Goal: Task Accomplishment & Management: Complete application form

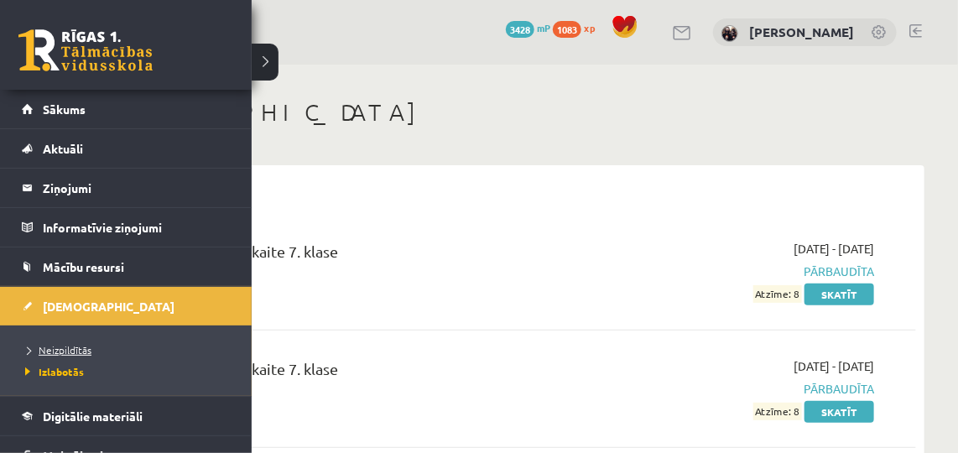
click at [44, 349] on span "Neizpildītās" at bounding box center [56, 349] width 70 height 13
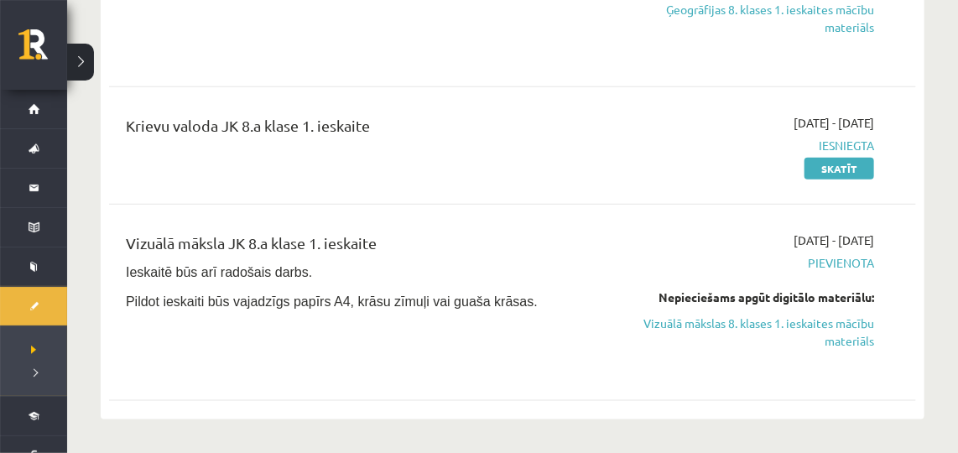
scroll to position [553, 0]
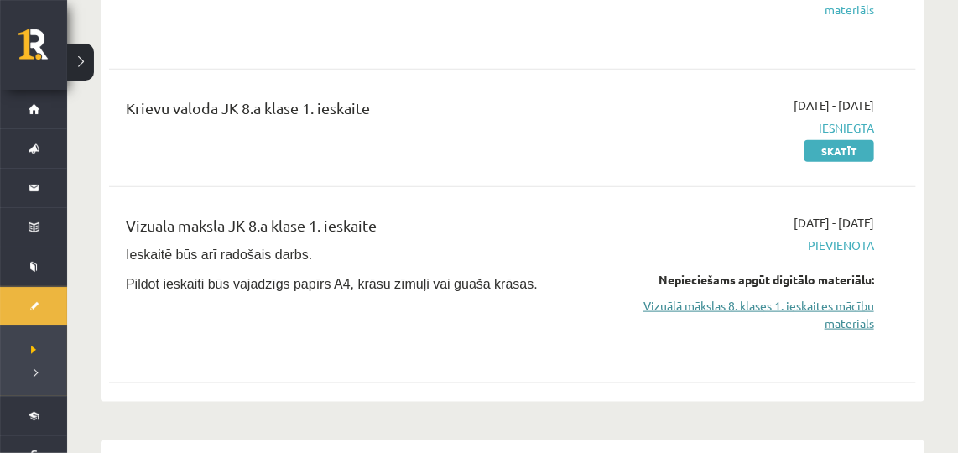
click at [811, 297] on link "Vizuālā mākslas 8. klases 1. ieskaites mācību materiāls" at bounding box center [757, 314] width 232 height 35
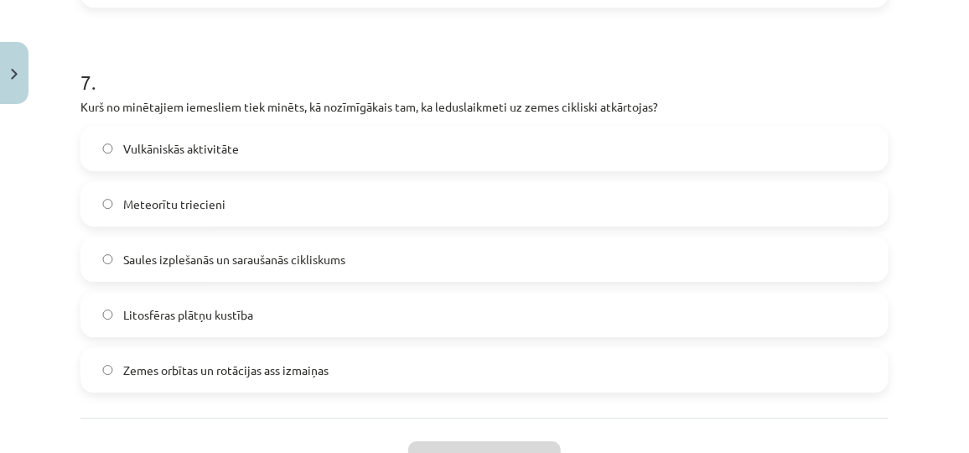
scroll to position [2236, 0]
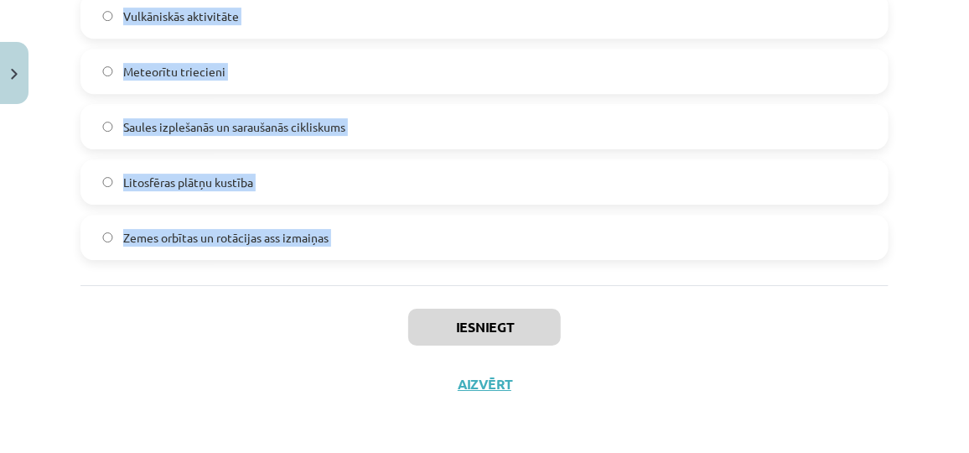
drag, startPoint x: 70, startPoint y: 317, endPoint x: 357, endPoint y: 288, distance: 289.1
click at [357, 288] on div "Mācību tēma: Ģeogrāfijas 8. klases 1. ieskaites mācību materiāls #2 1. tēma. Kl…" at bounding box center [484, 226] width 969 height 453
copy form "1 . Klimatiskie apstākļi uz zemes… nemainās līdz šim ir bijuši nemainīgi, taču …"
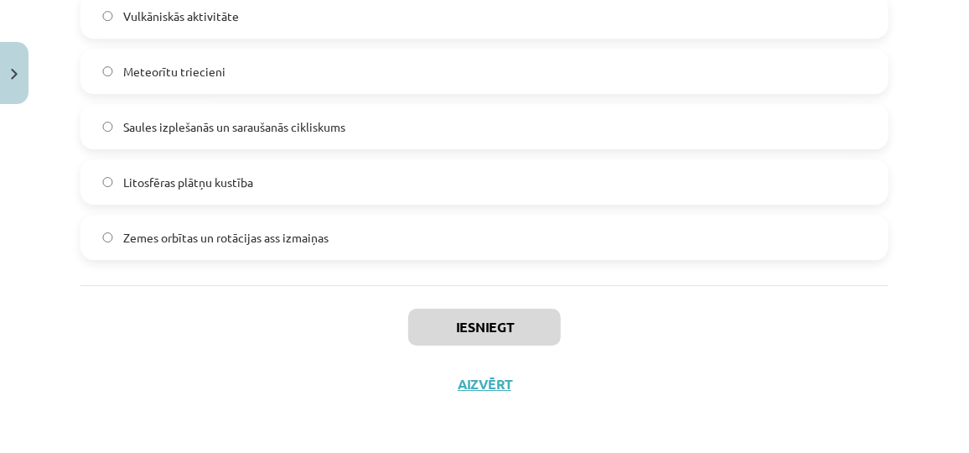
click at [762, 427] on div "Mācību tēma: Ģeogrāfijas 8. klases 1. ieskaites mācību materiāls #2 1. tēma. Kl…" at bounding box center [484, 226] width 969 height 453
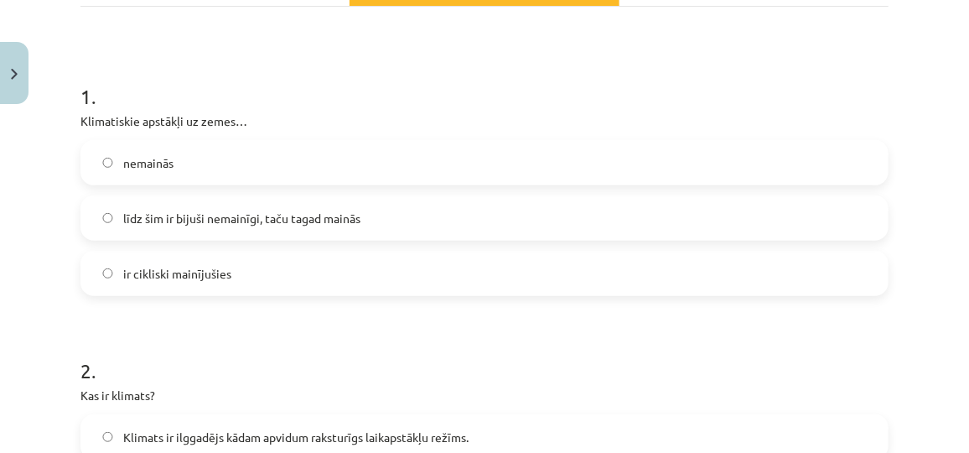
scroll to position [281, 0]
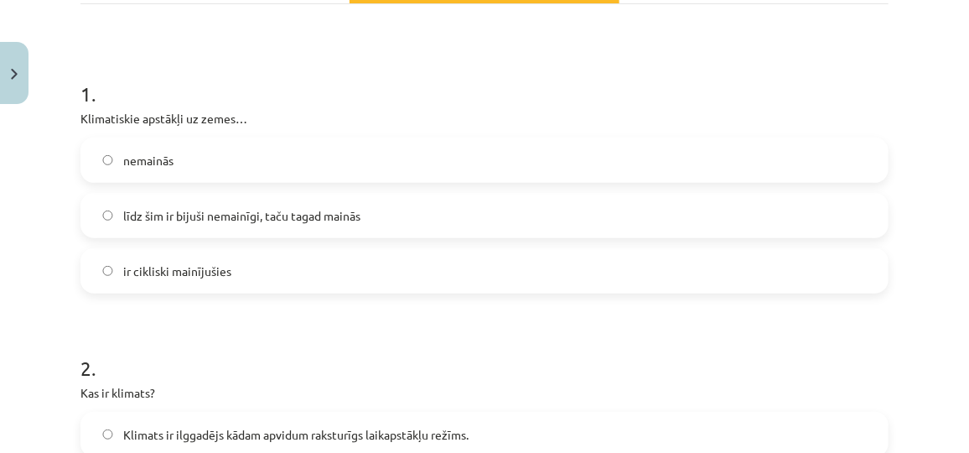
click at [354, 264] on label "ir cikliski mainījušies" at bounding box center [484, 271] width 805 height 42
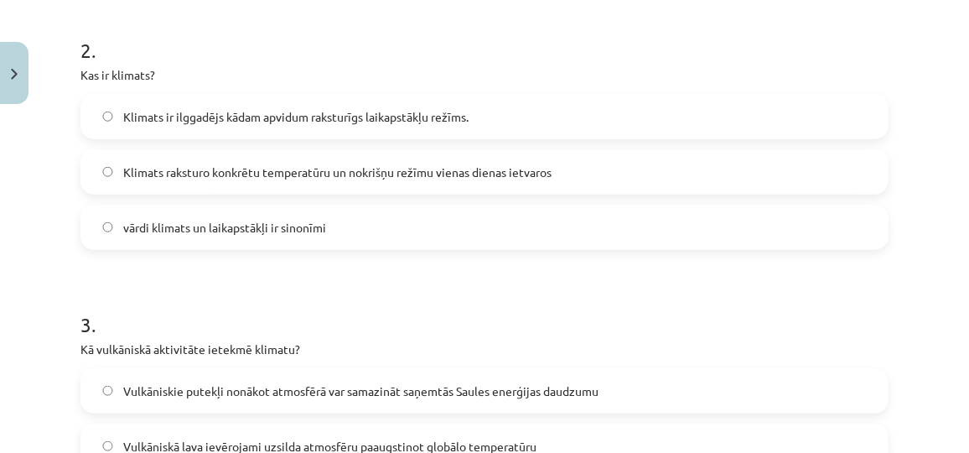
scroll to position [609, 0]
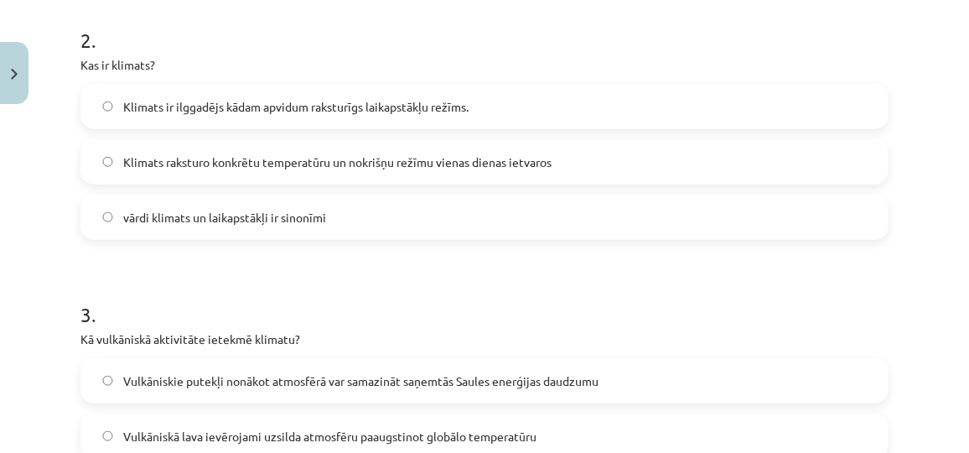
click at [294, 118] on label "Klimats ir ilggadējs kādam apvidum raksturīgs laikapstākļu režīms." at bounding box center [484, 107] width 805 height 42
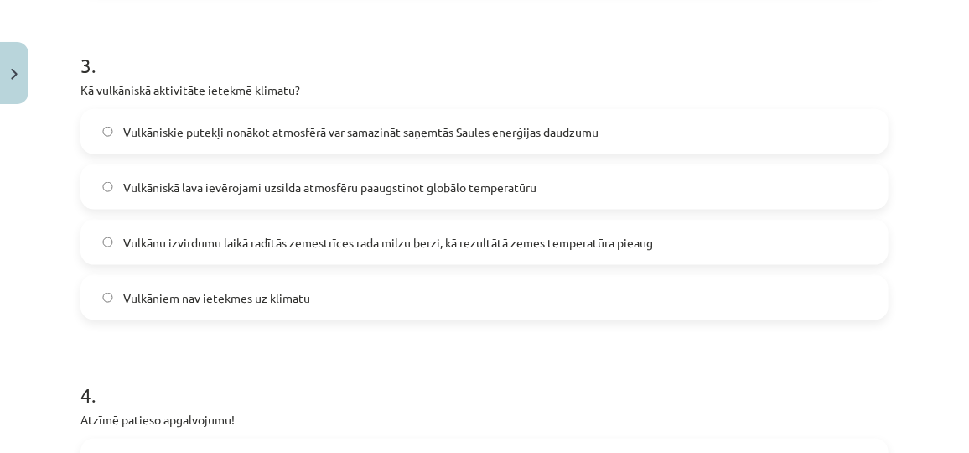
scroll to position [877, 0]
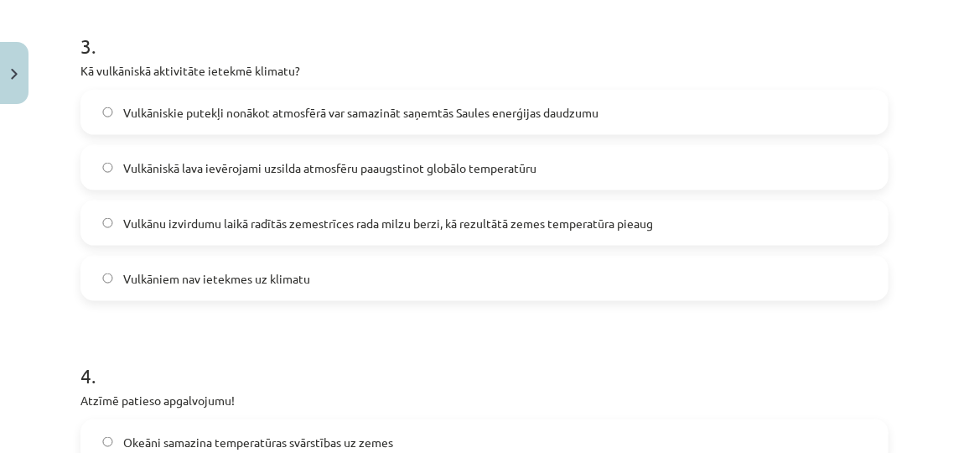
click at [247, 124] on label "Vulkāniskie putekļi nonākot atmosfērā var samazināt saņemtās Saules enerģijas d…" at bounding box center [484, 112] width 805 height 42
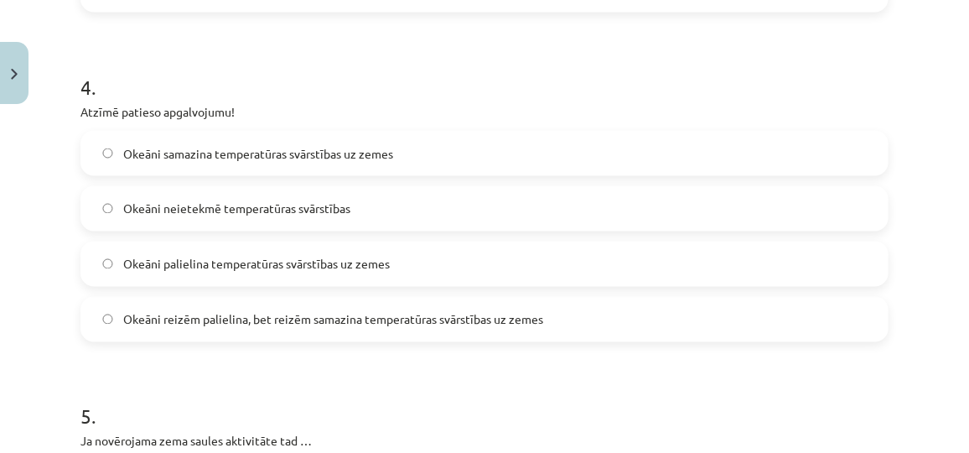
scroll to position [1192, 0]
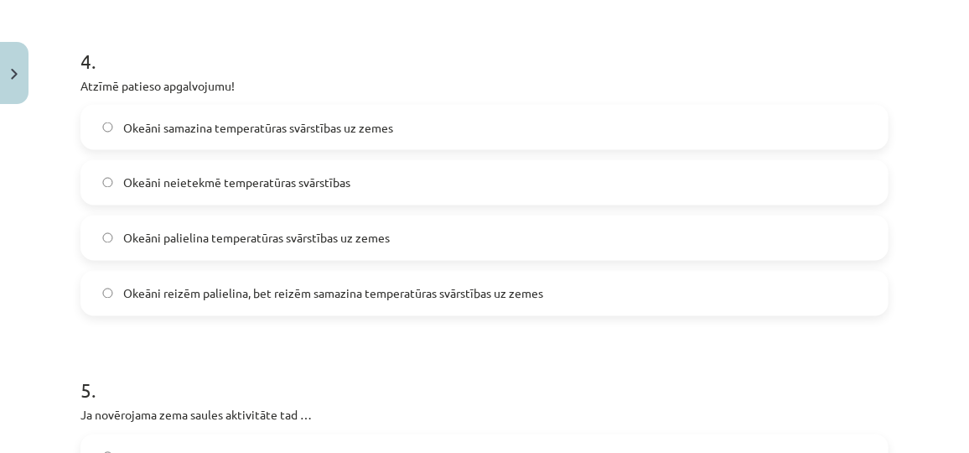
click at [229, 127] on span "Okeāni samazina temperatūras svārstības uz zemes" at bounding box center [258, 128] width 270 height 18
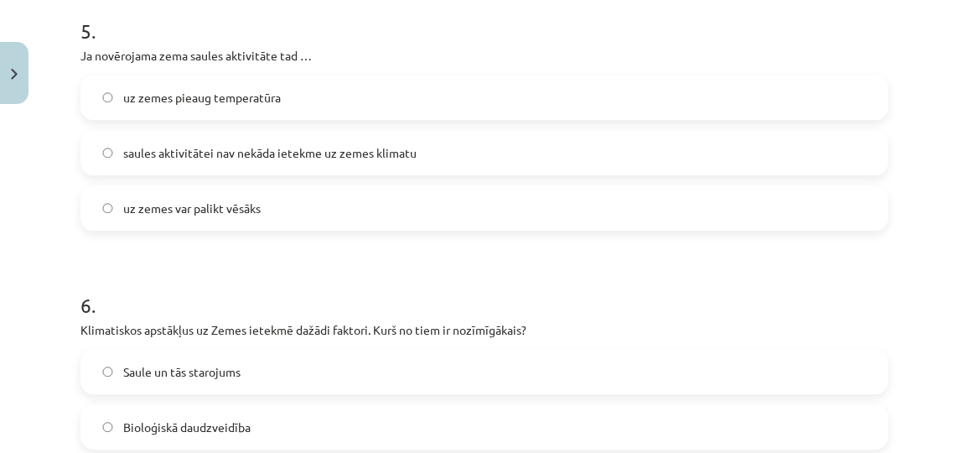
scroll to position [1565, 0]
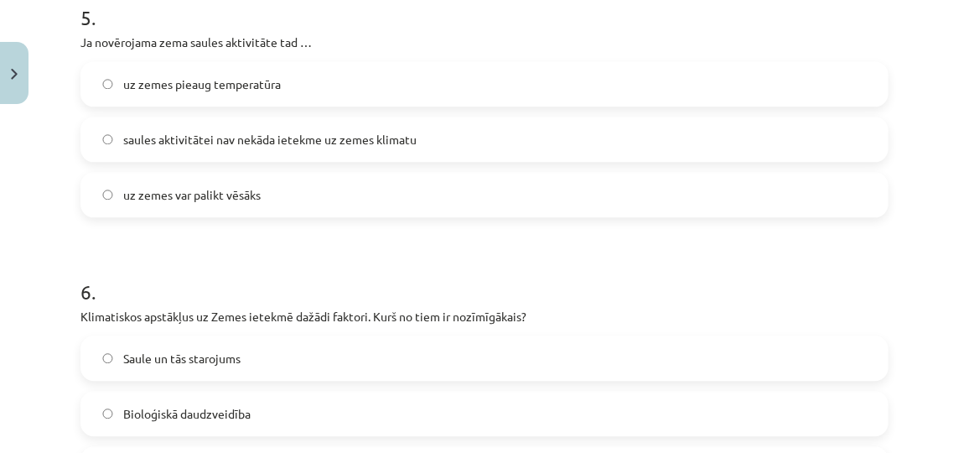
click at [283, 196] on label "uz zemes var palikt vēsāks" at bounding box center [484, 195] width 805 height 42
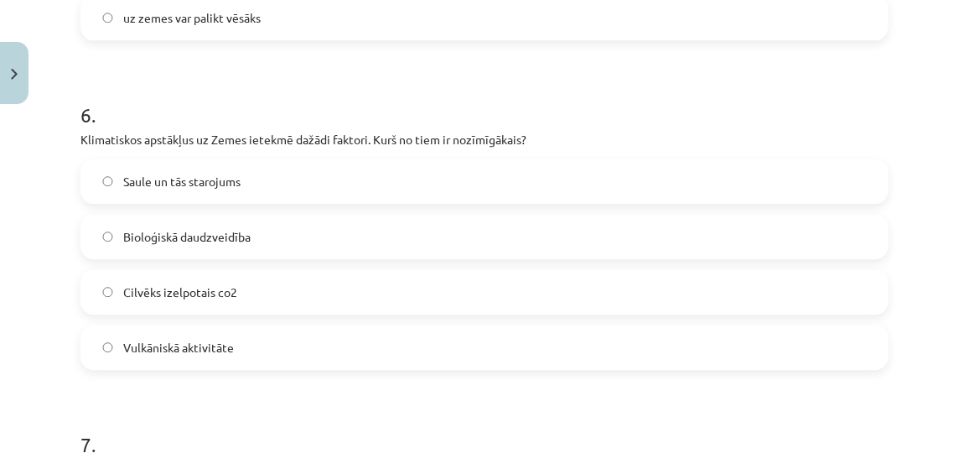
scroll to position [1778, 0]
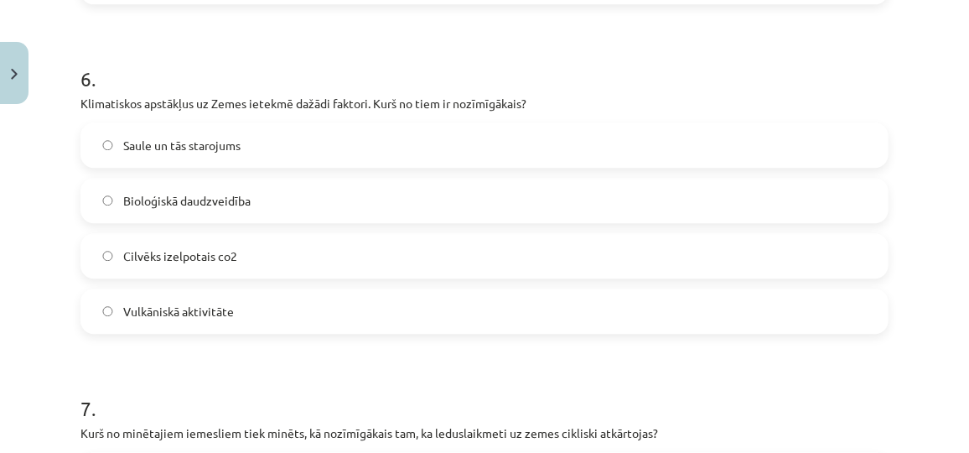
click at [271, 131] on label "Saule un tās starojums" at bounding box center [484, 145] width 805 height 42
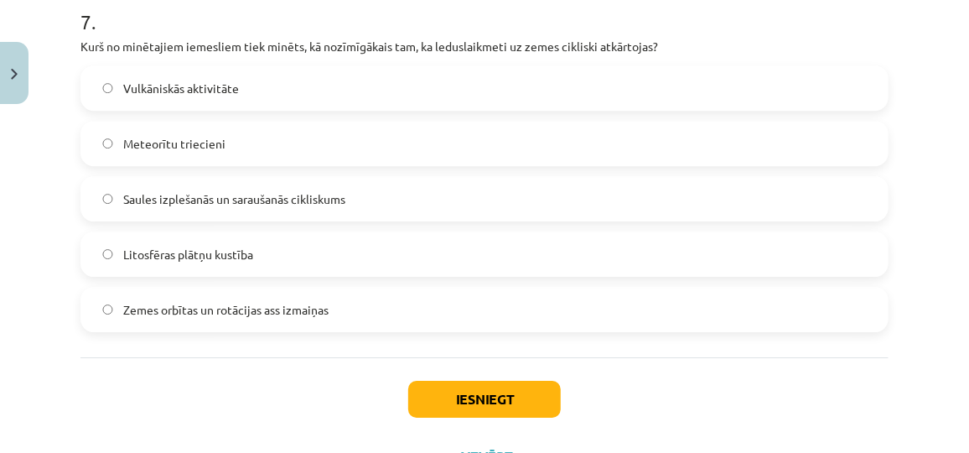
scroll to position [2171, 0]
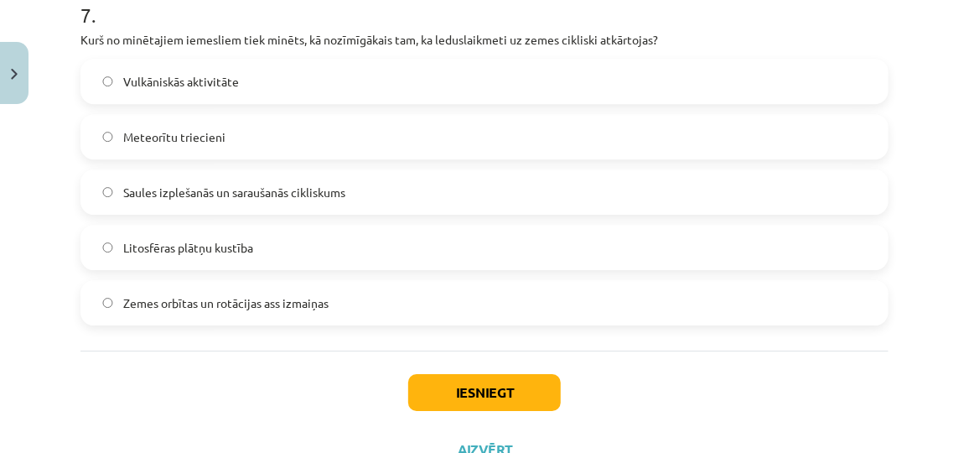
click at [260, 313] on label "Zemes orbītas un rotācijas ass izmaiņas" at bounding box center [484, 303] width 805 height 42
click at [469, 387] on button "Iesniegt" at bounding box center [484, 392] width 153 height 37
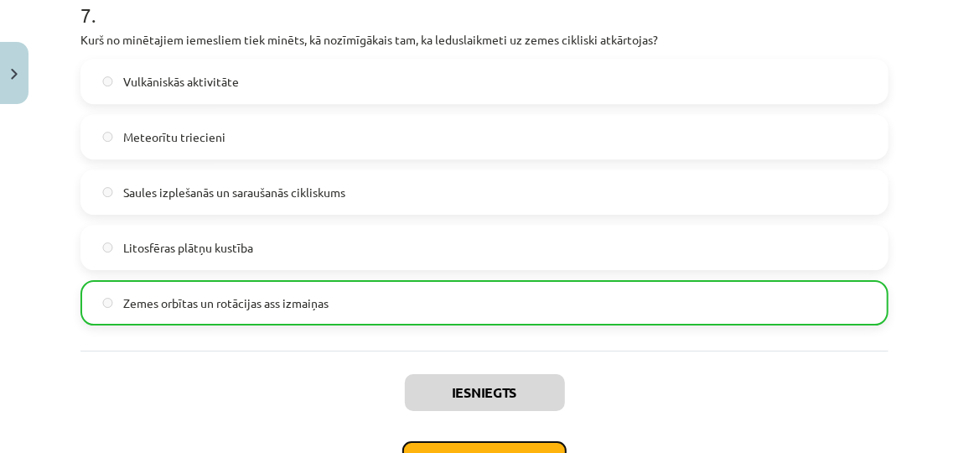
click at [490, 441] on button "Nākamā nodarbība" at bounding box center [484, 460] width 164 height 39
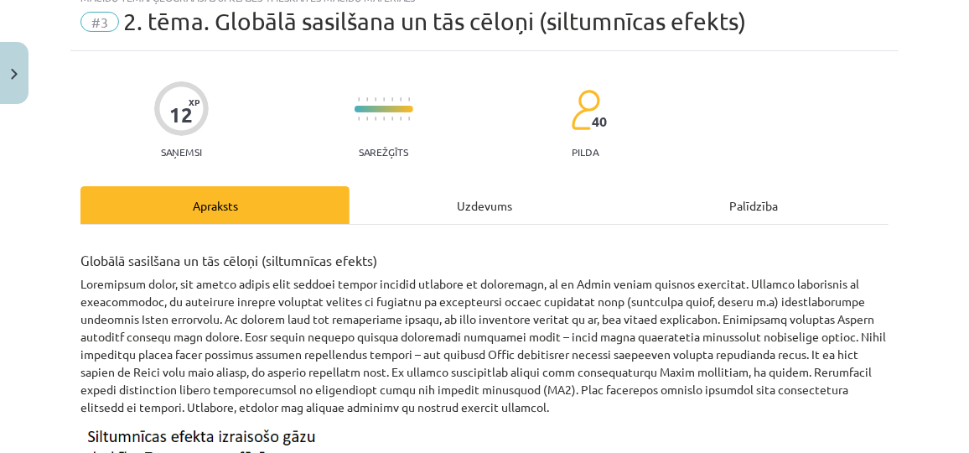
scroll to position [42, 0]
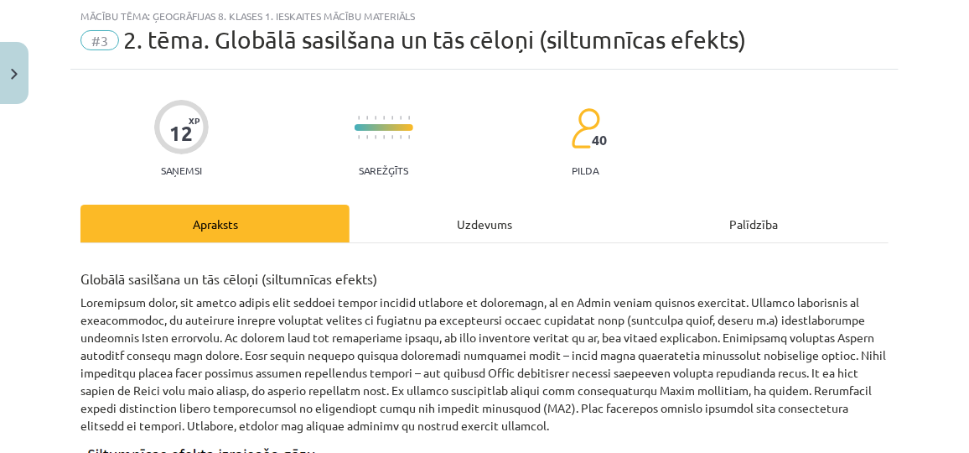
click at [471, 231] on div "Uzdevums" at bounding box center [484, 224] width 269 height 38
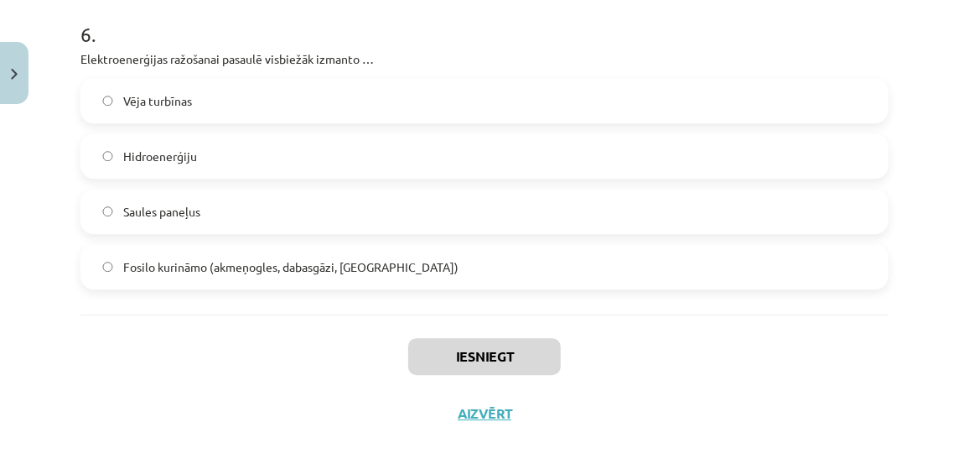
scroll to position [1907, 0]
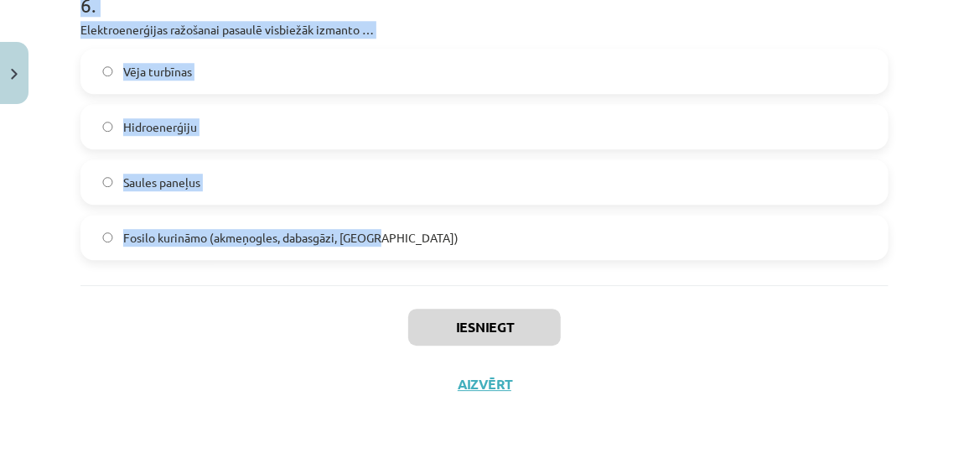
drag, startPoint x: 74, startPoint y: 319, endPoint x: 385, endPoint y: 275, distance: 314.2
copy form "1 . Kas, pēc lielākās daļas zinātnieku secinātā, ir galvenais cēlonis klimata p…"
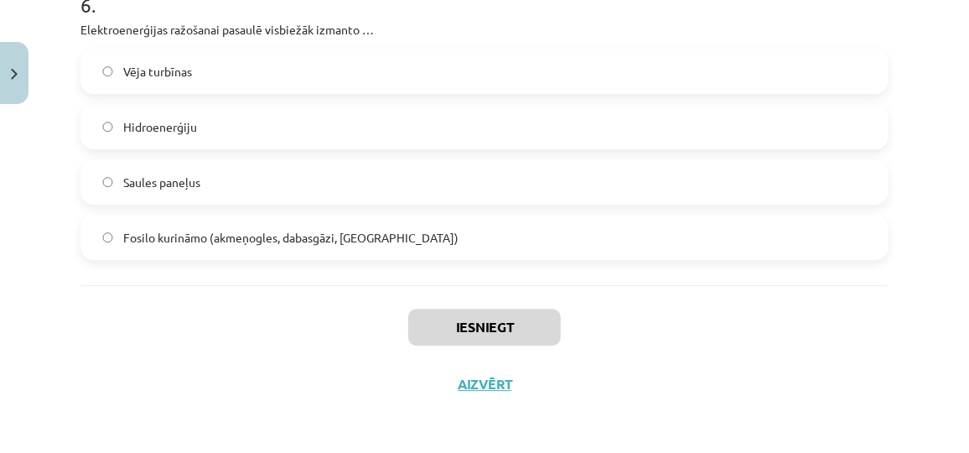
click at [828, 312] on div "Iesniegt Aizvērt" at bounding box center [484, 343] width 808 height 117
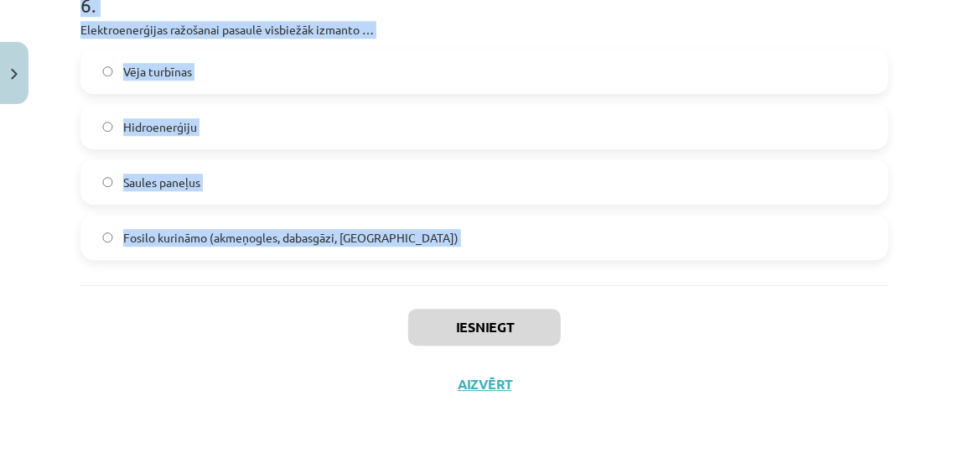
drag, startPoint x: 75, startPoint y: 44, endPoint x: 391, endPoint y: 288, distance: 398.8
copy form "1 . Kas, pēc lielākās daļas zinātnieku secinātā, ir galvenais cēlonis klimata p…"
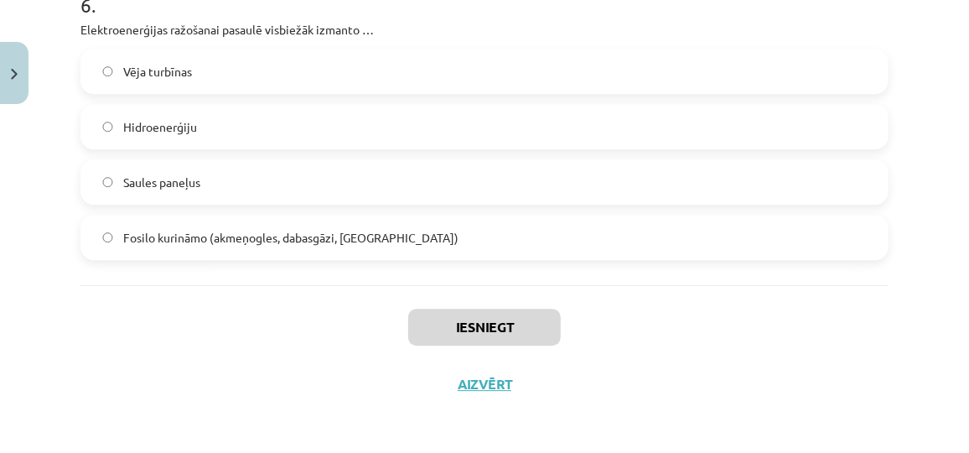
click at [773, 383] on div "Iesniegt Aizvērt" at bounding box center [484, 343] width 808 height 117
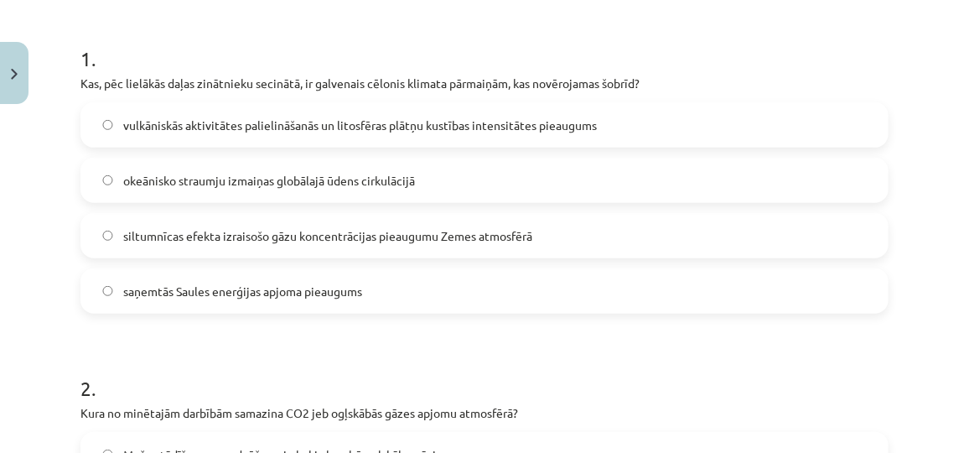
scroll to position [313, 0]
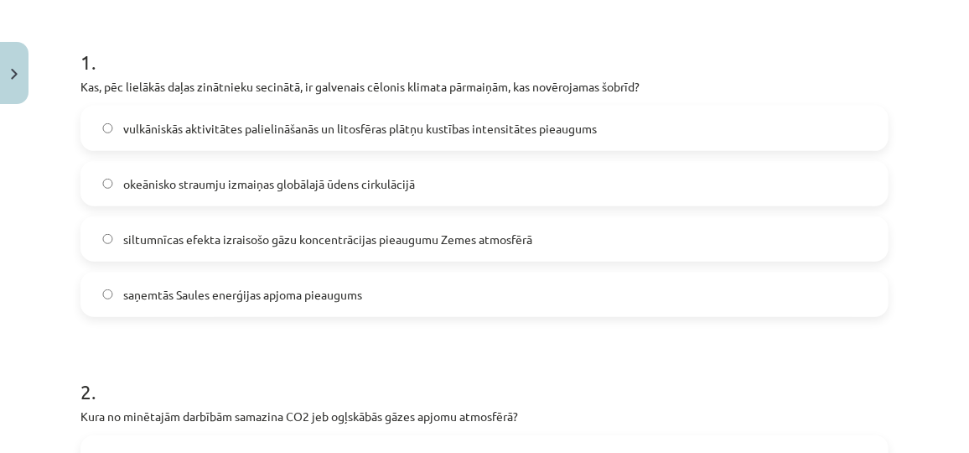
click at [217, 235] on span "siltumnīcas efekta izraisošo gāzu koncentrācijas pieaugumu Zemes atmosfērā" at bounding box center [327, 240] width 409 height 18
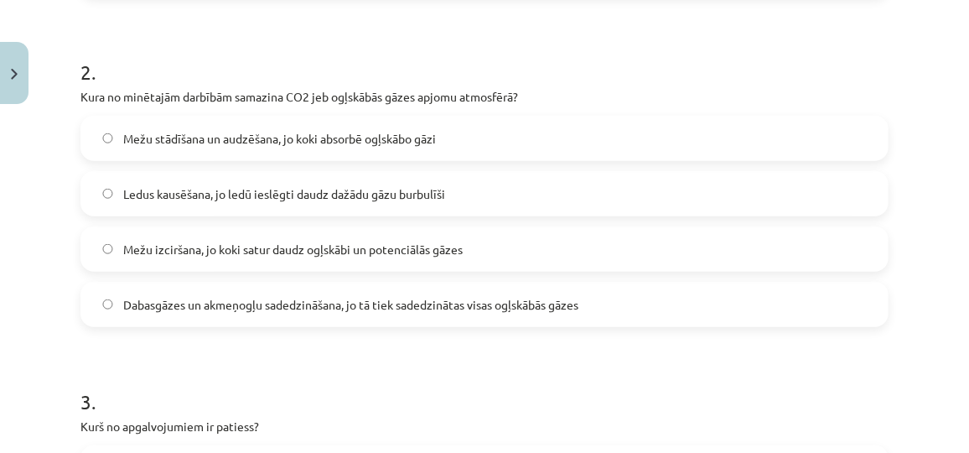
scroll to position [644, 0]
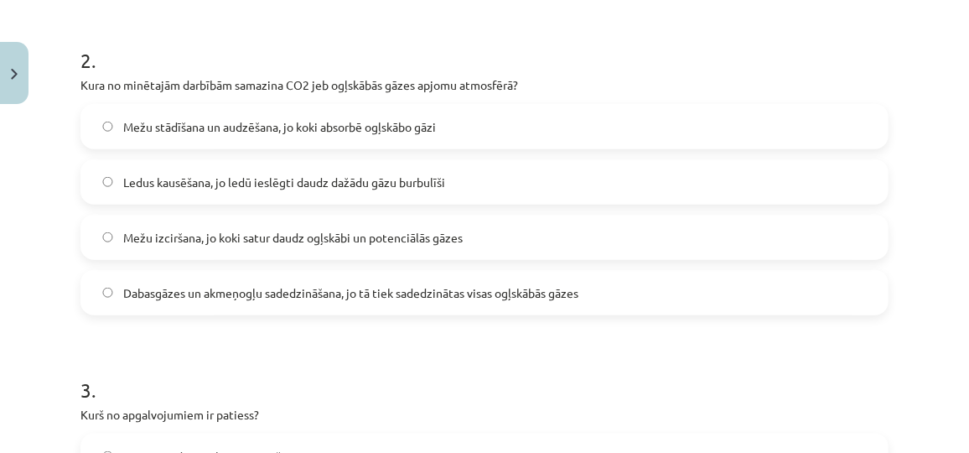
click at [238, 131] on span "Mežu stādīšana un audzēšana, jo koki absorbē ogļskābo gāzi" at bounding box center [279, 127] width 313 height 18
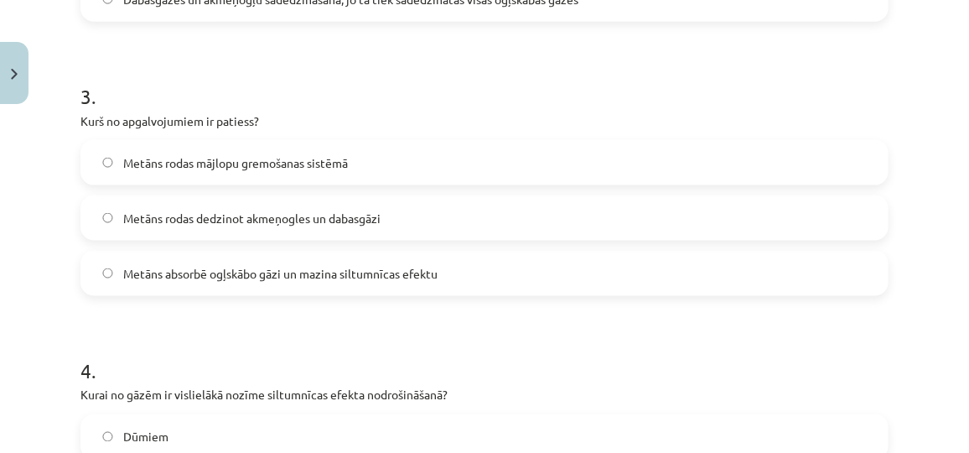
scroll to position [961, 0]
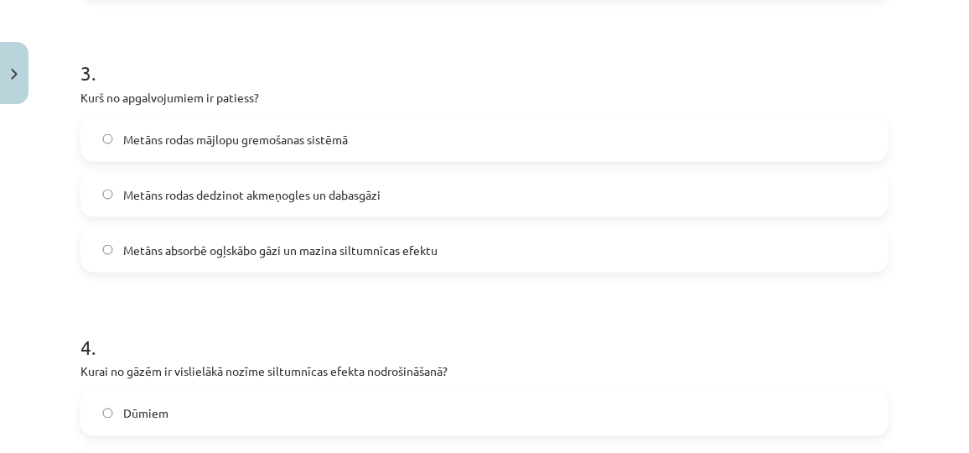
click at [376, 144] on label "Metāns rodas mājlopu gremošanas sistēmā" at bounding box center [484, 139] width 805 height 42
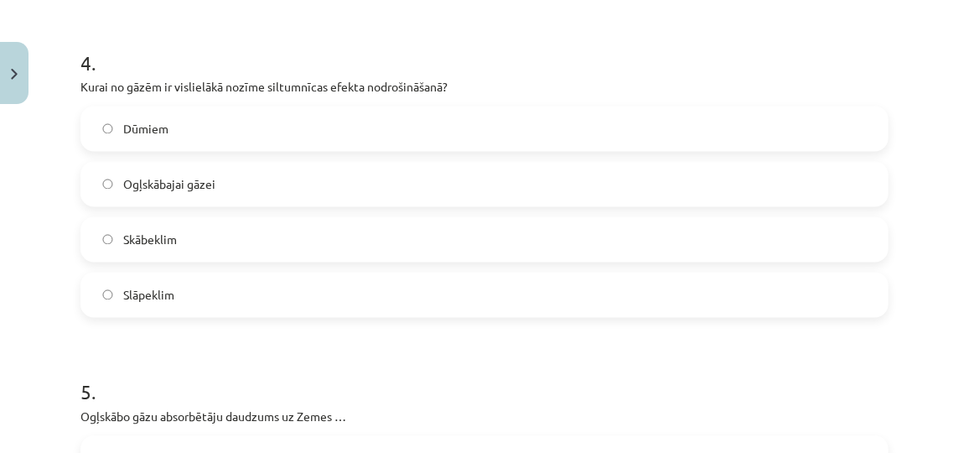
scroll to position [1251, 0]
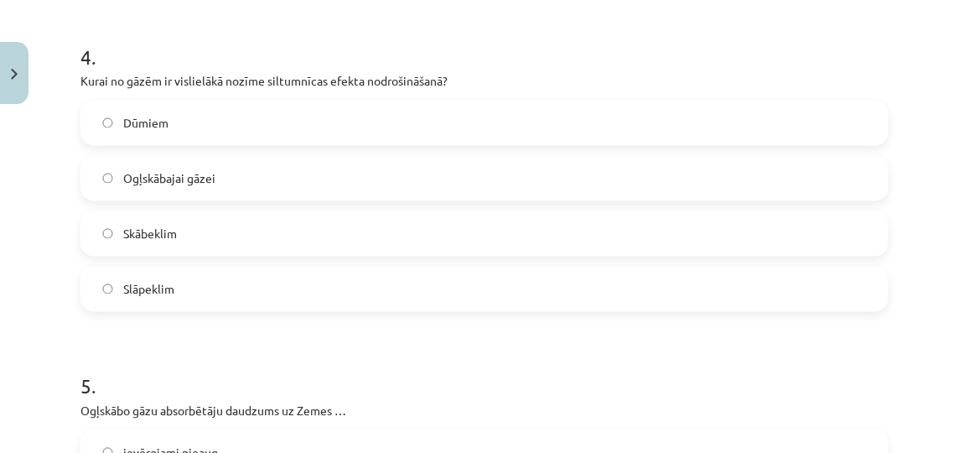
click at [277, 175] on label "Ogļskābajai gāzei" at bounding box center [484, 179] width 805 height 42
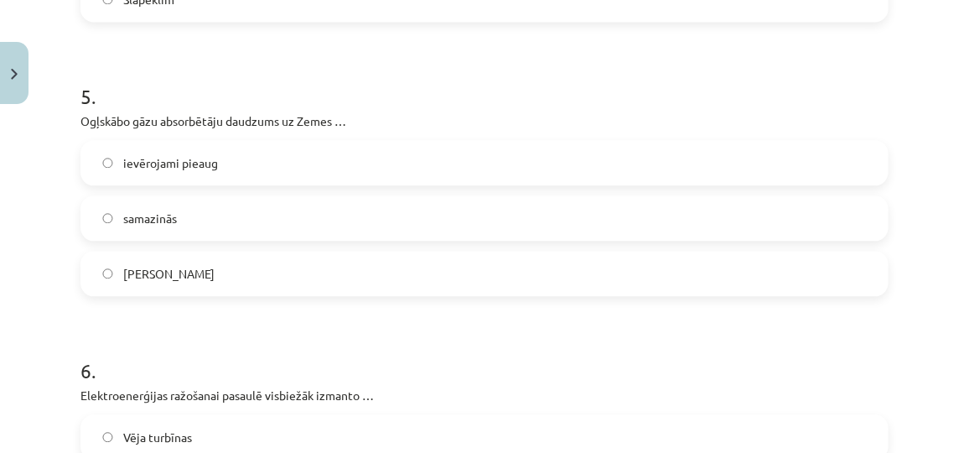
scroll to position [1571, 0]
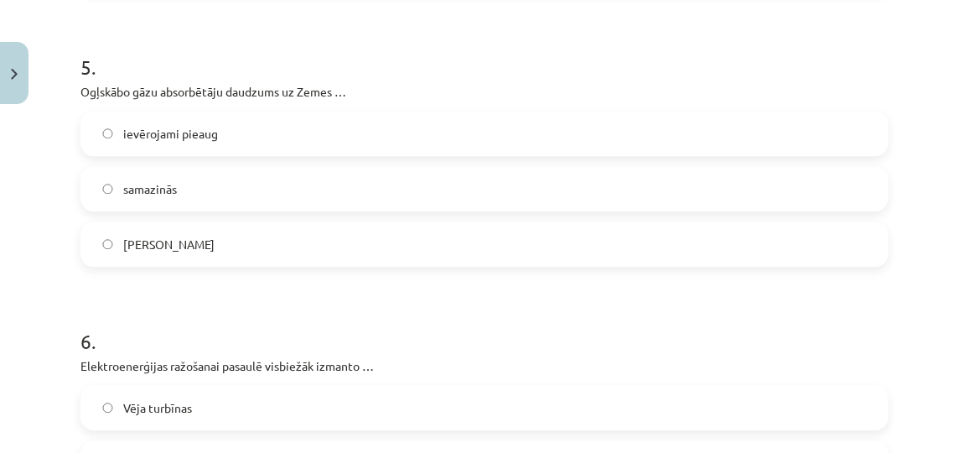
click at [195, 190] on label "samazinās" at bounding box center [484, 189] width 805 height 42
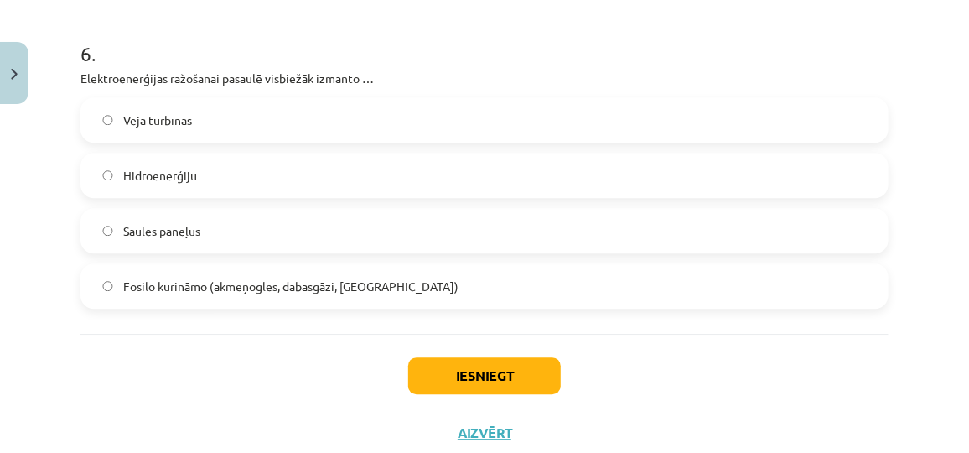
scroll to position [1861, 0]
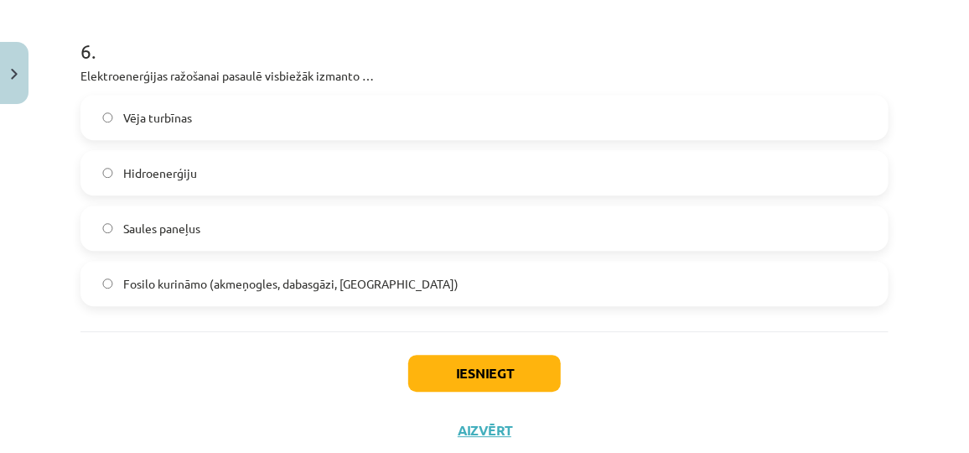
click at [244, 281] on span "Fosilo kurināmo (akmeņogles, dabasgāzi, naftu)" at bounding box center [290, 284] width 335 height 18
click at [485, 365] on button "Iesniegt" at bounding box center [484, 373] width 153 height 37
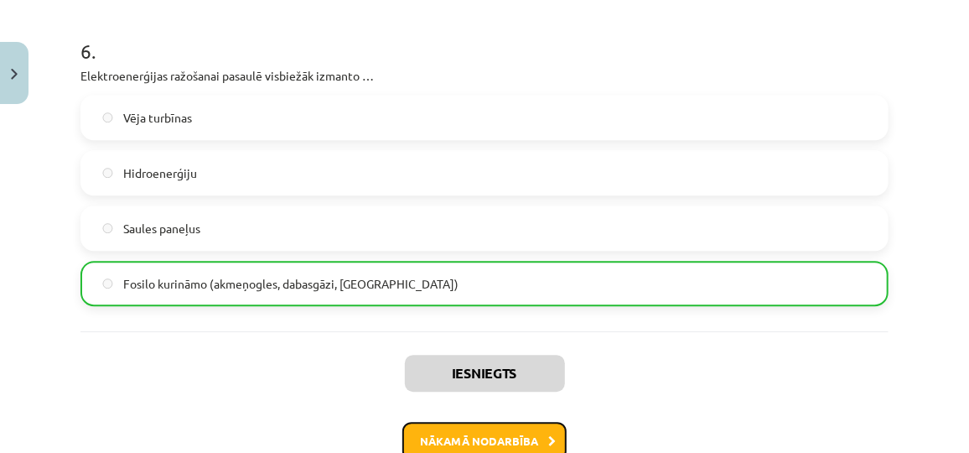
click at [504, 423] on button "Nākamā nodarbība" at bounding box center [484, 441] width 164 height 39
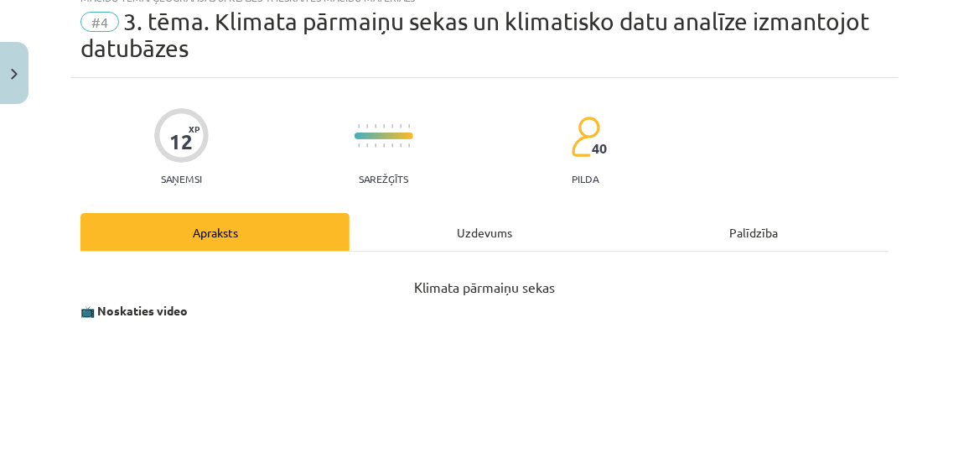
scroll to position [42, 0]
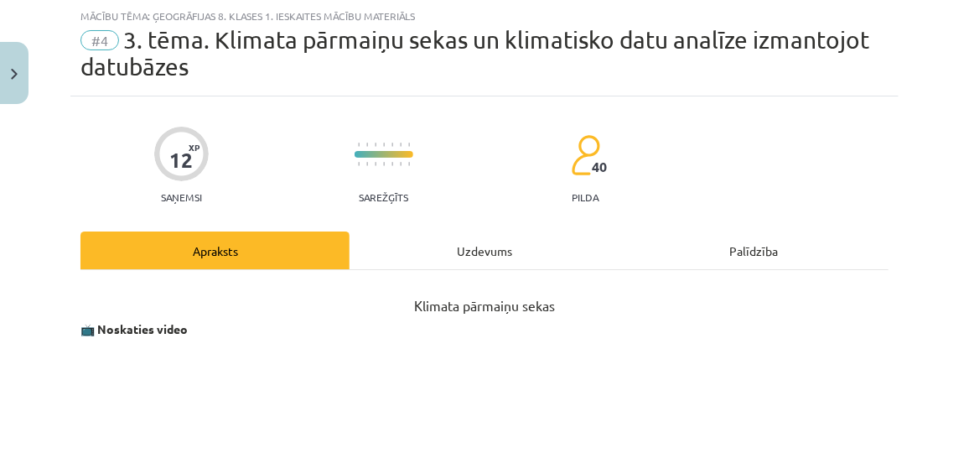
click at [449, 242] on div "Uzdevums" at bounding box center [484, 250] width 269 height 38
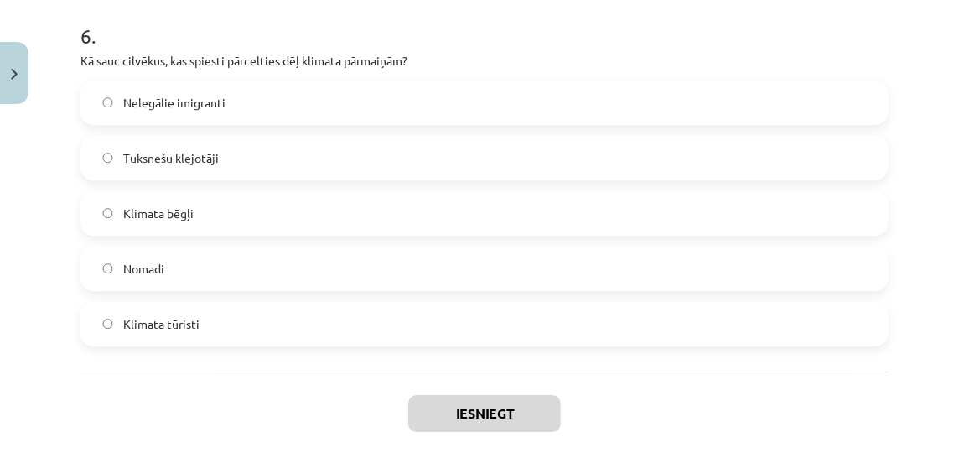
scroll to position [2062, 0]
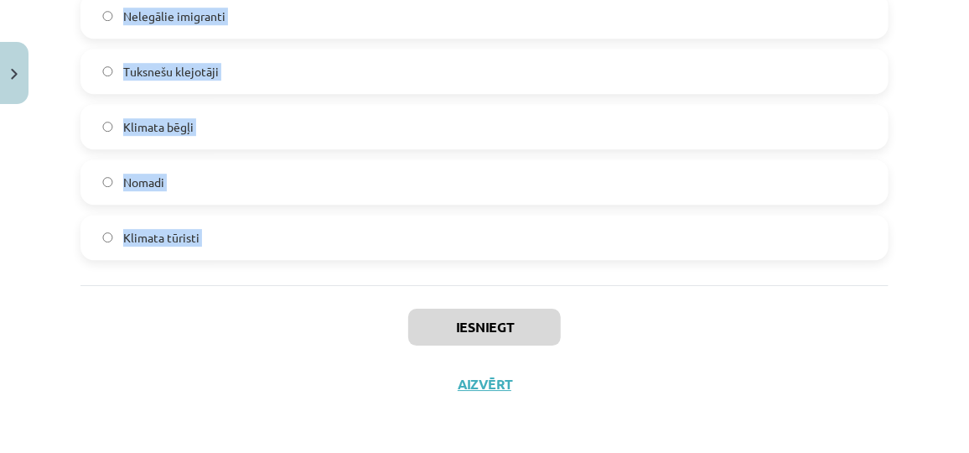
drag, startPoint x: 80, startPoint y: 53, endPoint x: 325, endPoint y: 295, distance: 345.1
copy form "1 . Pēc Latvijas meteoroloģisko staciju novērojumiem vidējā temperatūra pēdējo …"
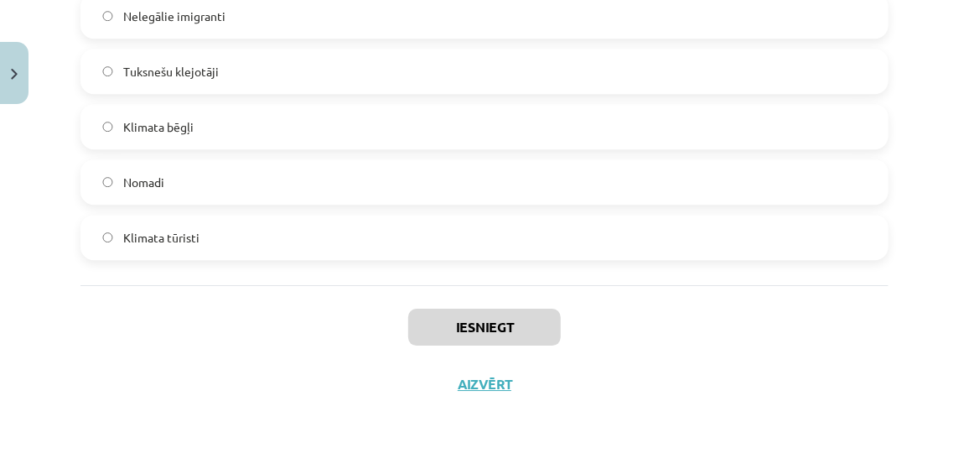
click at [818, 341] on div "Iesniegt Aizvērt" at bounding box center [484, 343] width 808 height 117
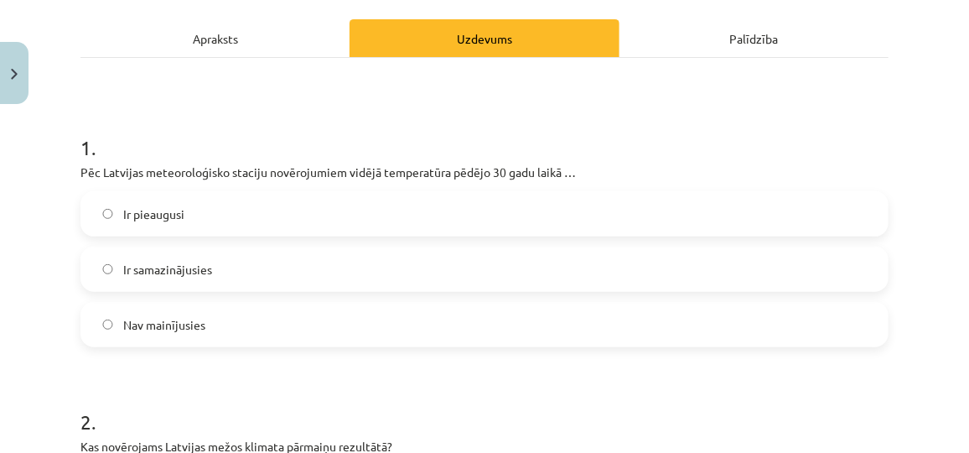
scroll to position [276, 0]
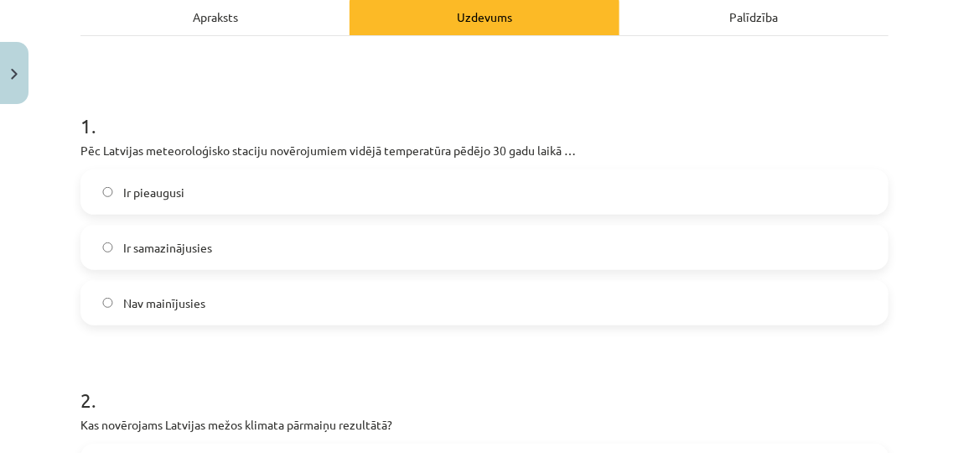
click at [286, 183] on label "Ir pieaugusi" at bounding box center [484, 192] width 805 height 42
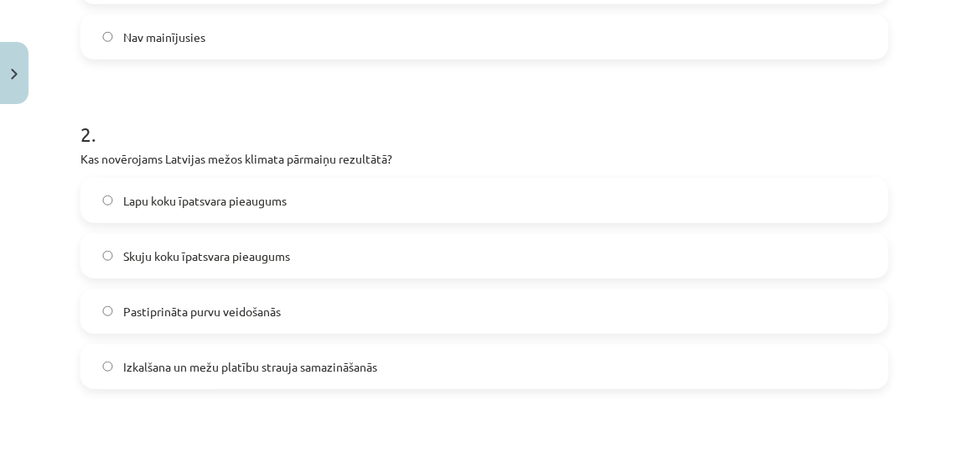
scroll to position [560, 0]
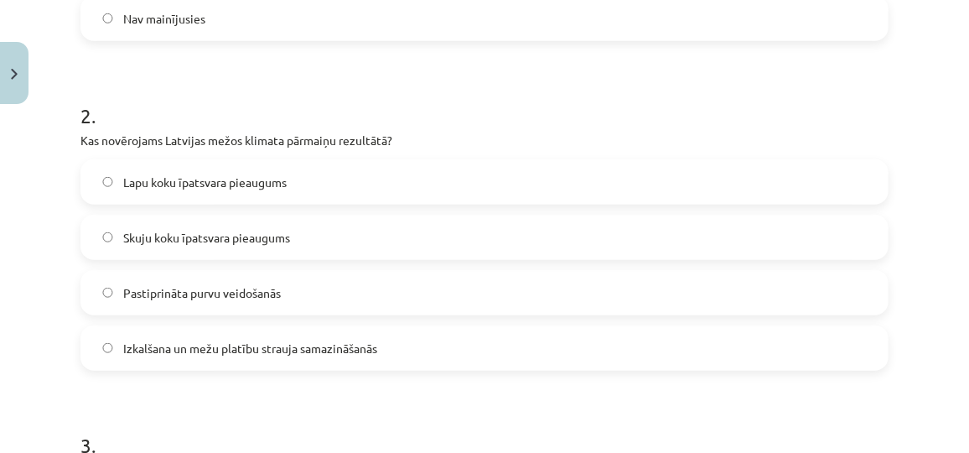
click at [237, 174] on span "Lapu koku īpatsvara pieaugums" at bounding box center [205, 183] width 164 height 18
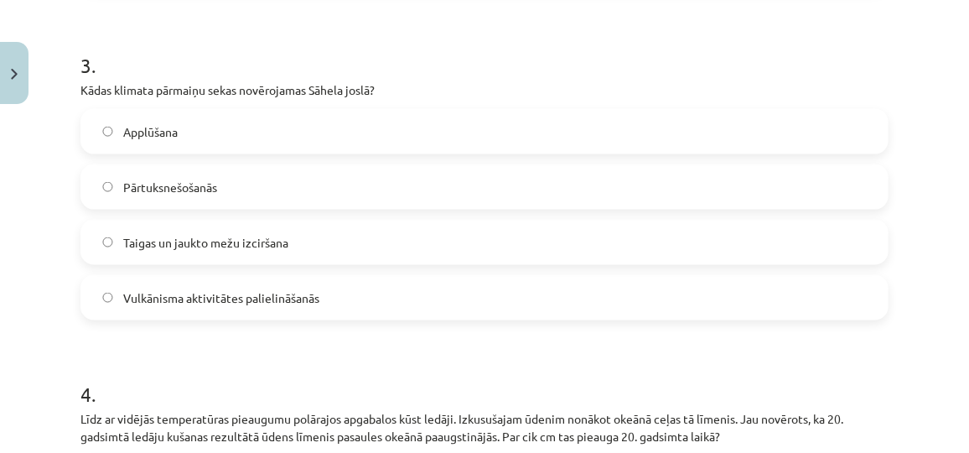
scroll to position [947, 0]
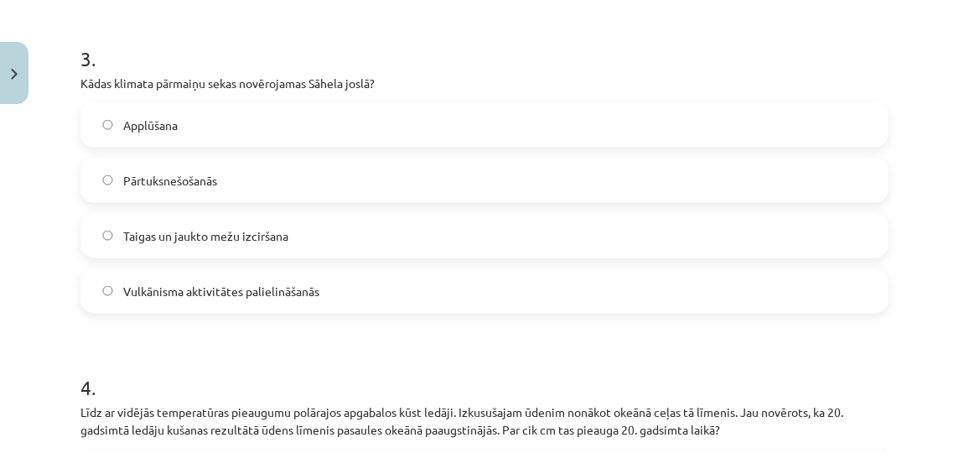
click at [241, 175] on label "Pārtuksnešošanās" at bounding box center [484, 180] width 805 height 42
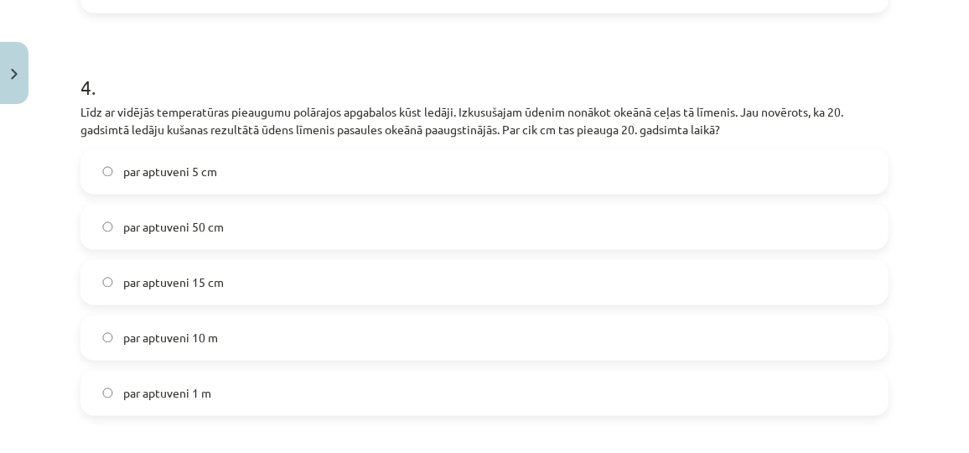
scroll to position [1256, 0]
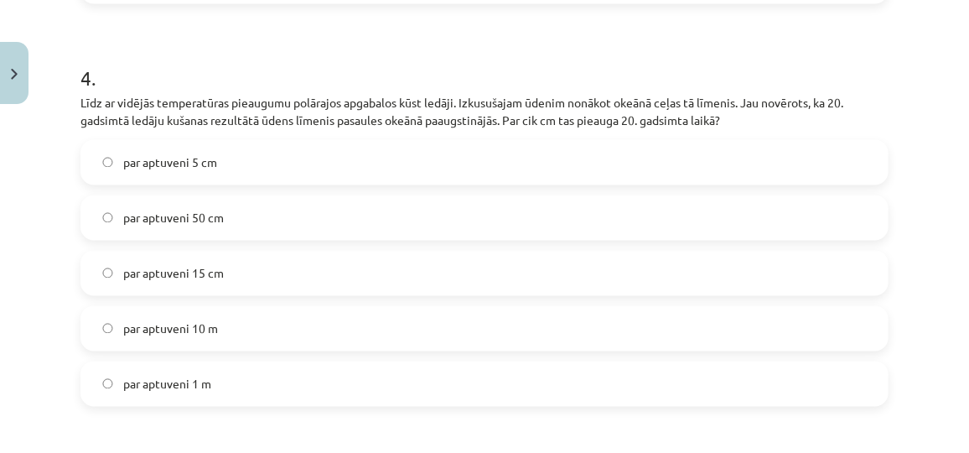
click at [254, 277] on label "par aptuveni 15 cm" at bounding box center [484, 273] width 805 height 42
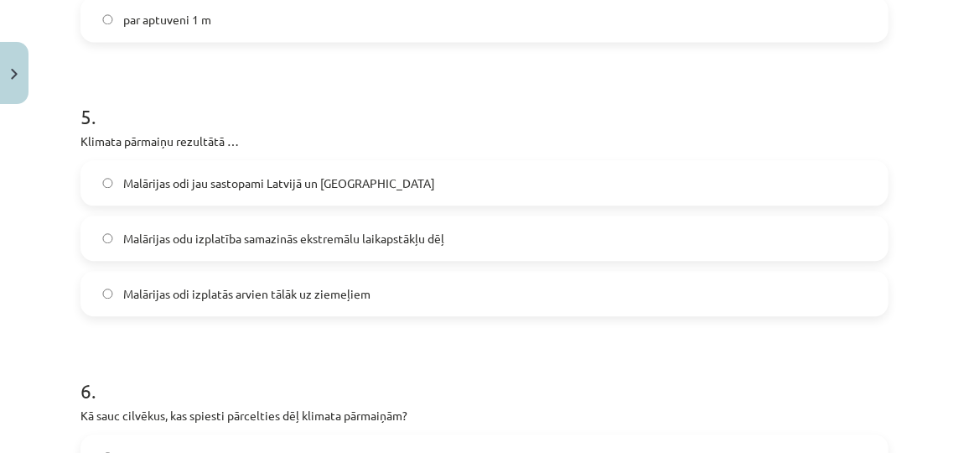
scroll to position [1633, 0]
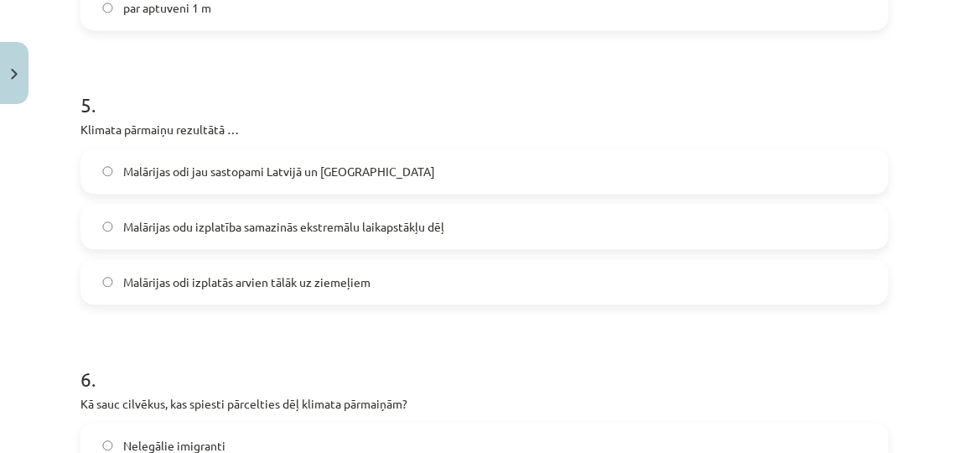
click at [391, 270] on label "Malārijas odi izplatās arvien tālāk uz ziemeļiem" at bounding box center [484, 282] width 805 height 42
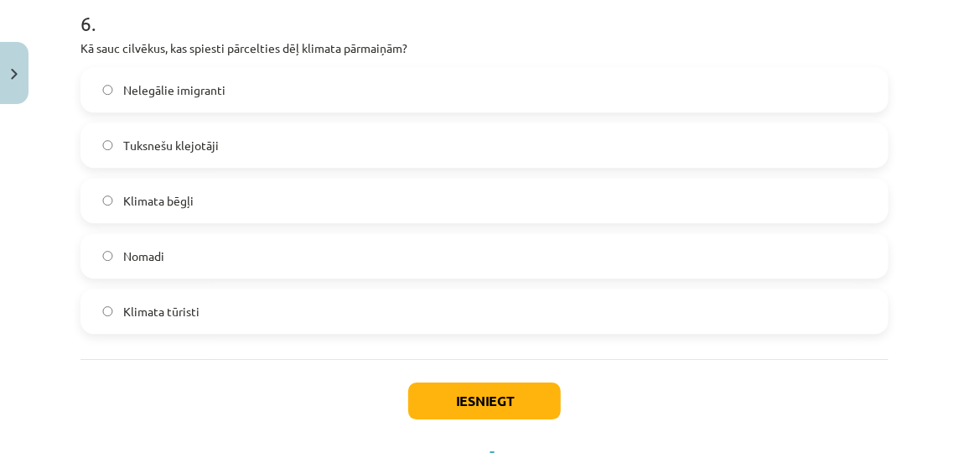
scroll to position [2012, 0]
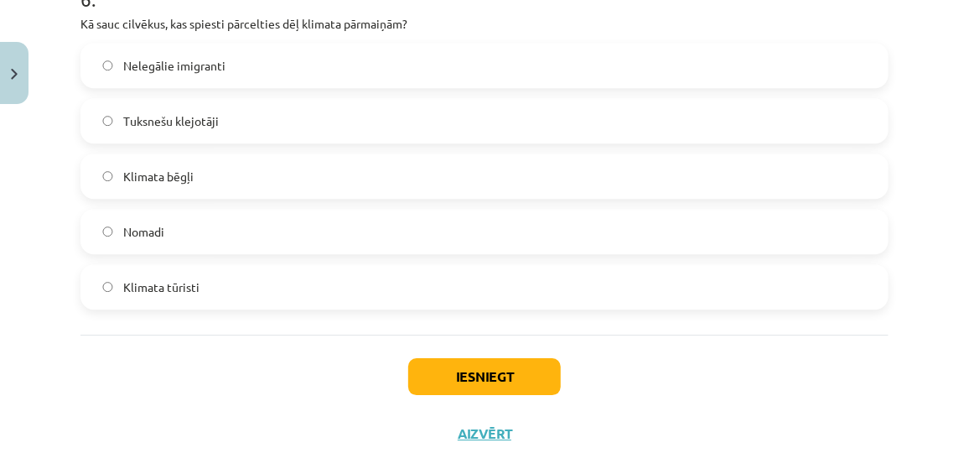
click at [257, 157] on label "Klimata bēgļi" at bounding box center [484, 176] width 805 height 42
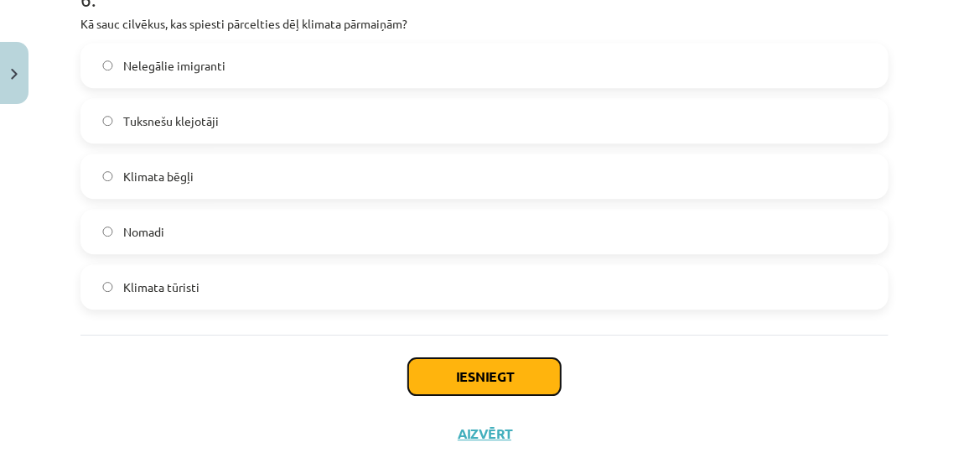
click at [501, 373] on button "Iesniegt" at bounding box center [484, 376] width 153 height 37
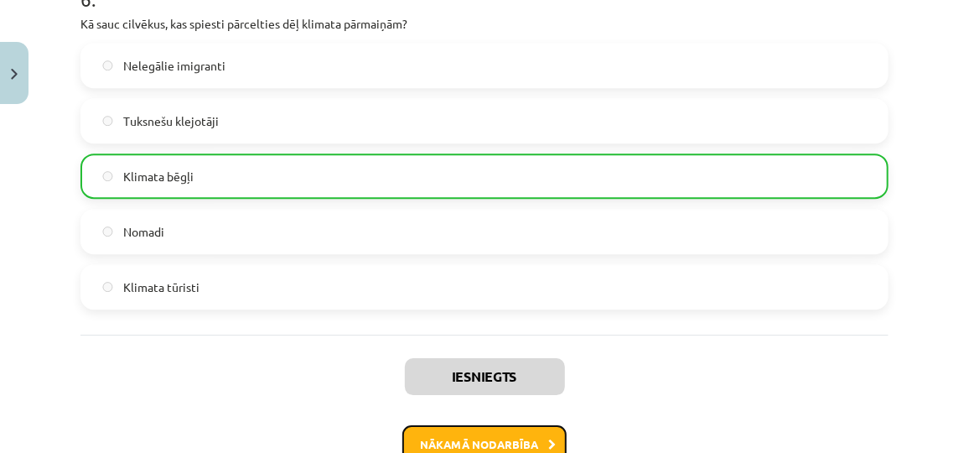
click at [466, 436] on button "Nākamā nodarbība" at bounding box center [484, 444] width 164 height 39
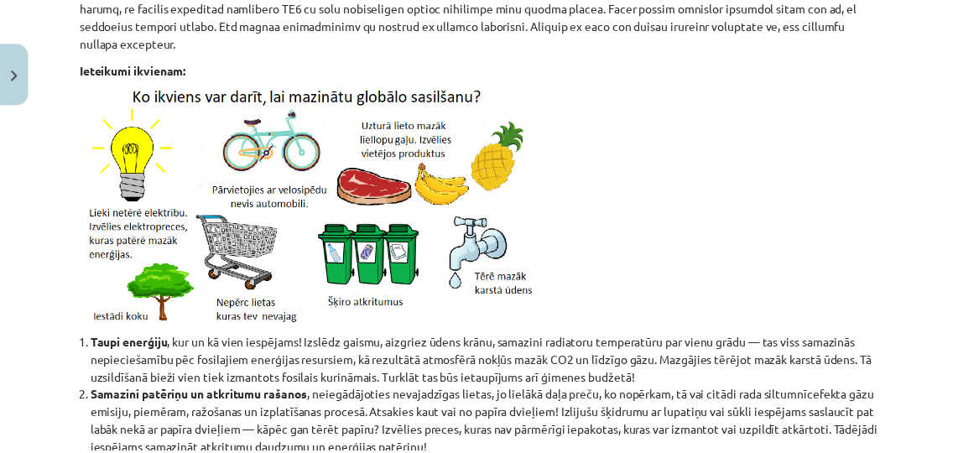
scroll to position [42, 0]
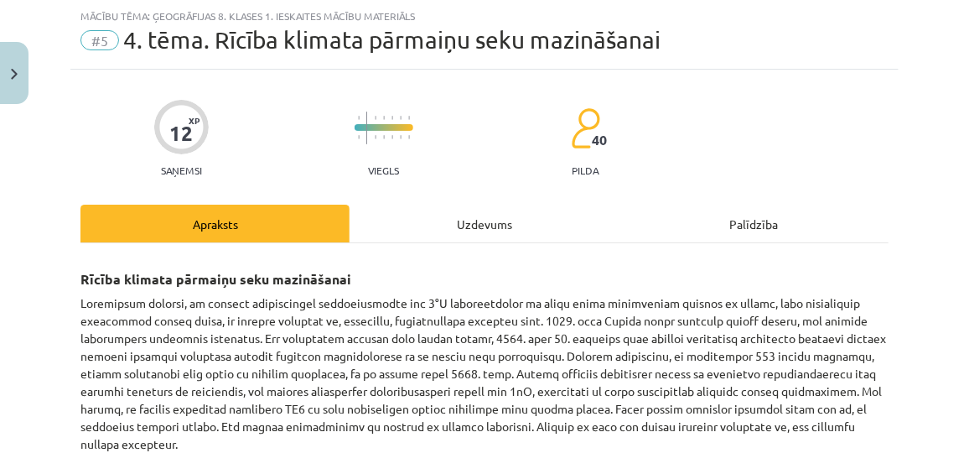
click at [415, 214] on div "Uzdevums" at bounding box center [484, 224] width 269 height 38
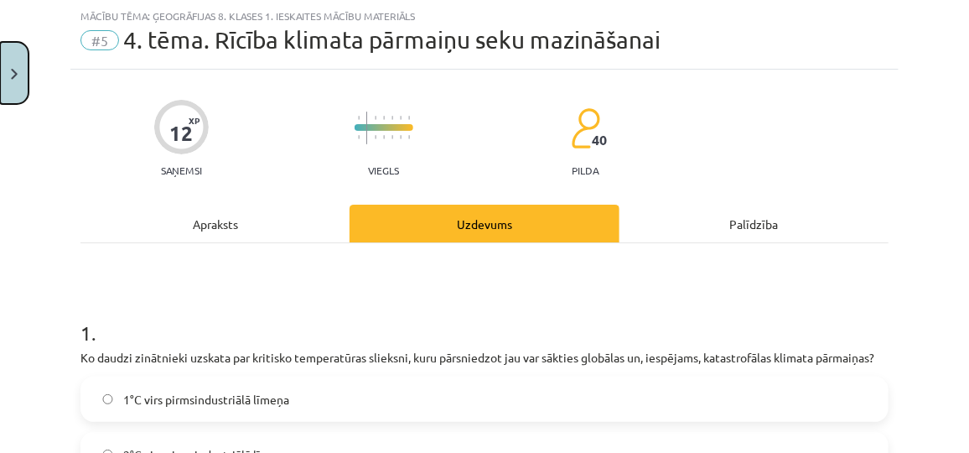
click at [10, 75] on button "Close" at bounding box center [14, 73] width 29 height 62
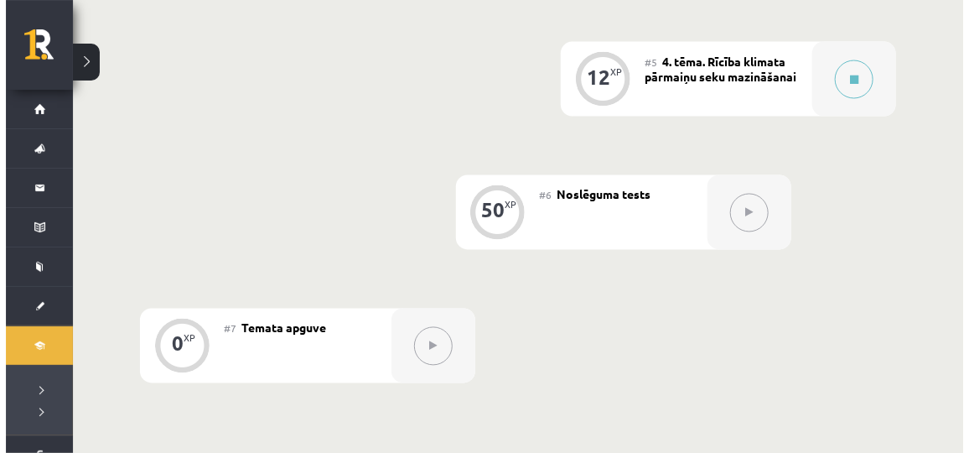
scroll to position [1033, 0]
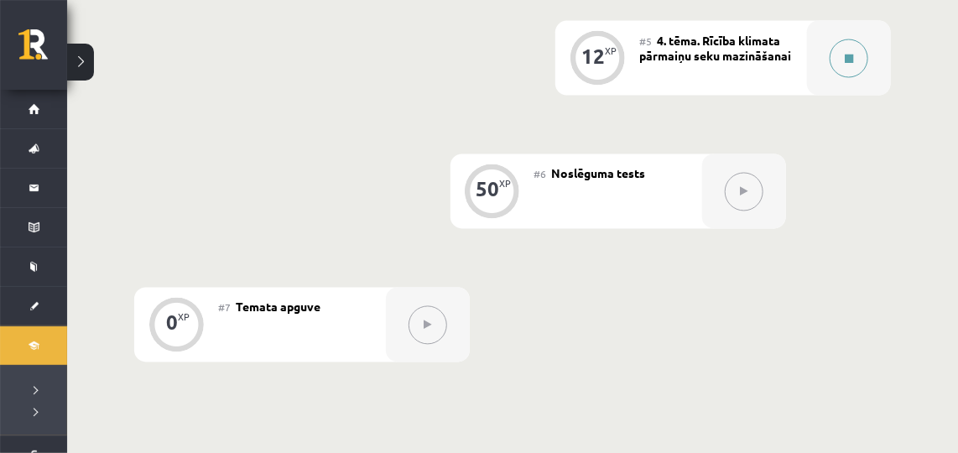
click at [860, 85] on div at bounding box center [849, 58] width 84 height 75
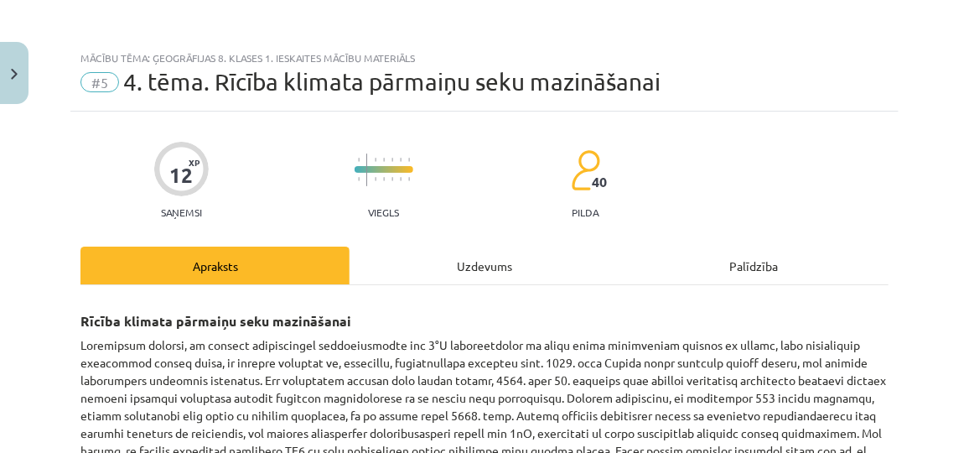
click at [501, 279] on div "Uzdevums" at bounding box center [484, 266] width 269 height 38
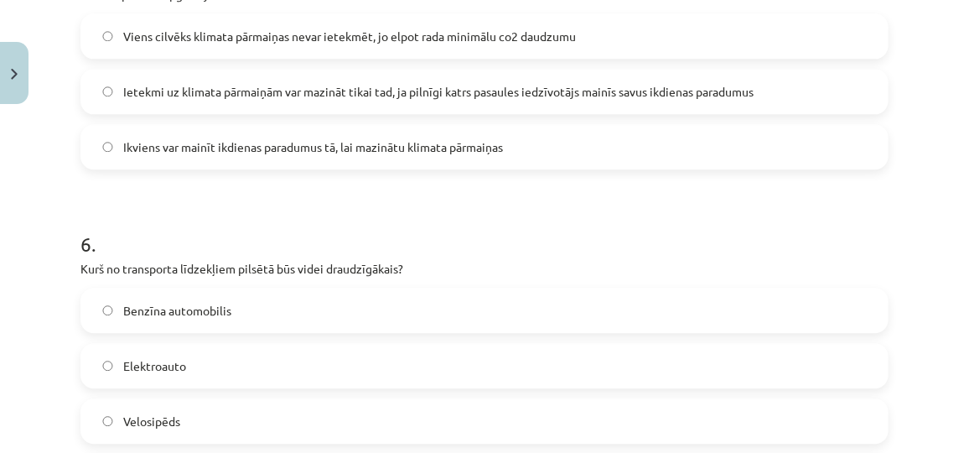
scroll to position [1942, 0]
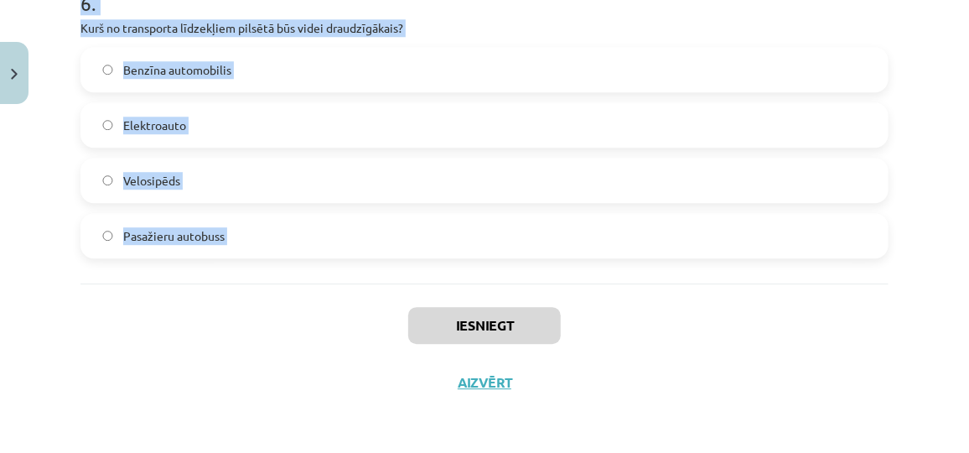
drag, startPoint x: 75, startPoint y: 301, endPoint x: 303, endPoint y: 312, distance: 228.3
copy form "1 . Ko daudzi zinātnieki uzskata par kritisko temperatūras slieksni, kuru pārsn…"
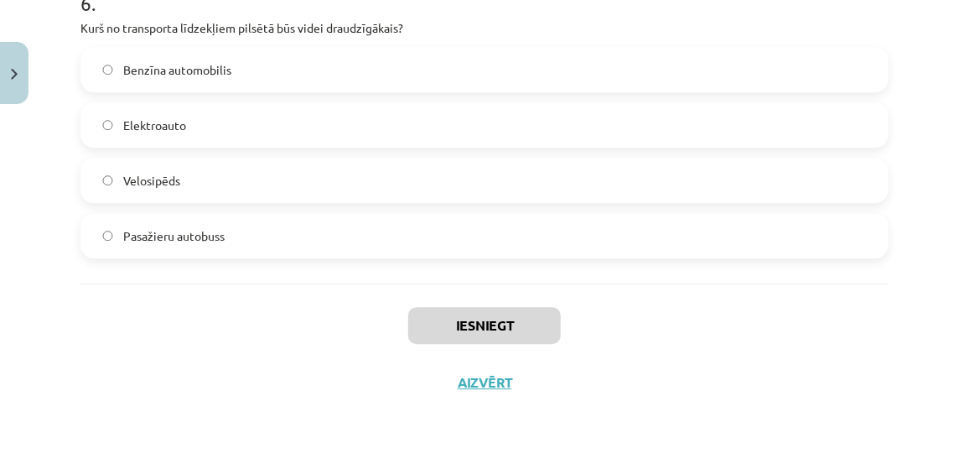
click at [731, 288] on div "Iesniegt Aizvērt" at bounding box center [484, 341] width 808 height 117
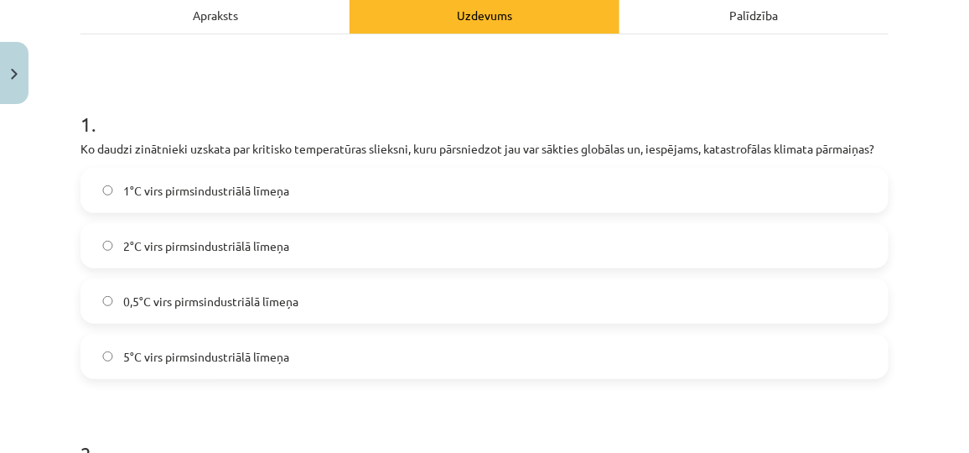
scroll to position [262, 0]
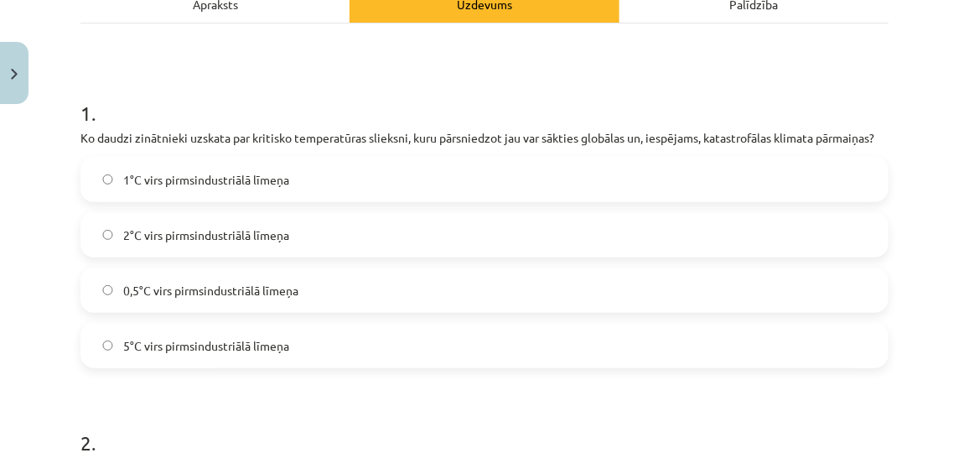
click at [183, 256] on label "2°C virs pirmsindustriālā līmeņa" at bounding box center [484, 235] width 805 height 42
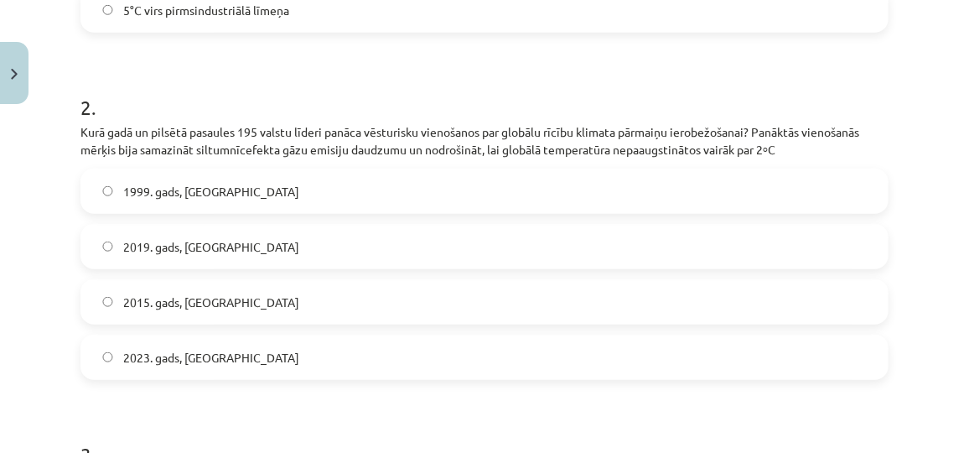
scroll to position [682, 0]
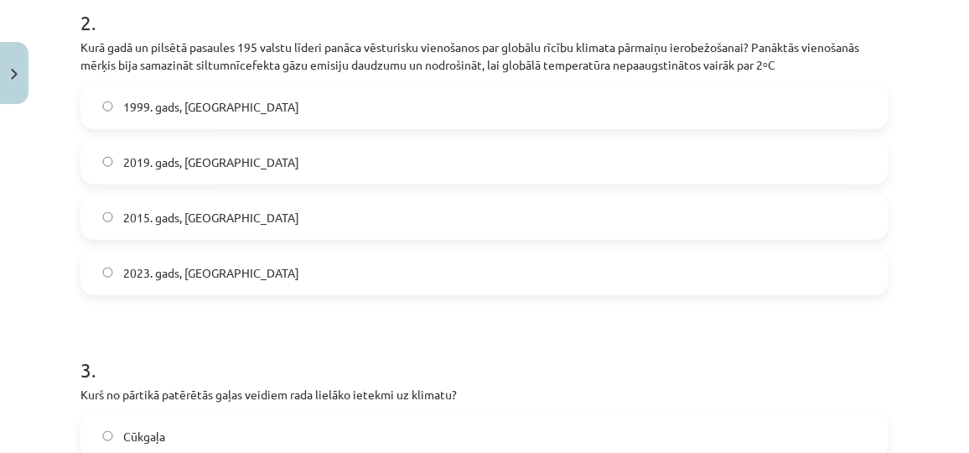
click at [257, 231] on label "2015. gads, Parīze" at bounding box center [484, 217] width 805 height 42
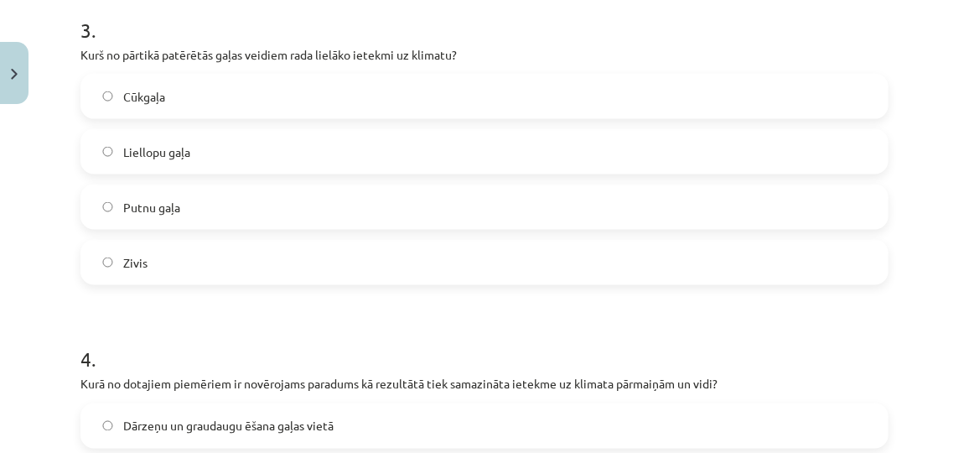
scroll to position [1028, 0]
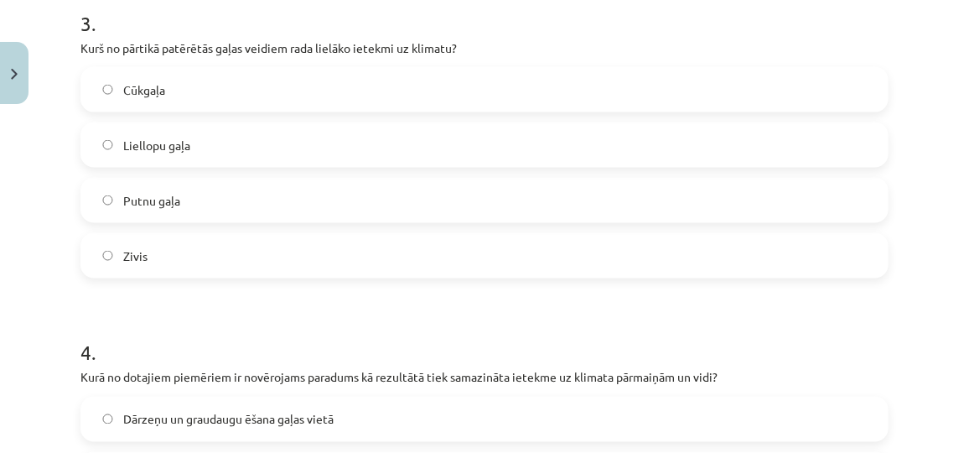
click at [184, 166] on label "Liellopu gaļa" at bounding box center [484, 145] width 805 height 42
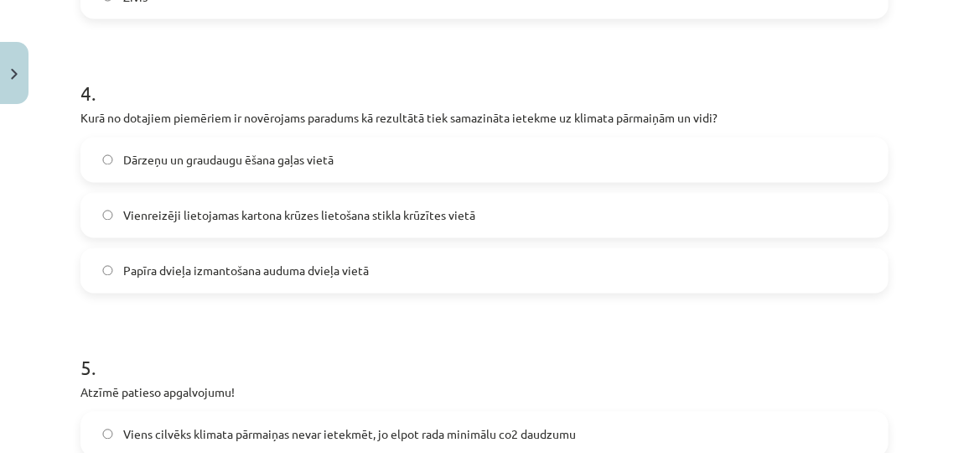
scroll to position [1296, 0]
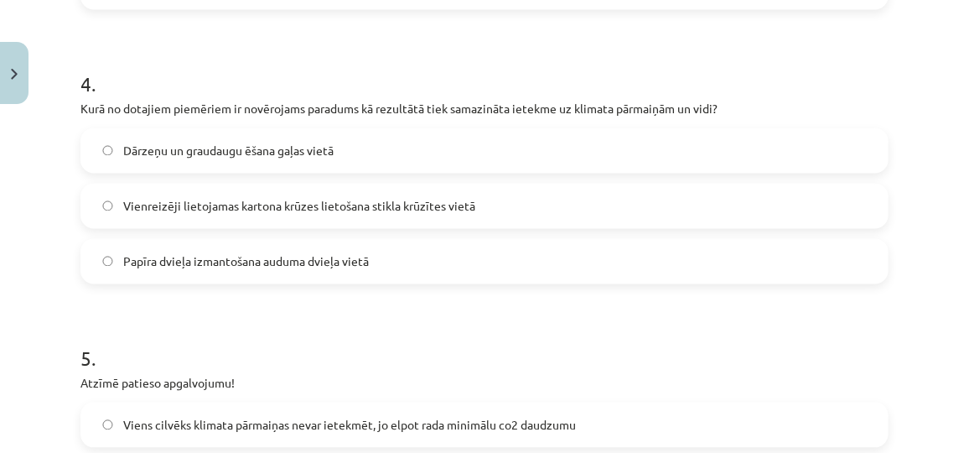
click at [299, 160] on span "Dārzeņu un graudaugu ēšana gaļas vietā" at bounding box center [228, 152] width 210 height 18
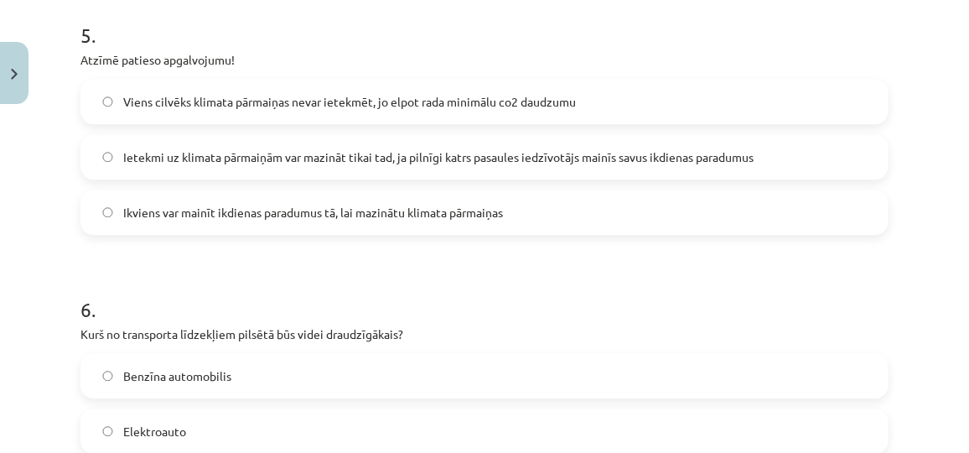
scroll to position [1613, 0]
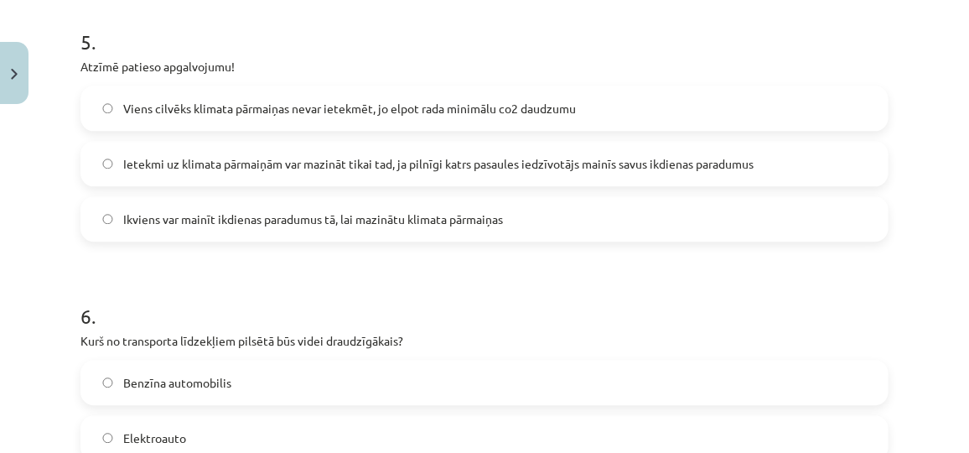
click at [269, 228] on span "Ikviens var mainīt ikdienas paradumus tā, lai mazinātu klimata pārmaiņas" at bounding box center [313, 219] width 380 height 18
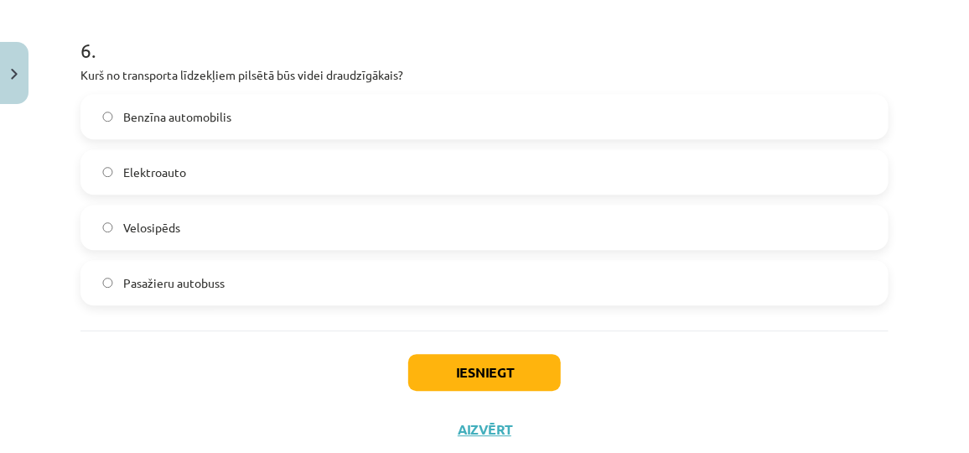
scroll to position [1942, 0]
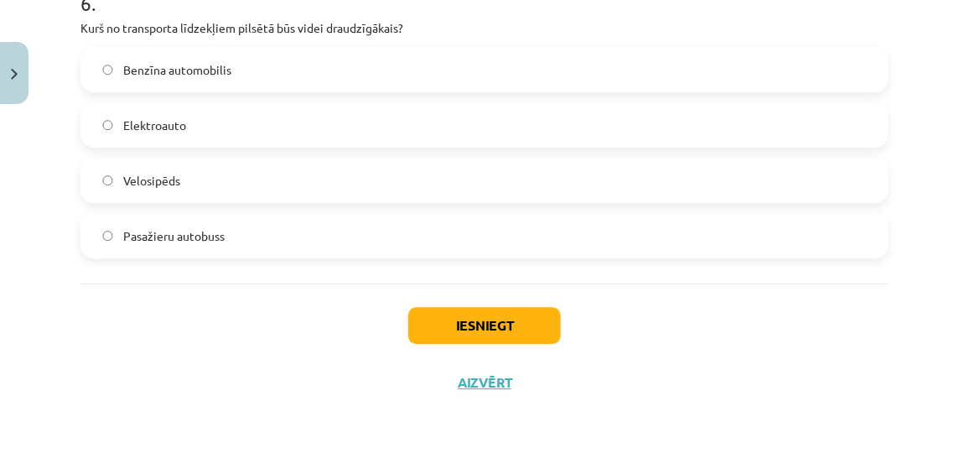
click at [295, 188] on label "Velosipēds" at bounding box center [484, 180] width 805 height 42
click at [436, 316] on button "Iesniegt" at bounding box center [484, 325] width 153 height 37
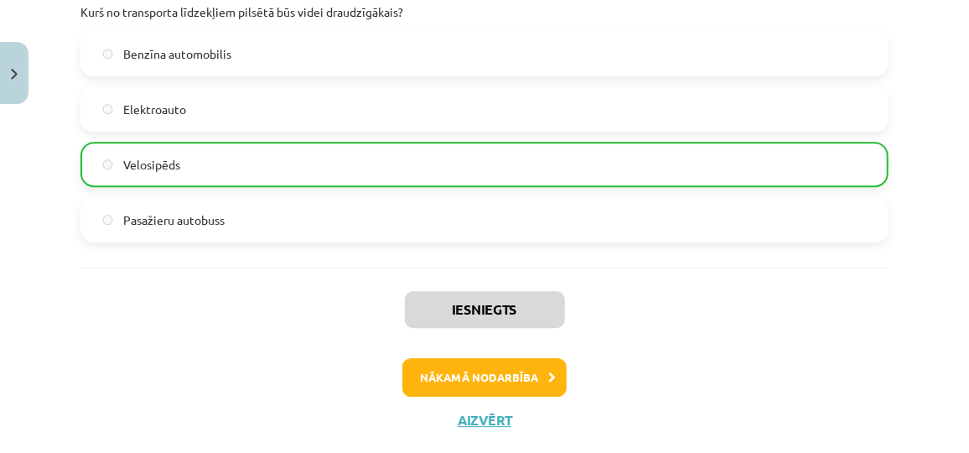
click at [652, 349] on div "Iesniegts Nākamā nodarbība Aizvērt" at bounding box center [484, 352] width 808 height 171
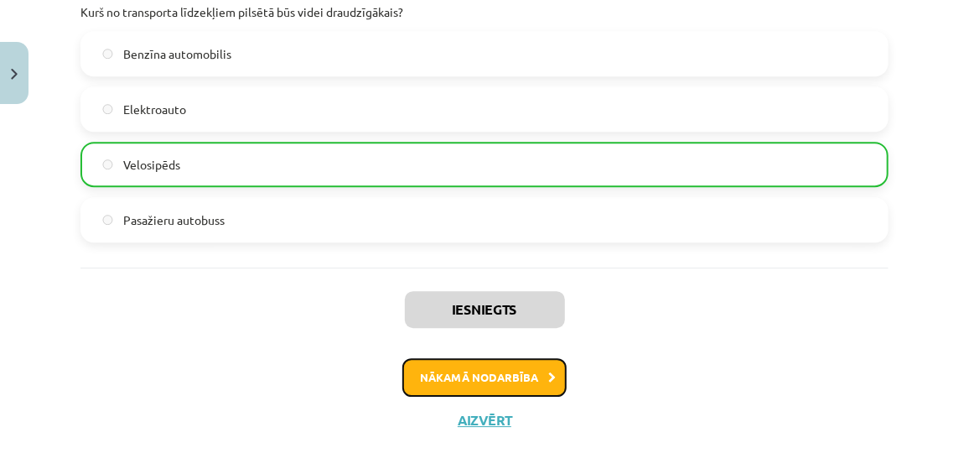
click at [502, 395] on button "Nākamā nodarbība" at bounding box center [484, 377] width 164 height 39
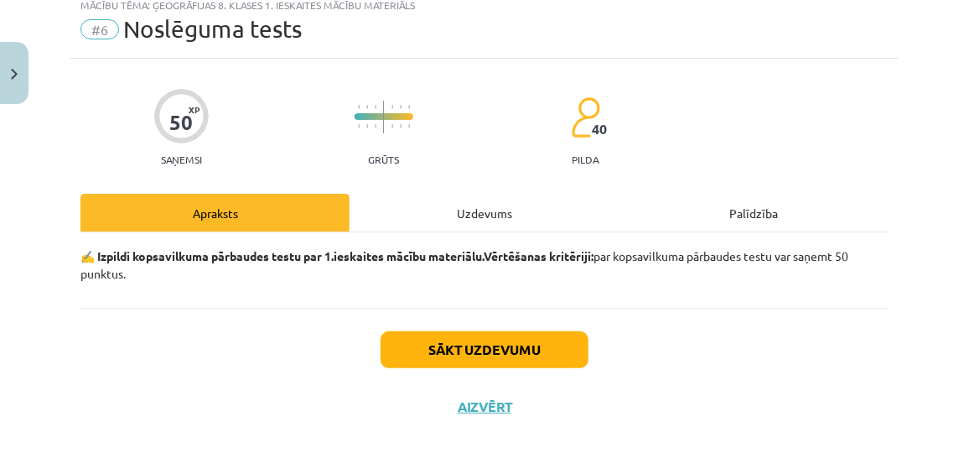
scroll to position [42, 0]
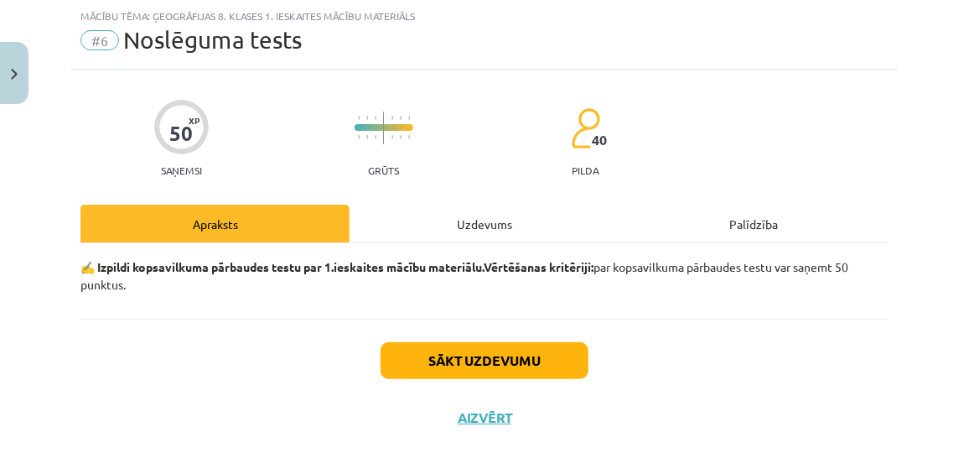
click at [420, 221] on div "Uzdevums" at bounding box center [484, 224] width 269 height 38
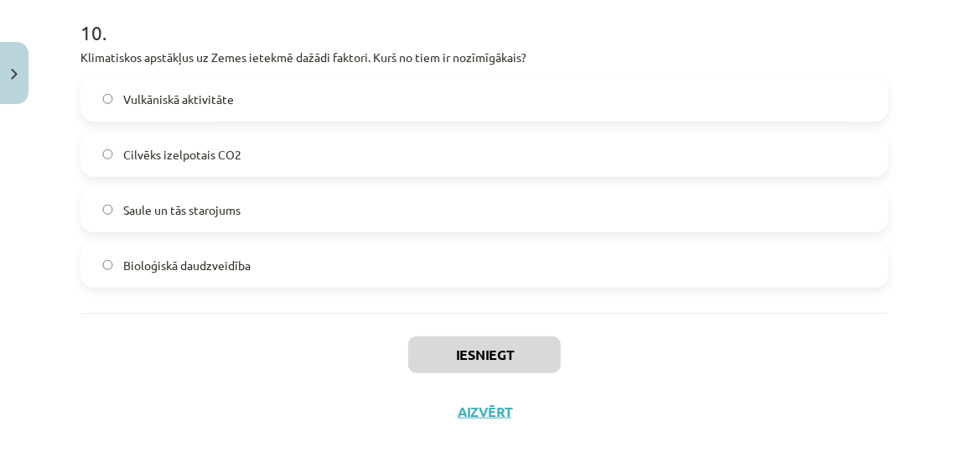
scroll to position [3225, 0]
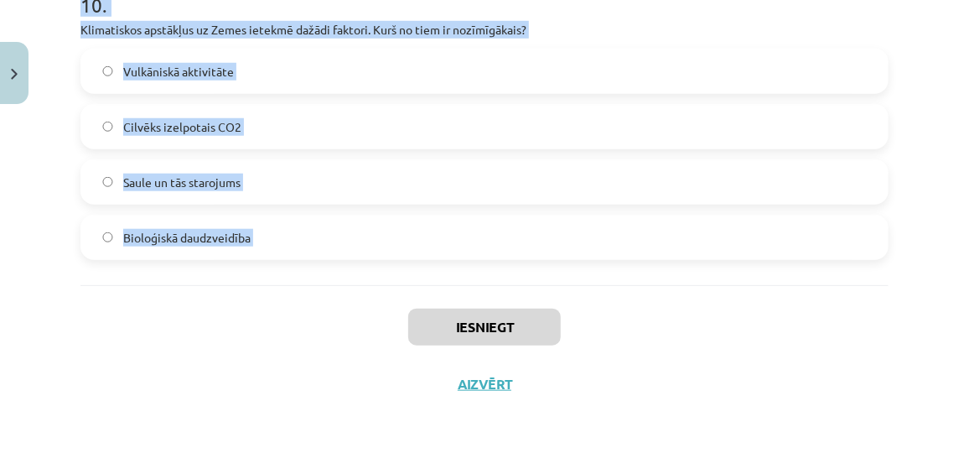
drag, startPoint x: 80, startPoint y: 310, endPoint x: 264, endPoint y: 305, distance: 184.5
copy form "1 . Elektroenerģijas ražošanai pasaulē visbiežāk izmanto … Hidroenerģiju Vēja t…"
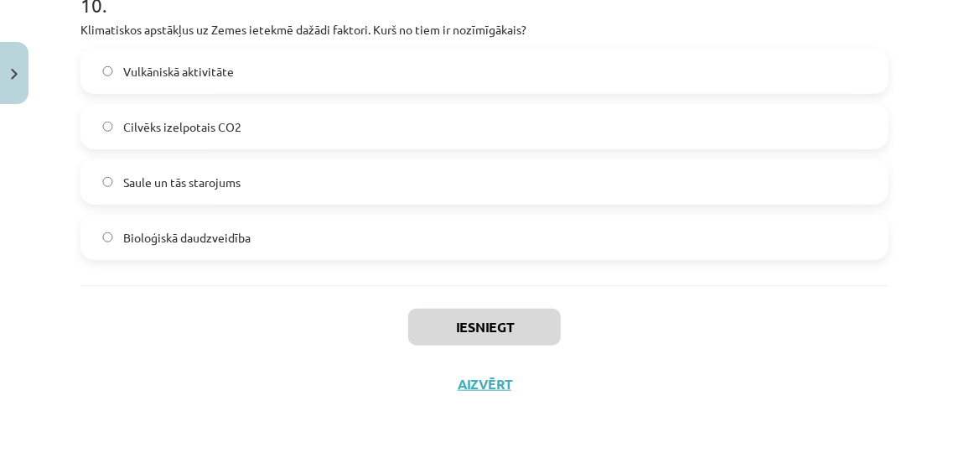
click at [678, 307] on div "Iesniegt Aizvērt" at bounding box center [484, 343] width 808 height 117
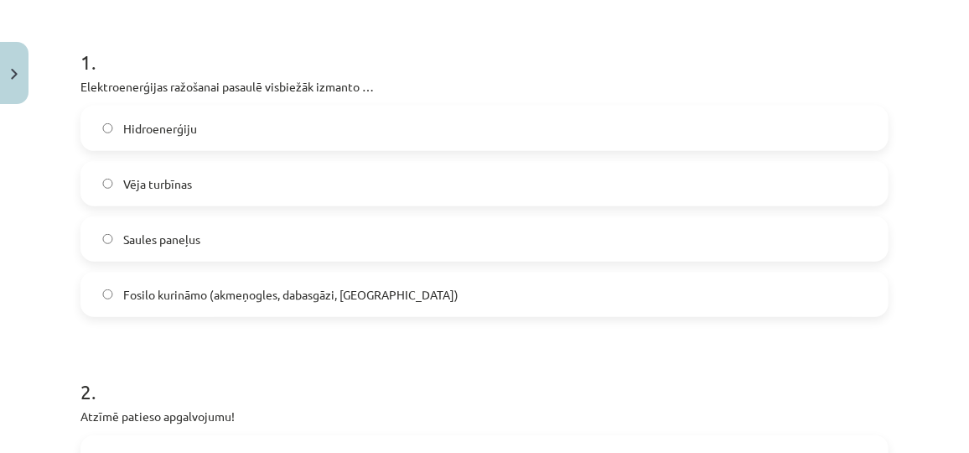
scroll to position [318, 0]
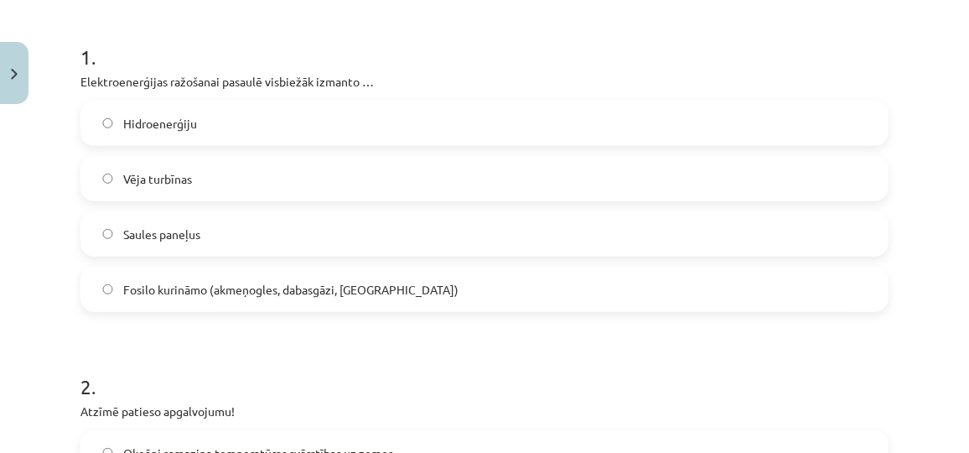
click at [292, 301] on label "Fosilo kurināmo (akmeņogles, dabasgāzi, naftu)" at bounding box center [484, 289] width 805 height 42
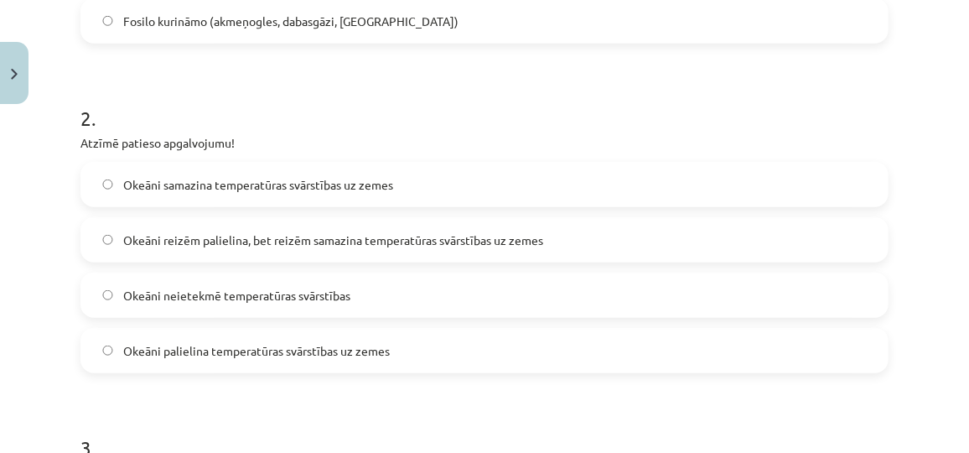
scroll to position [649, 0]
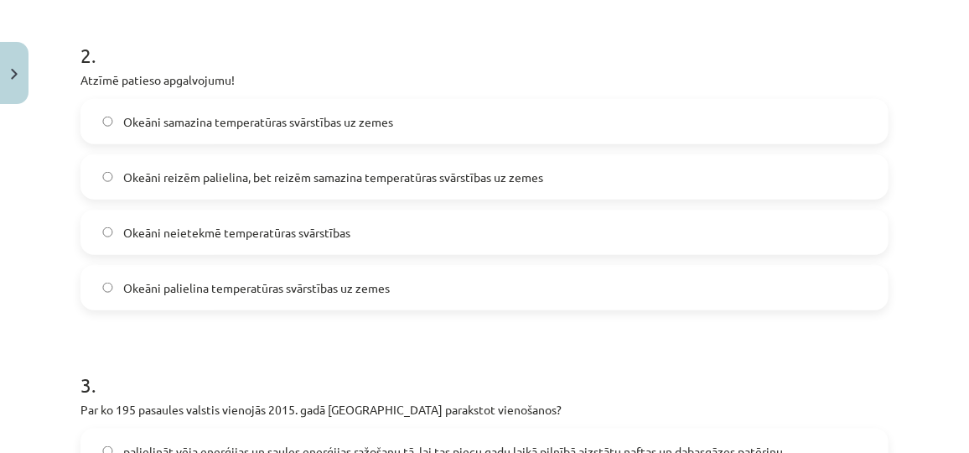
click at [329, 116] on span "Okeāni samazina temperatūras svārstības uz zemes" at bounding box center [258, 122] width 270 height 18
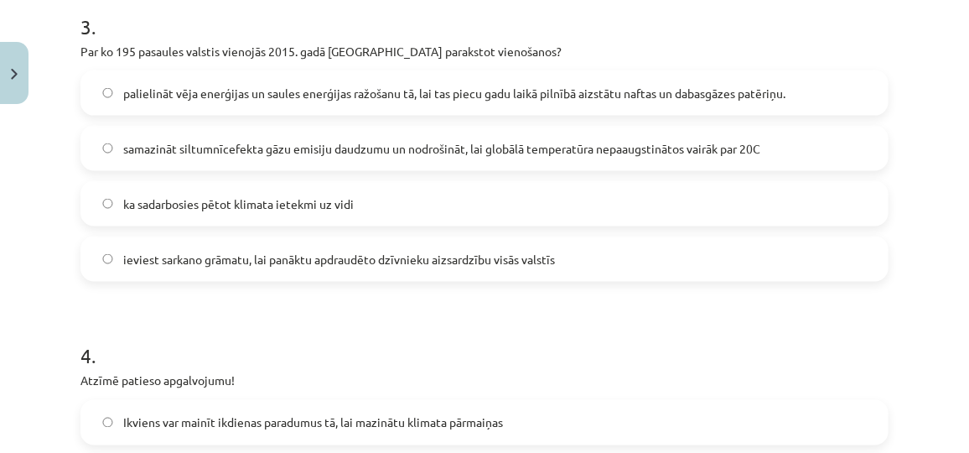
scroll to position [1003, 0]
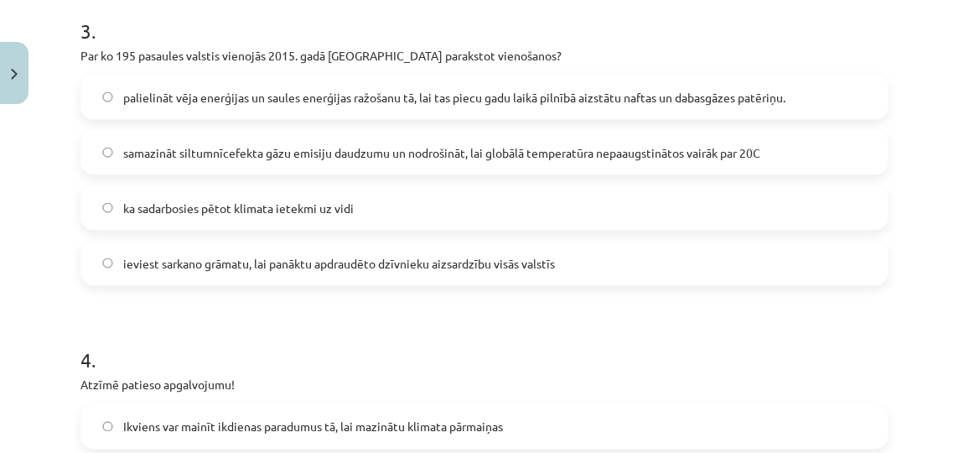
click at [204, 144] on span "samazināt siltumnīcefekta gāzu emisiju daudzumu un nodrošināt, lai globālā temp…" at bounding box center [441, 153] width 637 height 18
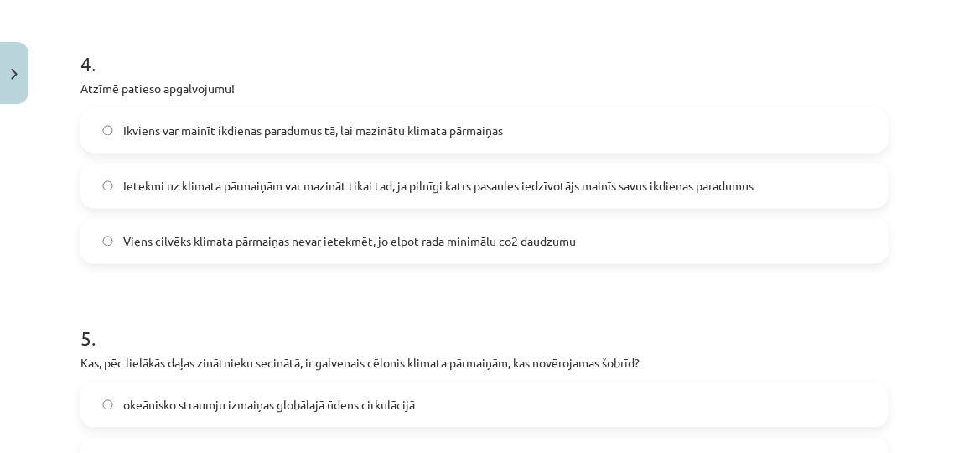
scroll to position [1339, 0]
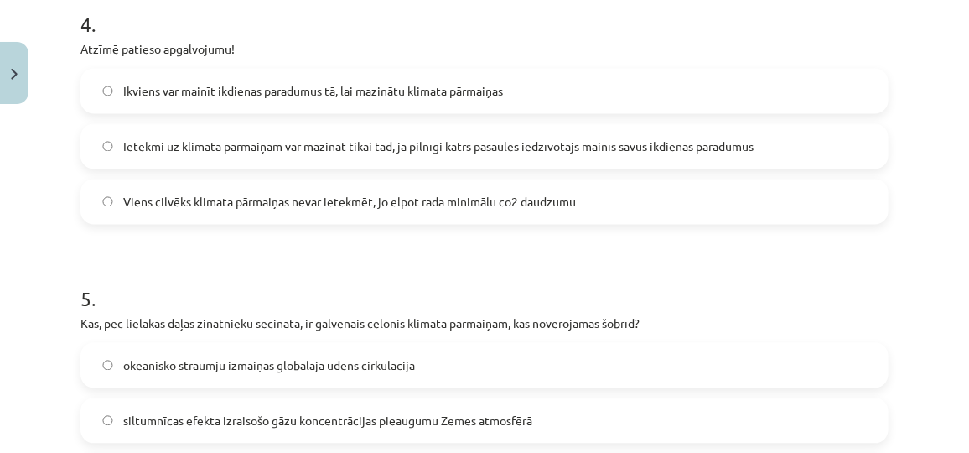
click at [228, 91] on span "Ikviens var mainīt ikdienas paradumus tā, lai mazinātu klimata pārmaiņas" at bounding box center [313, 91] width 380 height 18
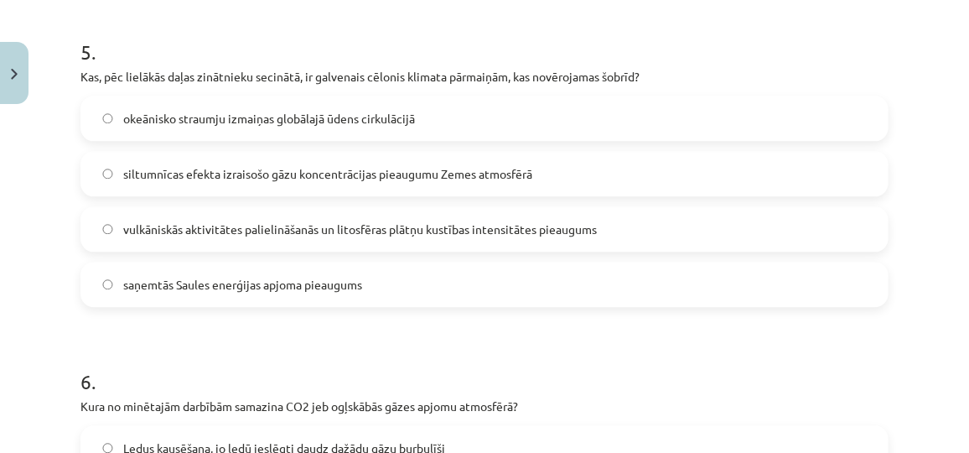
scroll to position [1572, 0]
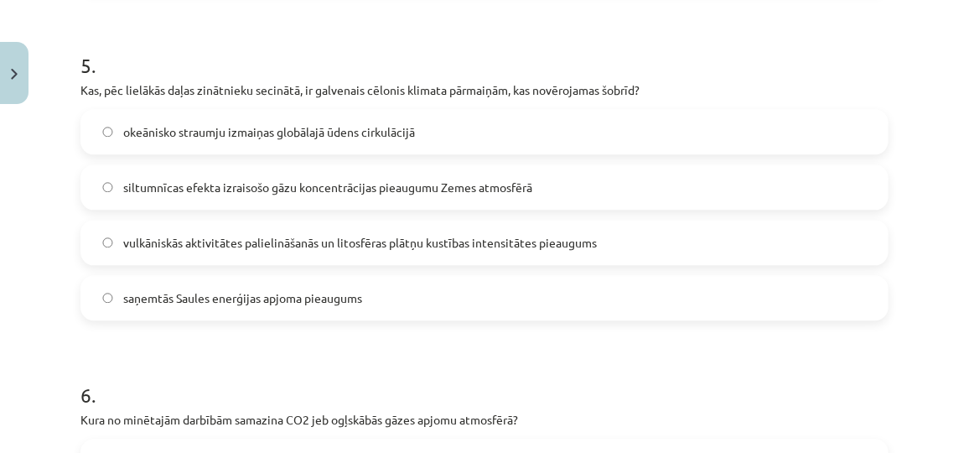
click at [288, 33] on h1 "5 ." at bounding box center [484, 50] width 808 height 52
click at [176, 188] on span "siltumnīcas efekta izraisošo gāzu koncentrācijas pieaugumu Zemes atmosfērā" at bounding box center [327, 188] width 409 height 18
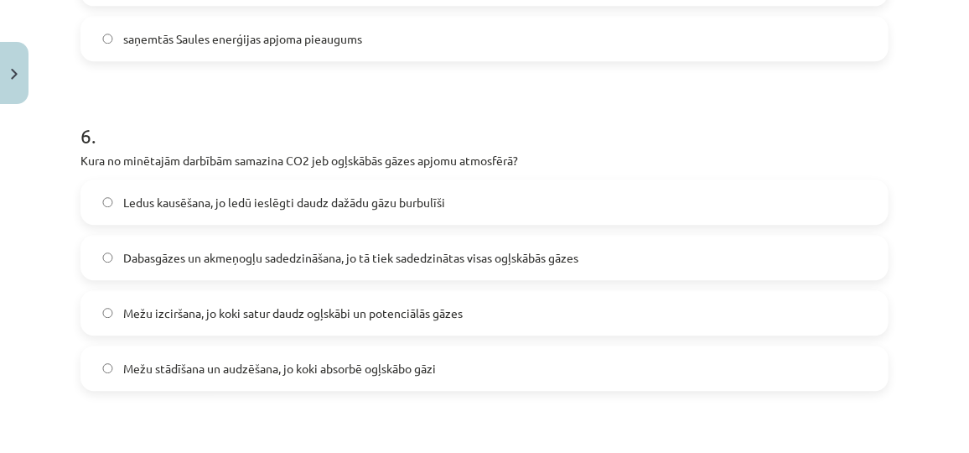
scroll to position [1930, 0]
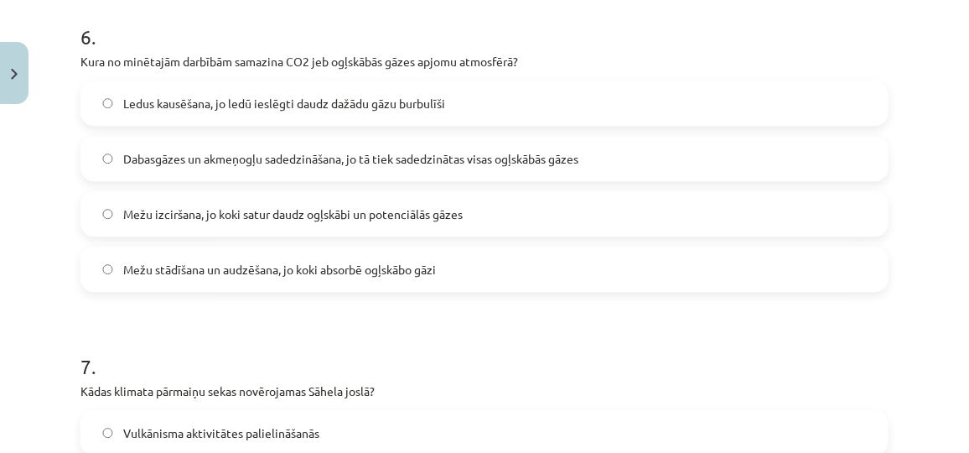
click at [209, 268] on span "Mežu stādīšana un audzēšana, jo koki absorbē ogļskābo gāzi" at bounding box center [279, 270] width 313 height 18
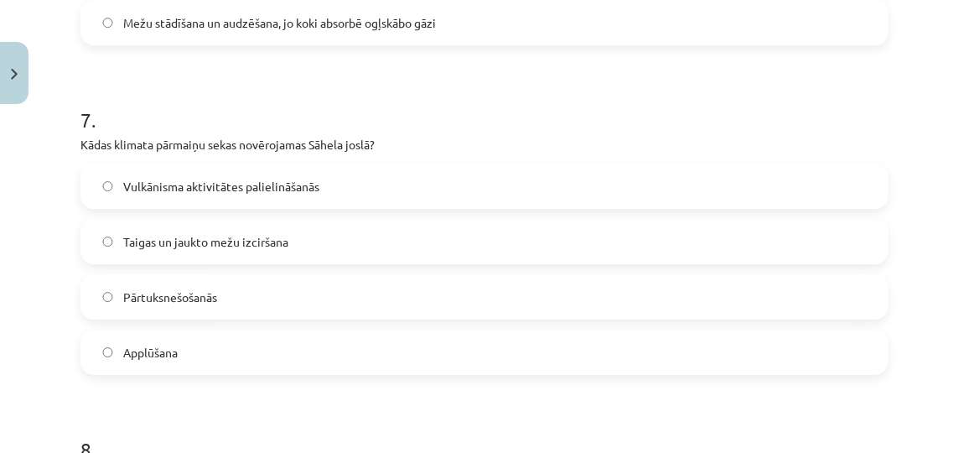
scroll to position [2194, 0]
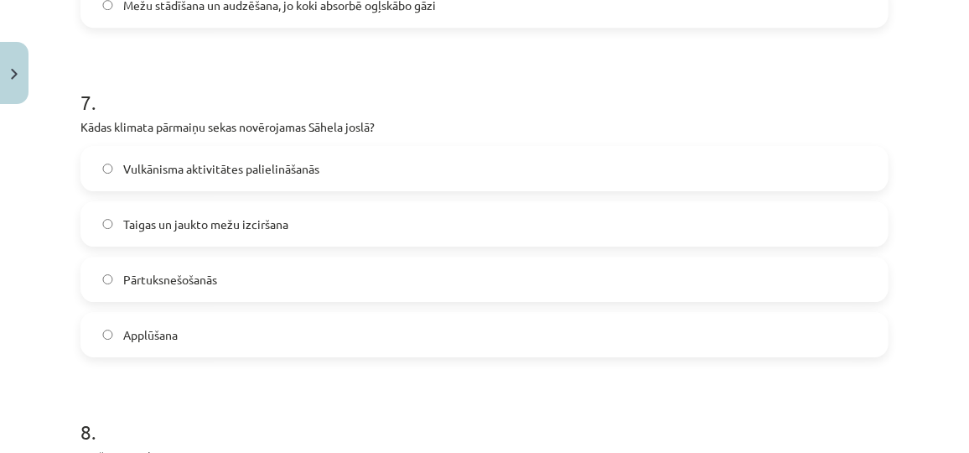
click at [200, 278] on span "Pārtuksnešošanās" at bounding box center [170, 280] width 94 height 18
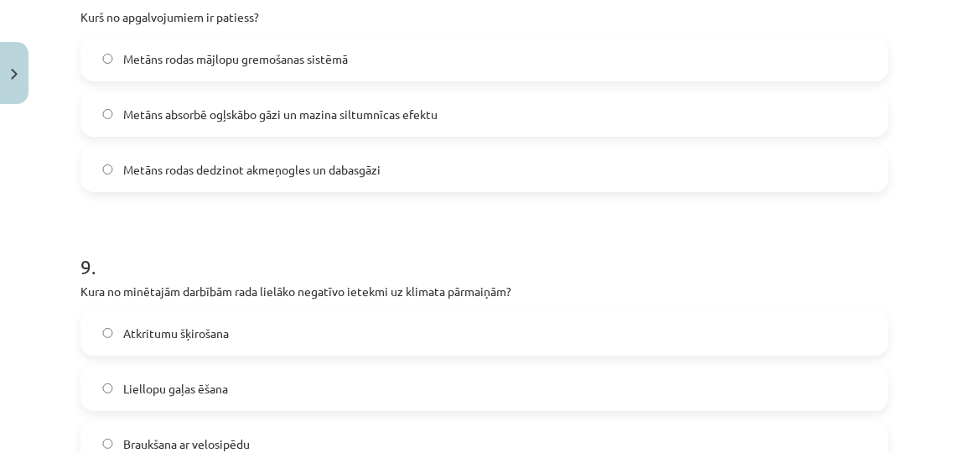
scroll to position [2625, 0]
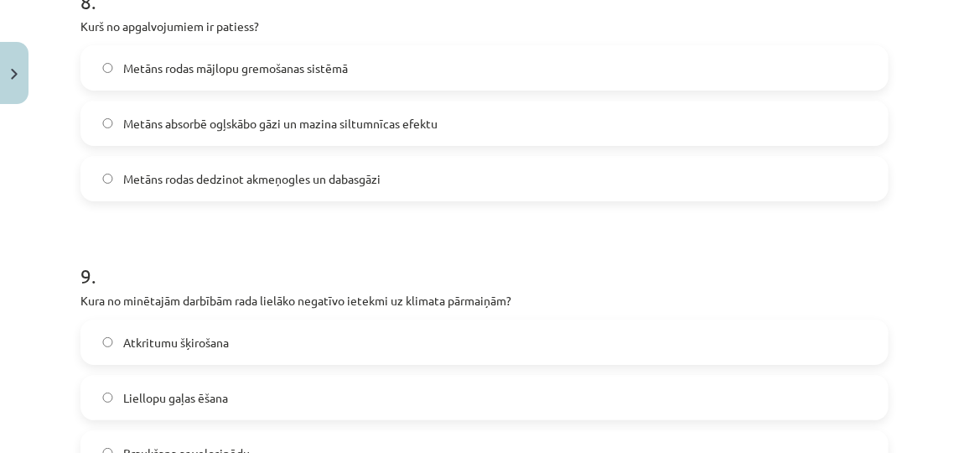
click at [164, 73] on span "Metāns rodas mājlopu gremošanas sistēmā" at bounding box center [235, 69] width 225 height 18
click at [226, 395] on span "Liellopu gaļas ēšana" at bounding box center [175, 398] width 105 height 18
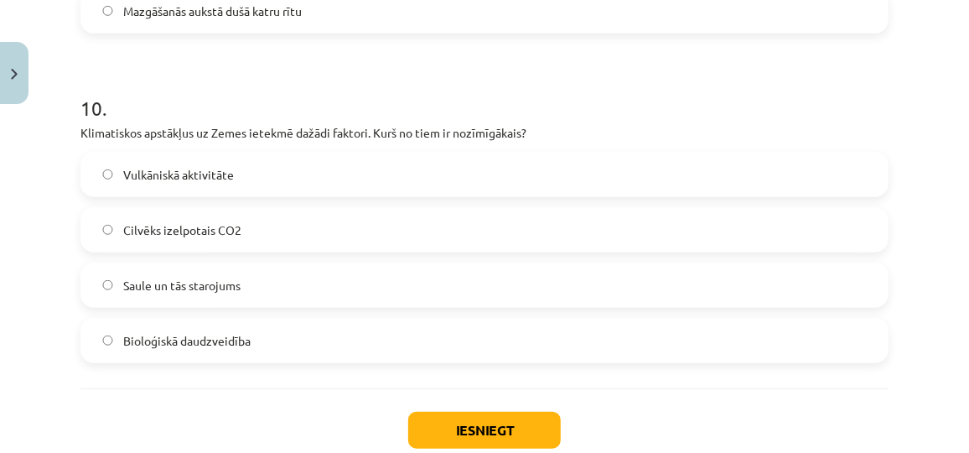
scroll to position [3211, 0]
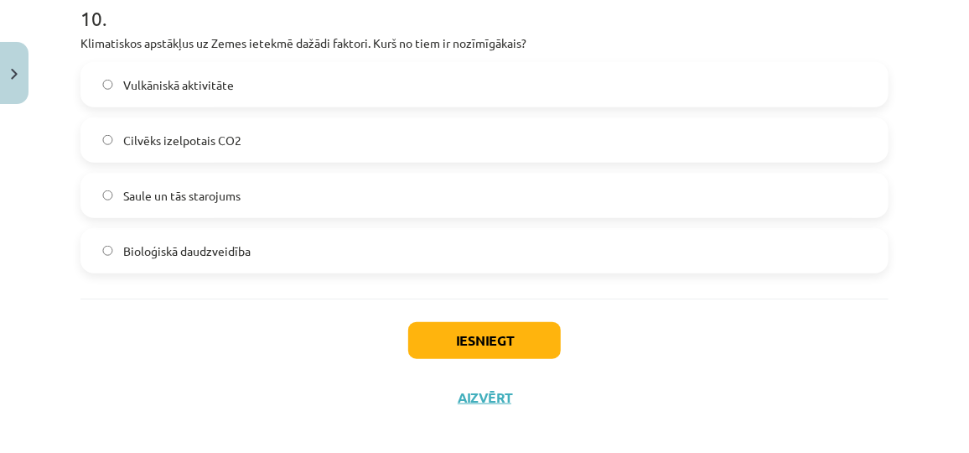
click at [207, 199] on span "Saule un tās starojums" at bounding box center [181, 196] width 117 height 18
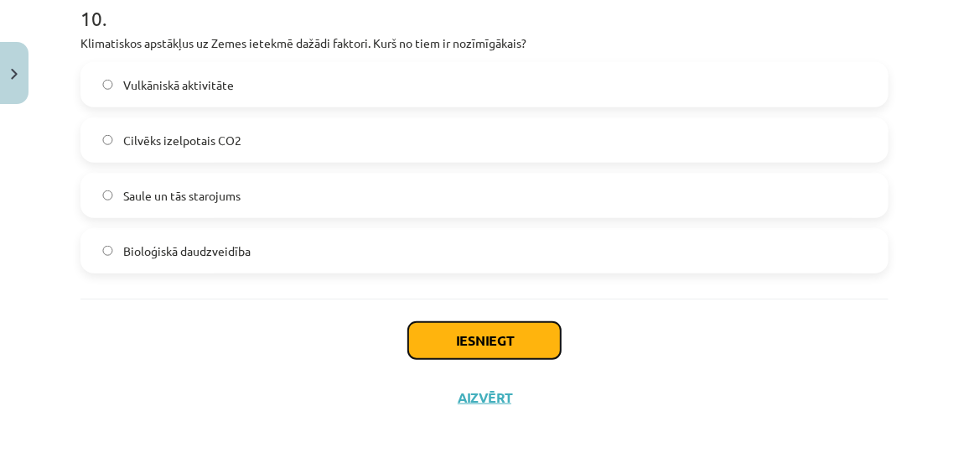
click at [473, 326] on button "Iesniegt" at bounding box center [484, 340] width 153 height 37
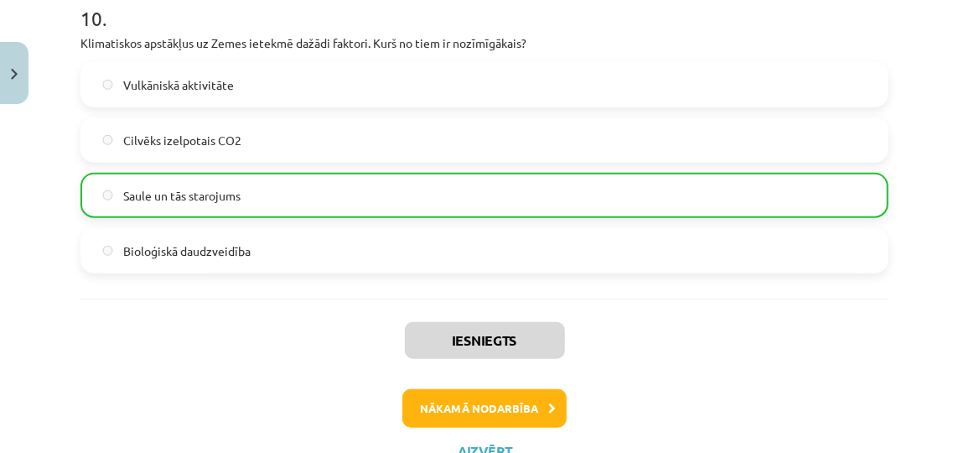
click at [817, 315] on div "Iesniegts Nākamā nodarbība Aizvērt" at bounding box center [484, 384] width 808 height 171
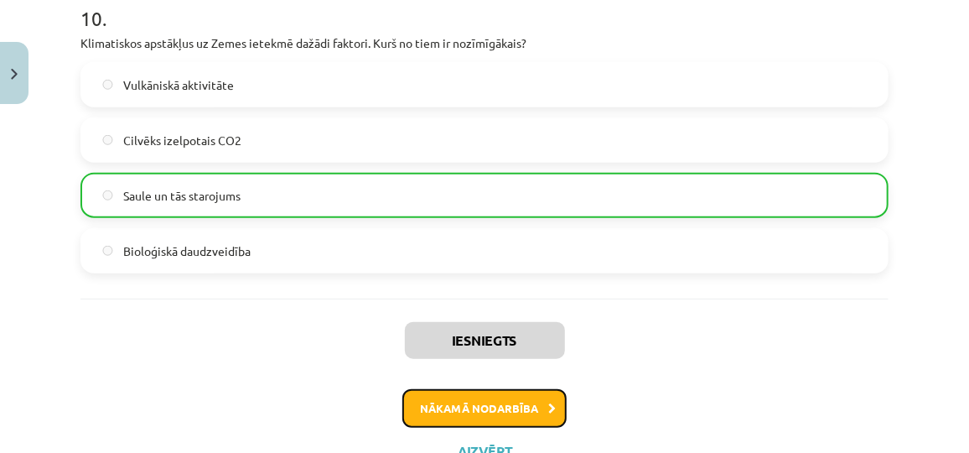
click at [464, 399] on button "Nākamā nodarbība" at bounding box center [484, 408] width 164 height 39
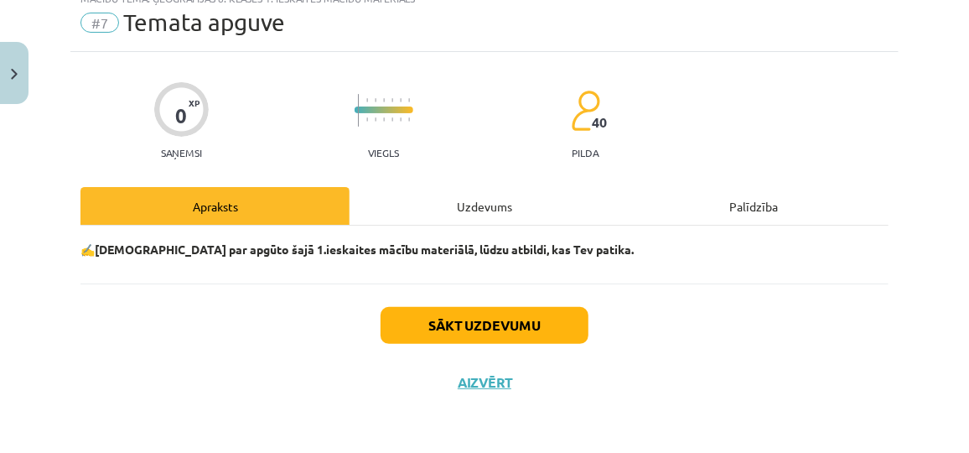
scroll to position [42, 0]
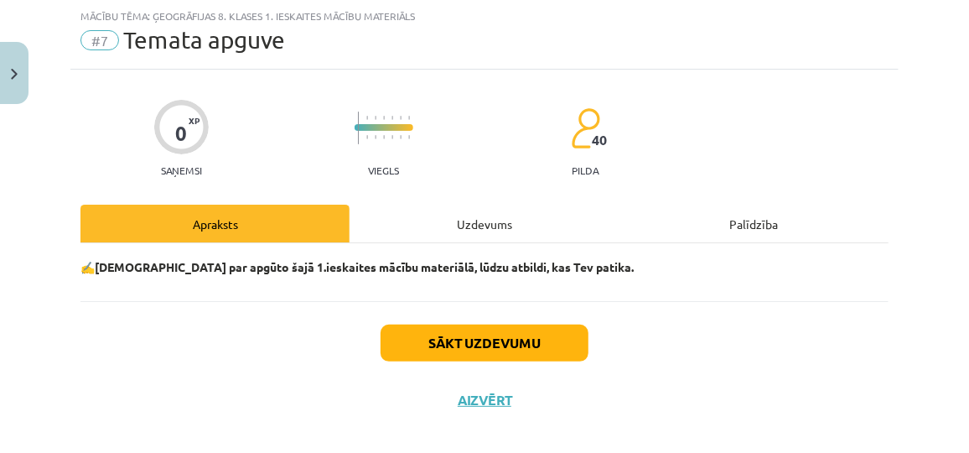
click at [432, 216] on div "Uzdevums" at bounding box center [484, 224] width 269 height 38
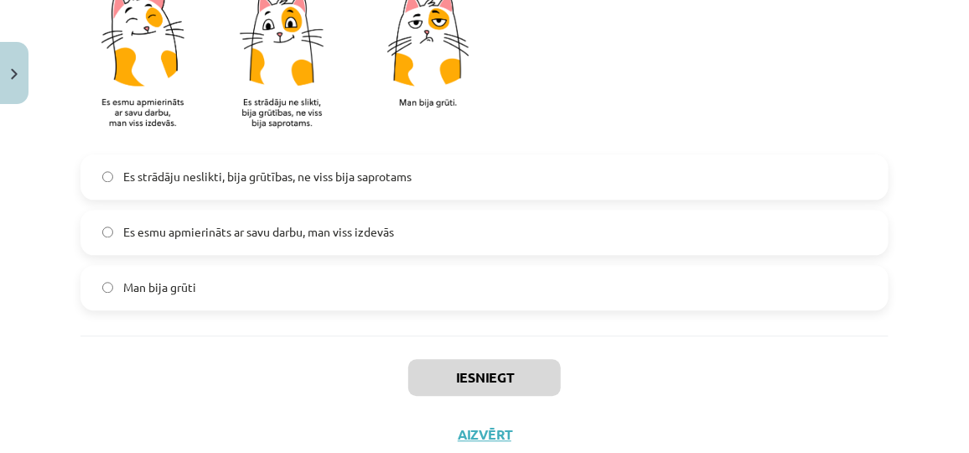
scroll to position [1582, 0]
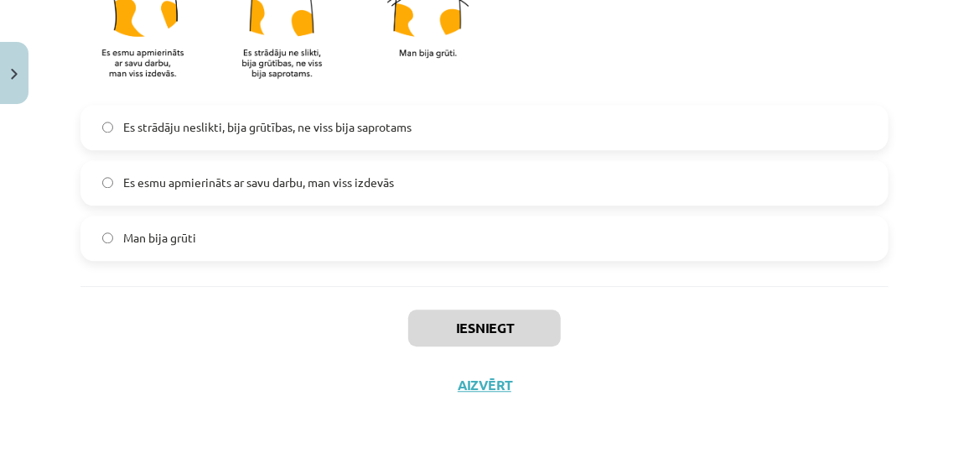
click at [221, 184] on span "Es esmu apmierināts ar savu darbu, man viss izdevās" at bounding box center [258, 183] width 271 height 18
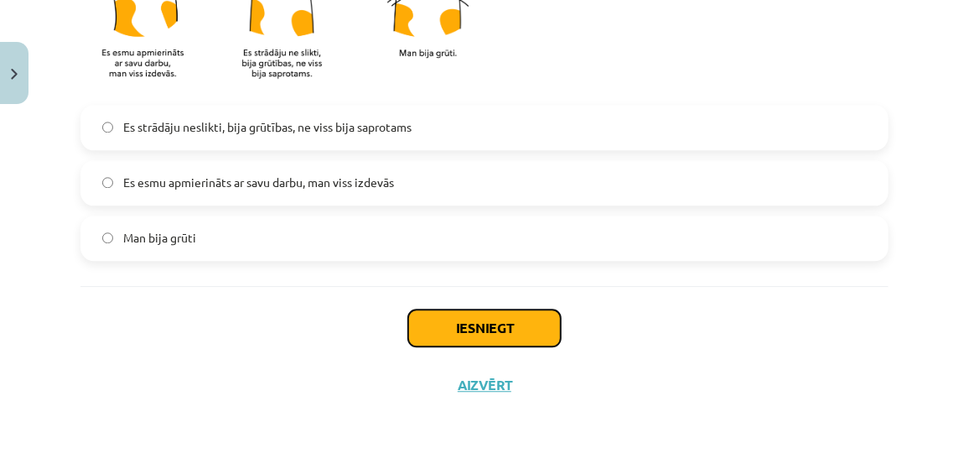
click at [487, 323] on button "Iesniegt" at bounding box center [484, 327] width 153 height 37
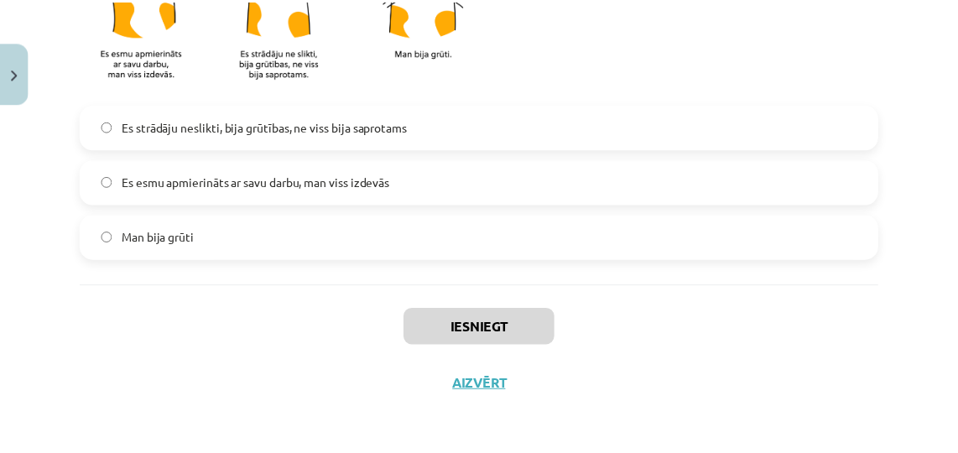
scroll to position [995, 0]
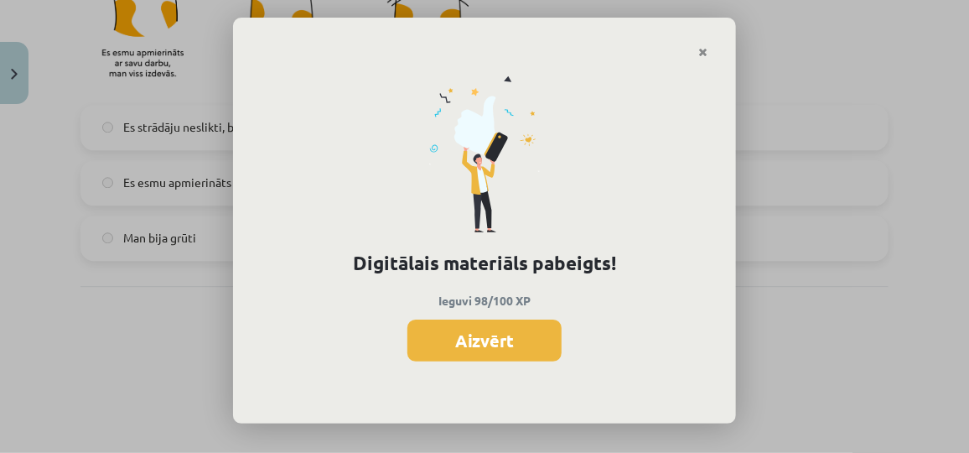
click at [487, 323] on button "Aizvērt" at bounding box center [485, 340] width 154 height 42
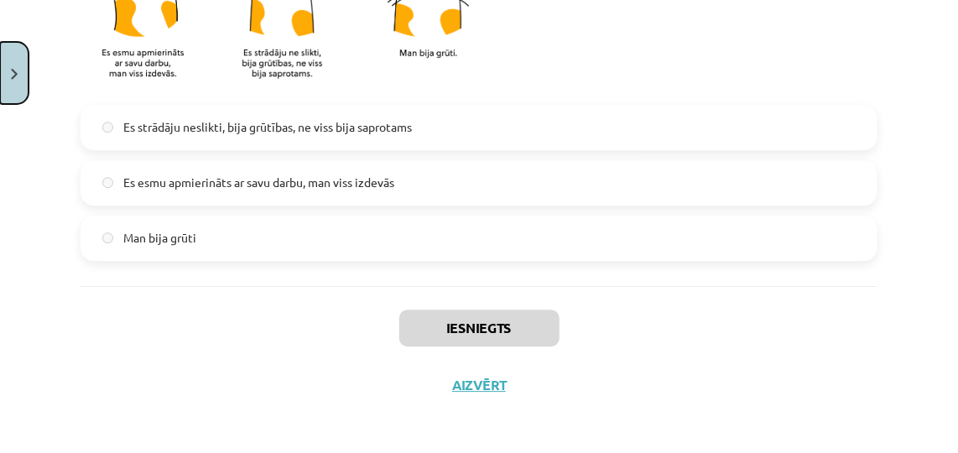
click at [7, 86] on button "Close" at bounding box center [14, 73] width 29 height 62
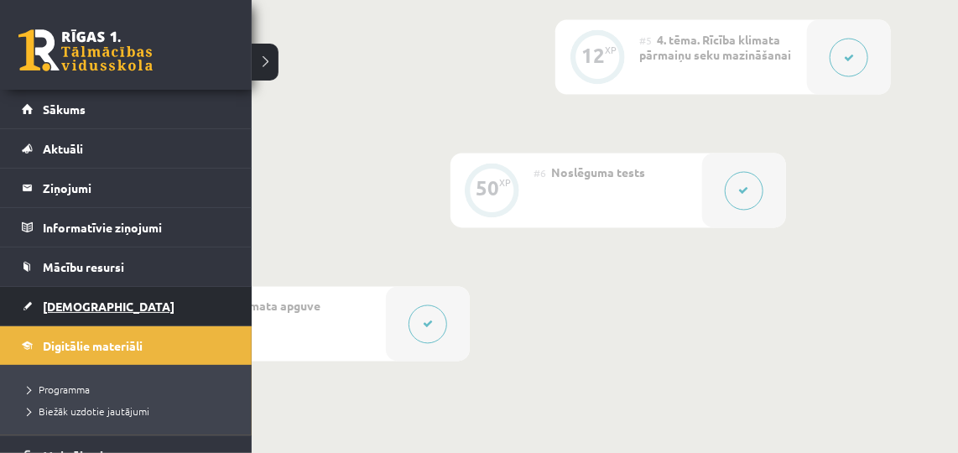
click at [41, 293] on link "[DEMOGRAPHIC_DATA]" at bounding box center [126, 306] width 209 height 39
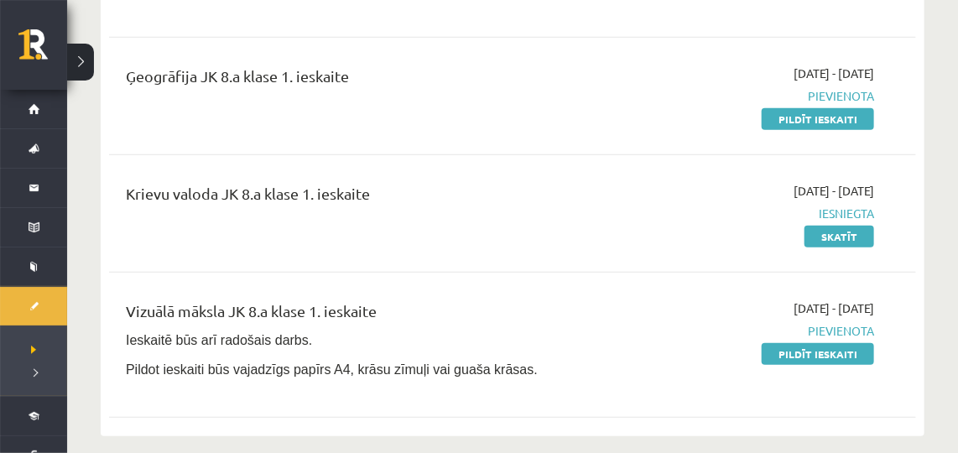
scroll to position [371, 0]
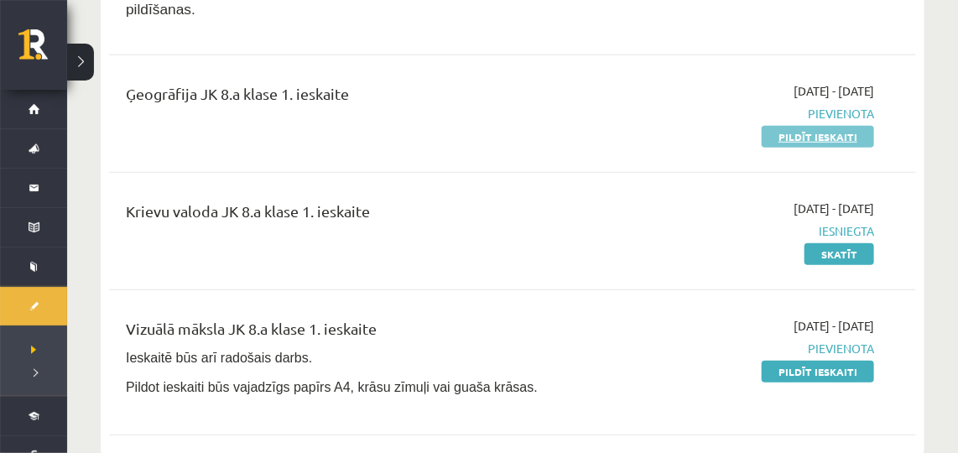
click at [820, 126] on link "Pildīt ieskaiti" at bounding box center [817, 137] width 112 height 22
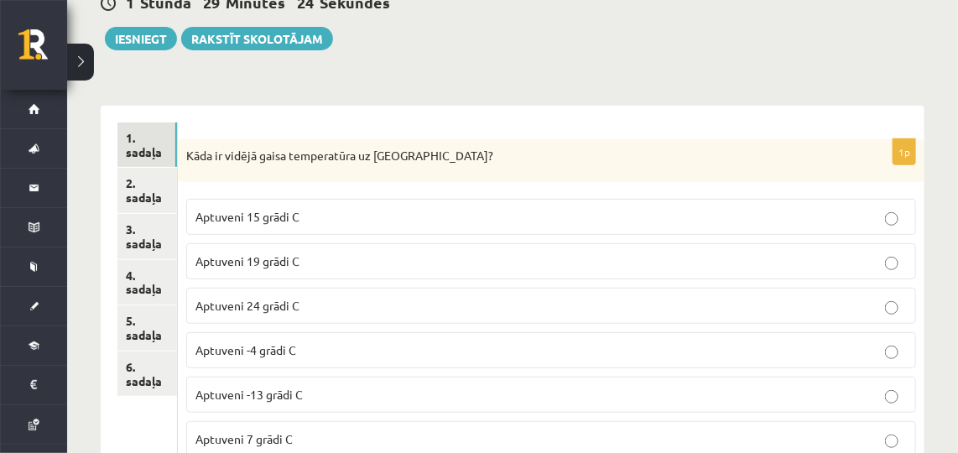
scroll to position [183, 0]
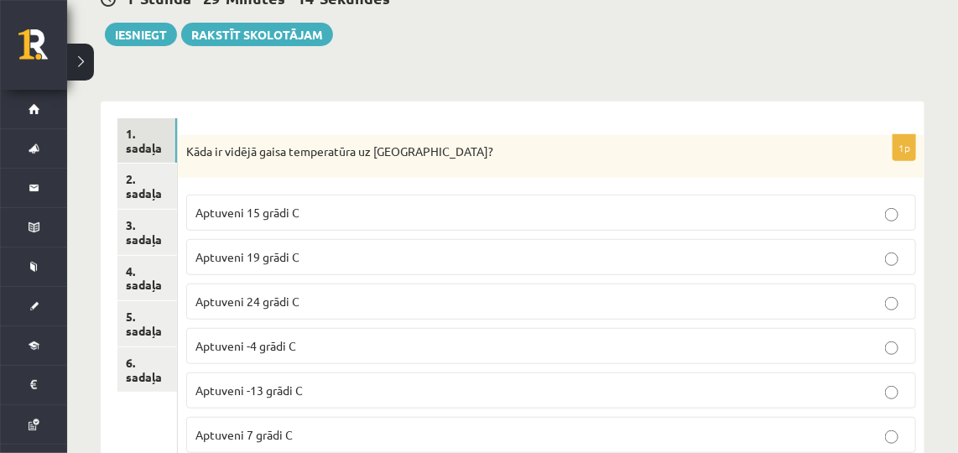
click at [337, 204] on p "Aptuveni 15 grādi C" at bounding box center [550, 213] width 711 height 18
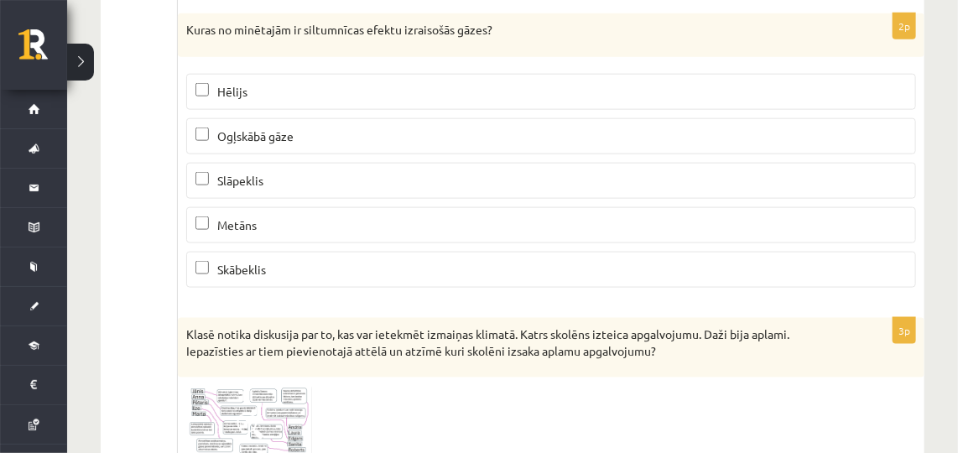
scroll to position [655, 0]
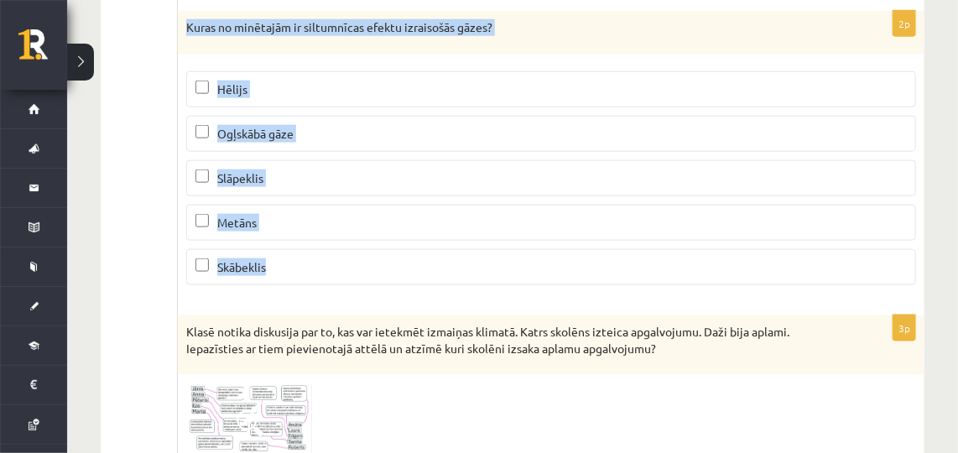
drag, startPoint x: 186, startPoint y: 22, endPoint x: 269, endPoint y: 243, distance: 236.4
click at [269, 243] on div "2p Kuras no minētajām ir siltumnīcas efektu izraisošās gāzes? Hēlijs Ogļskābā g…" at bounding box center [551, 155] width 746 height 288
copy div "Kuras no minētajām ir siltumnīcas efektu izraisošās gāzes? [PERSON_NAME] gāze S…"
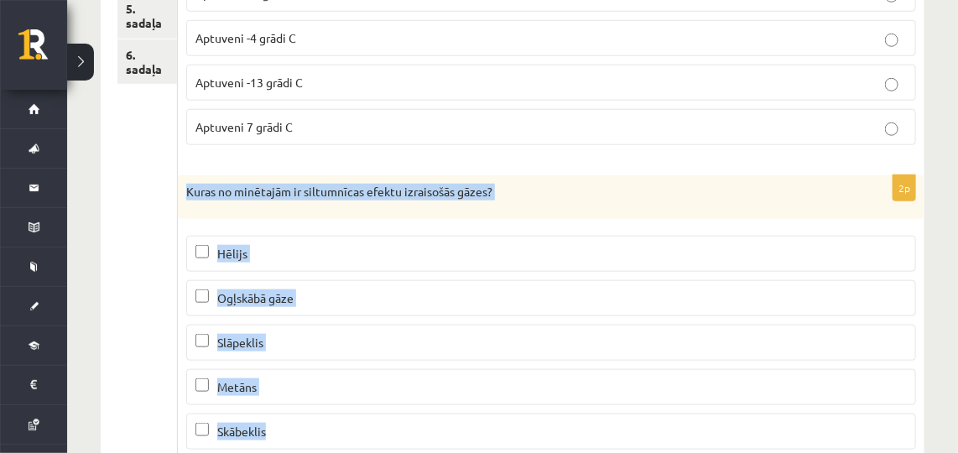
scroll to position [471, 0]
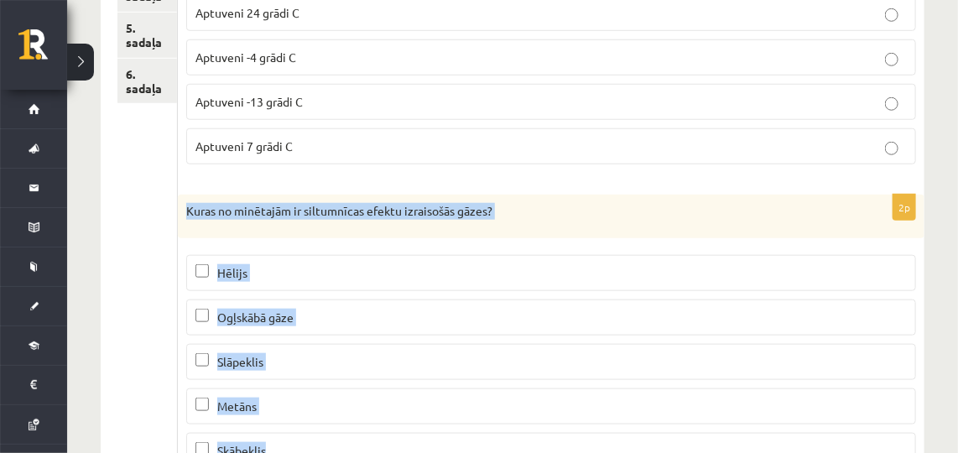
click at [562, 195] on div "Kuras no minētajām ir siltumnīcas efektu izraisošās gāzes?" at bounding box center [551, 217] width 746 height 44
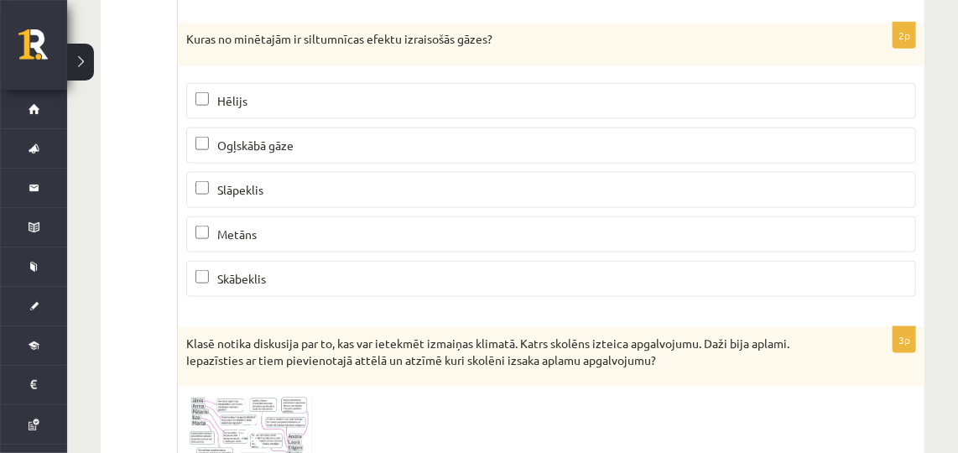
scroll to position [655, 0]
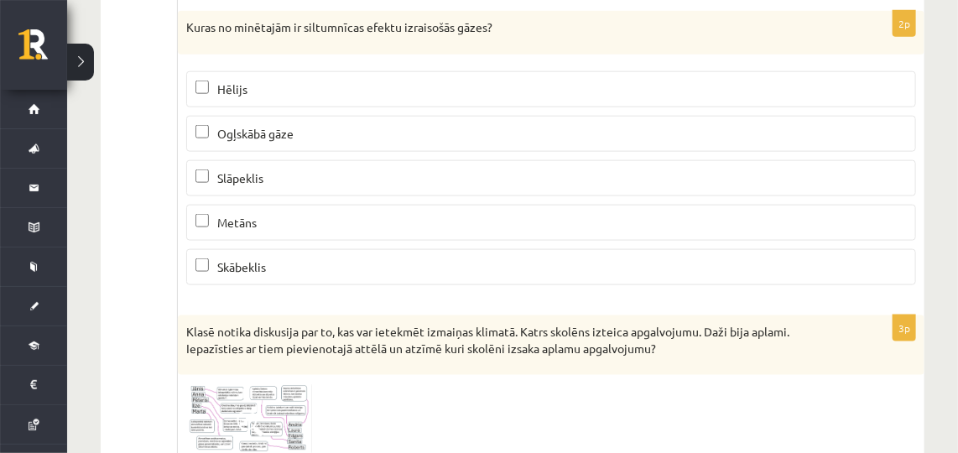
click at [250, 205] on label "Metāns" at bounding box center [551, 223] width 730 height 36
click at [254, 116] on label "Ogļskābā gāze" at bounding box center [551, 134] width 730 height 36
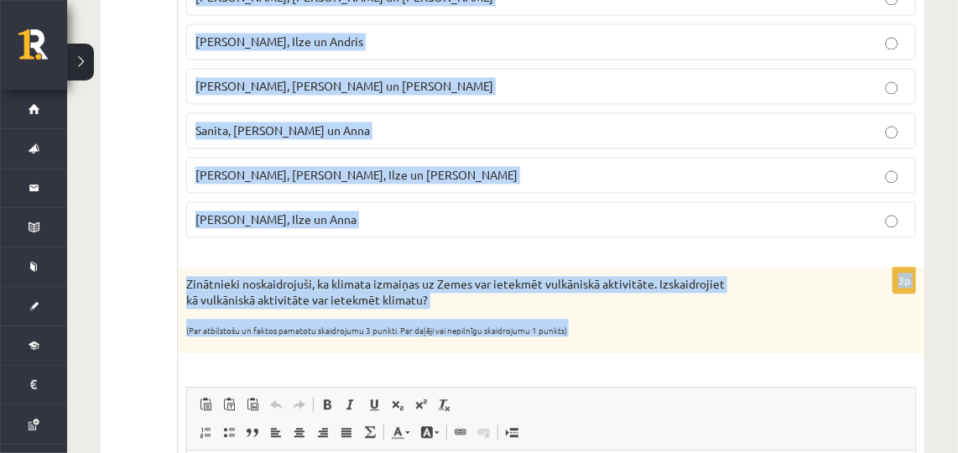
scroll to position [1321, 0]
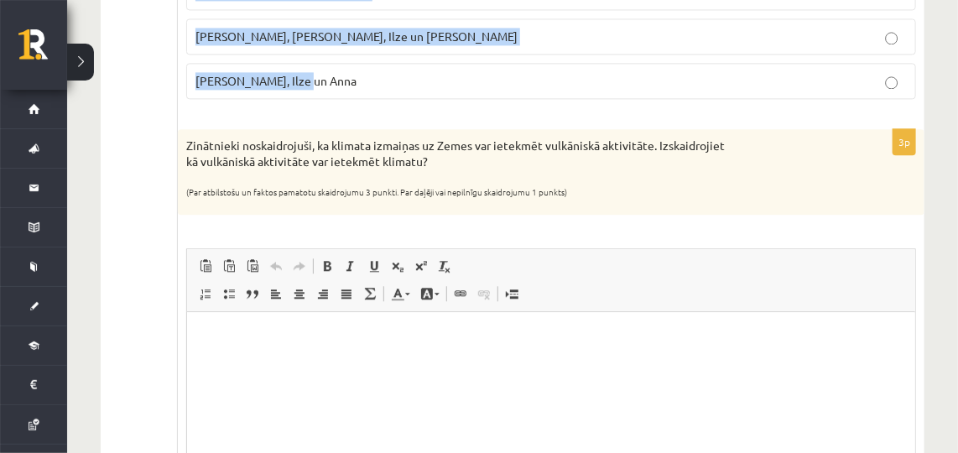
drag, startPoint x: 181, startPoint y: 109, endPoint x: 331, endPoint y: 70, distance: 155.0
copy div "Klasē notika diskusija par to, kas var ietekmēt izmaiņas klimatā. Katrs skolēns…"
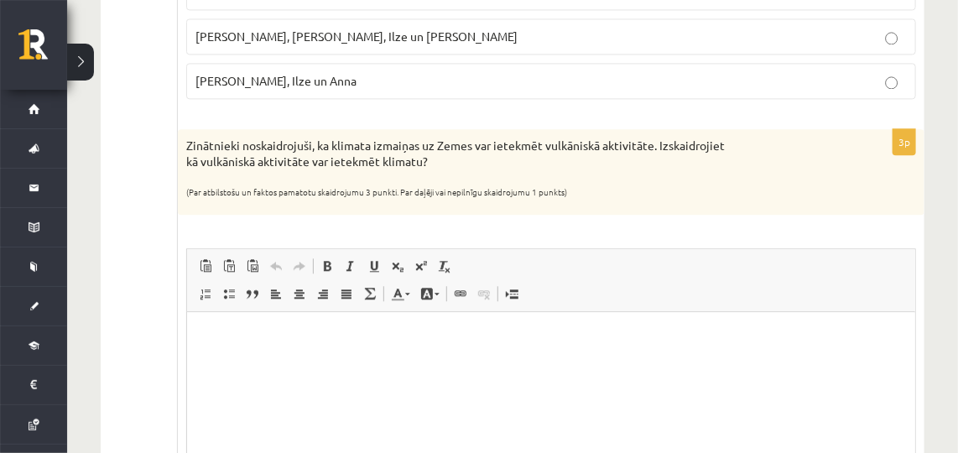
click at [832, 178] on div "Zinātnieki noskaidrojuši, ka klimata izmaiņas uz Zemes var ietekmēt vulkāniskā …" at bounding box center [551, 172] width 746 height 86
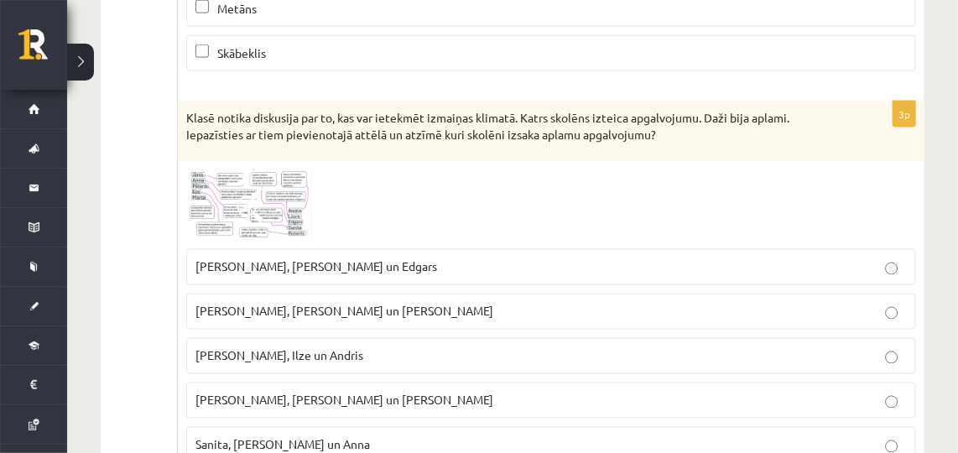
scroll to position [825, 0]
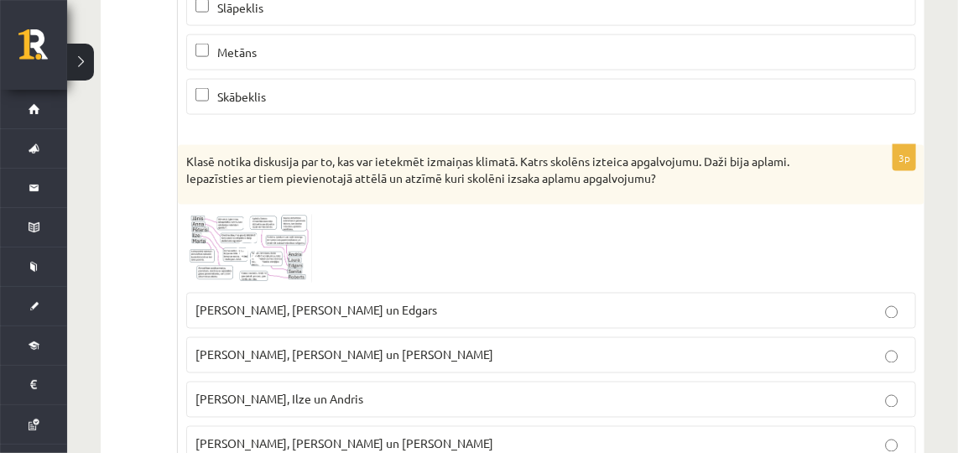
click at [231, 213] on img at bounding box center [249, 248] width 126 height 70
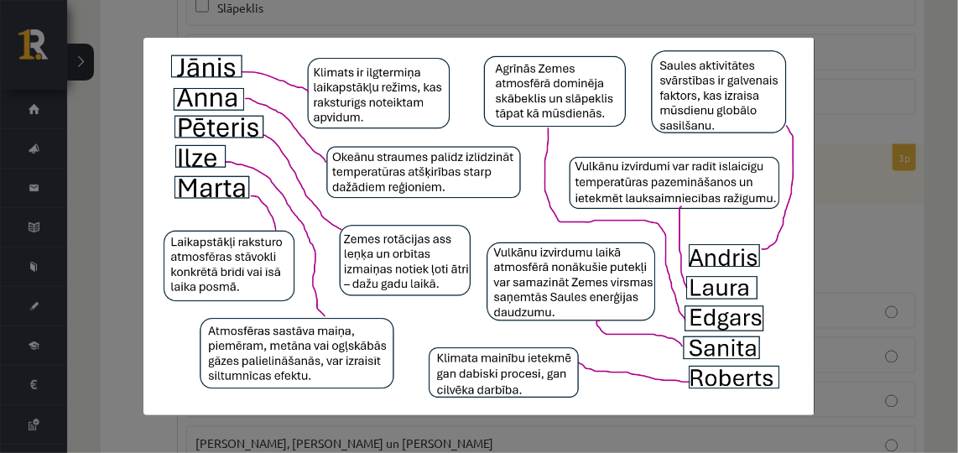
click at [870, 153] on div at bounding box center [479, 226] width 958 height 453
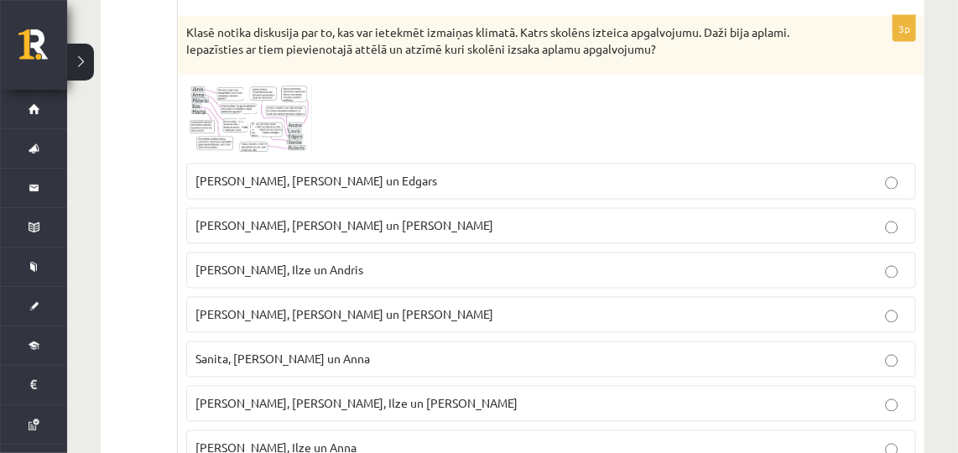
scroll to position [1007, 0]
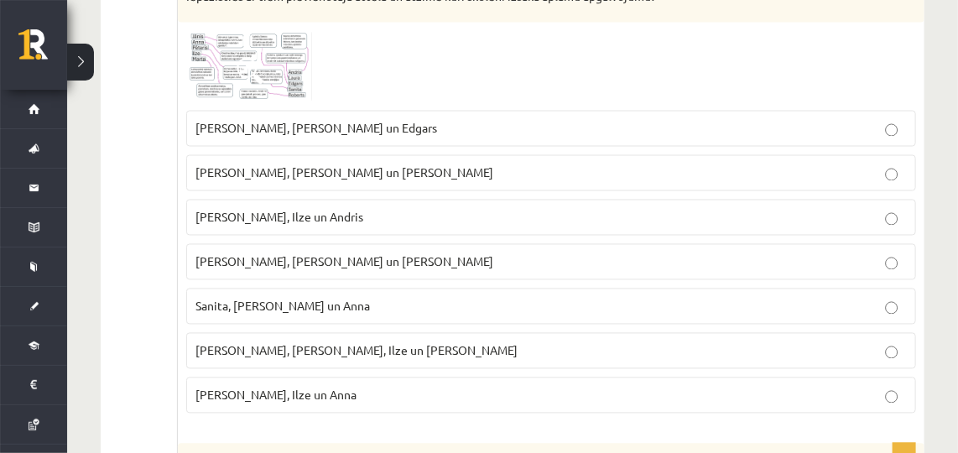
click at [217, 345] on span "Jānis, Pēteris, Ilze un Roberts" at bounding box center [356, 350] width 322 height 15
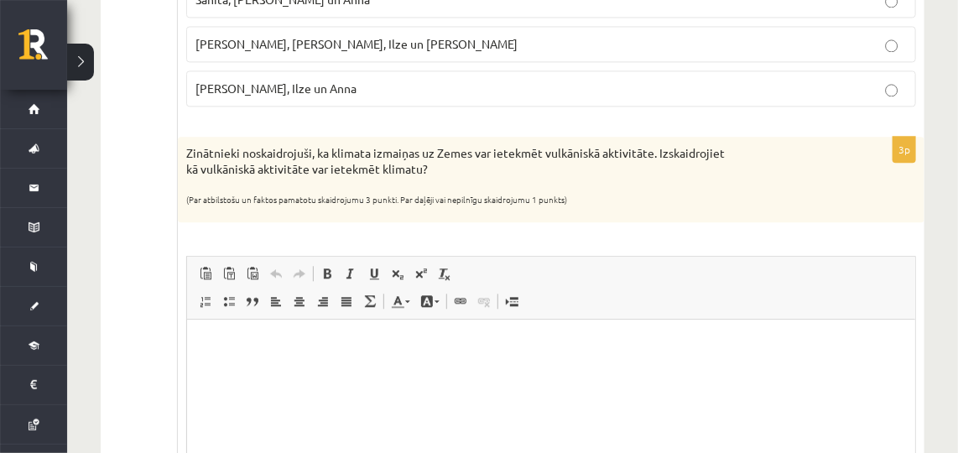
scroll to position [1328, 0]
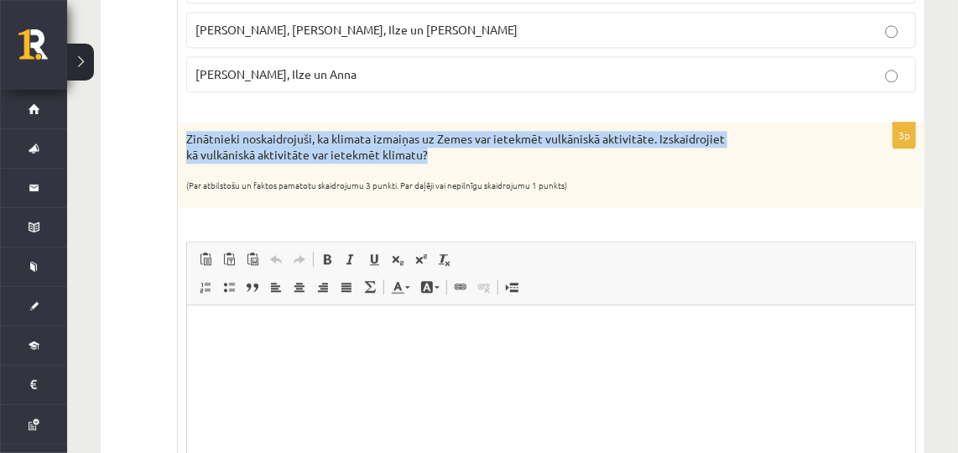
drag, startPoint x: 183, startPoint y: 120, endPoint x: 443, endPoint y: 142, distance: 260.8
click at [443, 142] on div "Zinātnieki noskaidrojuši, ka klimata izmaiņas uz Zemes var ietekmēt vulkāniskā …" at bounding box center [551, 165] width 746 height 86
copy p "Zinātnieki noskaidrojuši, ka klimata izmaiņas uz Zemes var ietekmēt vulkāniskā …"
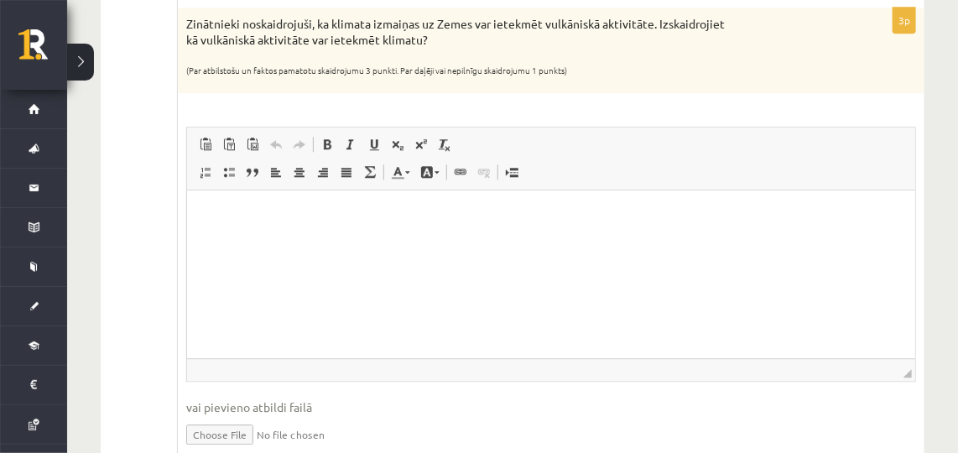
scroll to position [1503, 0]
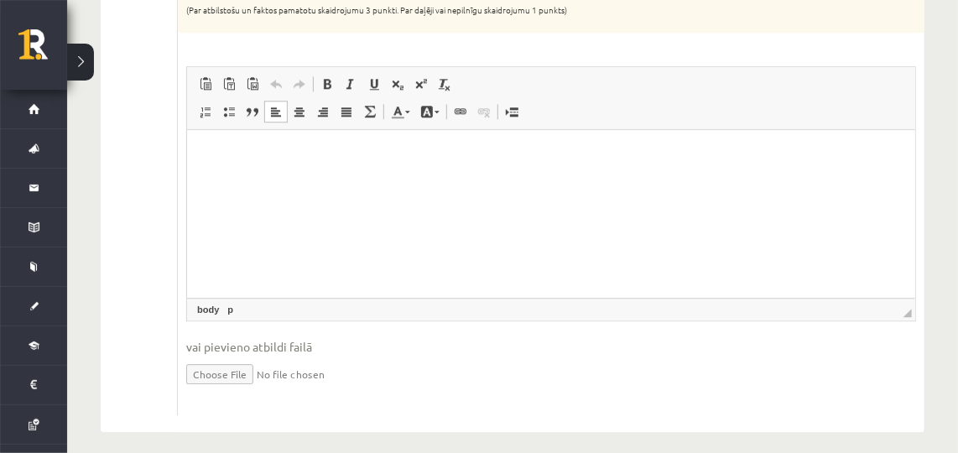
click at [254, 169] on html at bounding box center [551, 155] width 728 height 51
drag, startPoint x: 297, startPoint y: 174, endPoint x: 241, endPoint y: 152, distance: 59.5
click at [241, 152] on p "Editor, wiswyg-editor-user-answer-47433837665480" at bounding box center [551, 156] width 694 height 18
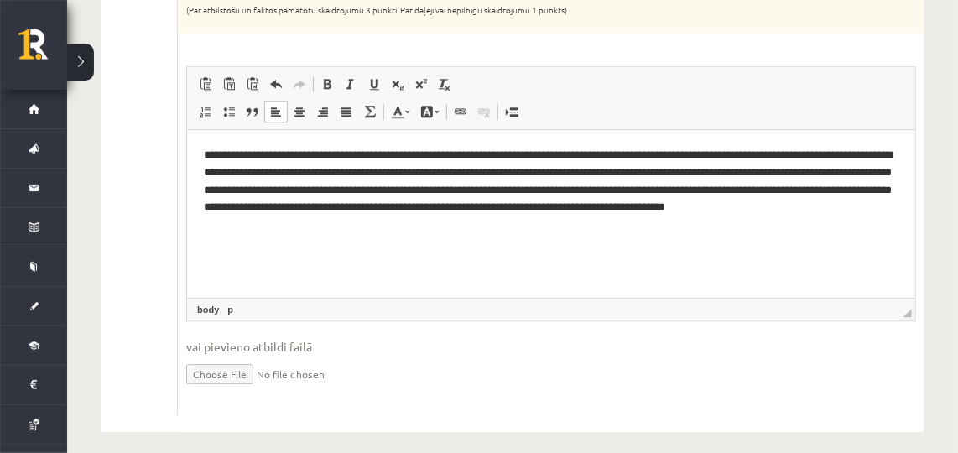
click at [555, 207] on p "**********" at bounding box center [551, 190] width 695 height 87
click at [678, 166] on p "**********" at bounding box center [551, 190] width 695 height 87
click at [742, 157] on p "**********" at bounding box center [551, 190] width 695 height 87
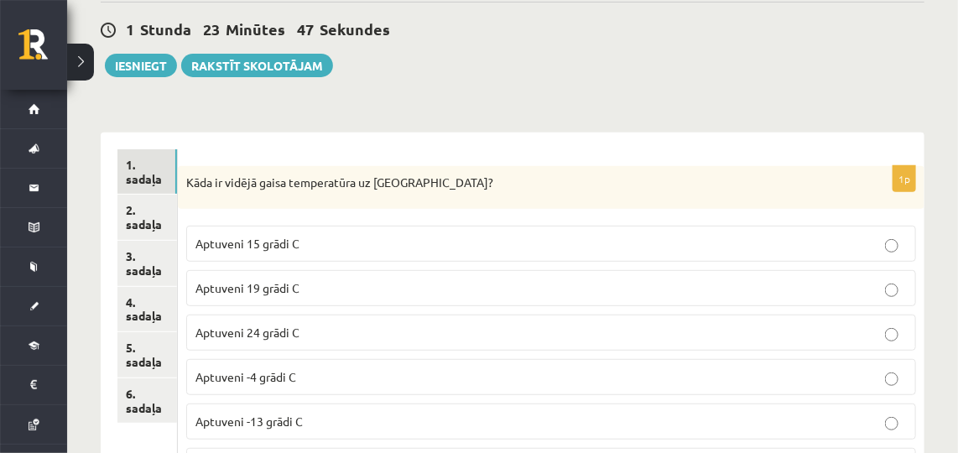
scroll to position [159, 0]
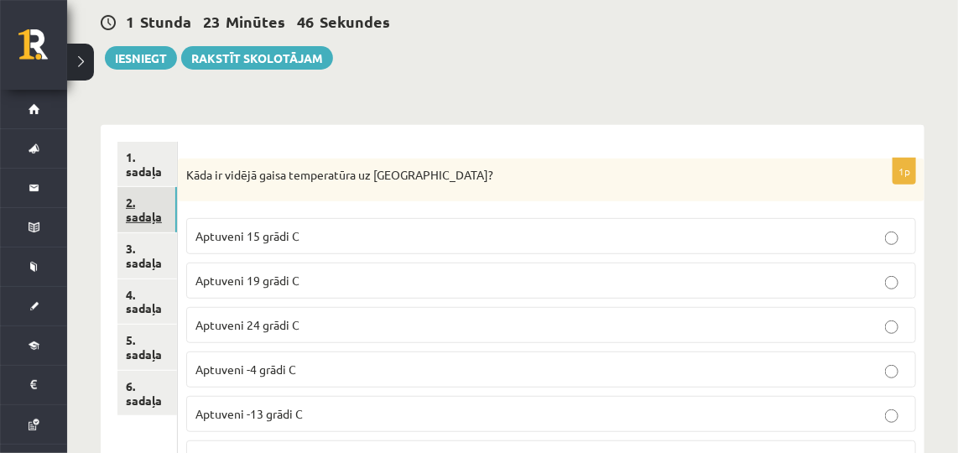
click at [141, 200] on link "2. sadaļa" at bounding box center [147, 209] width 60 height 45
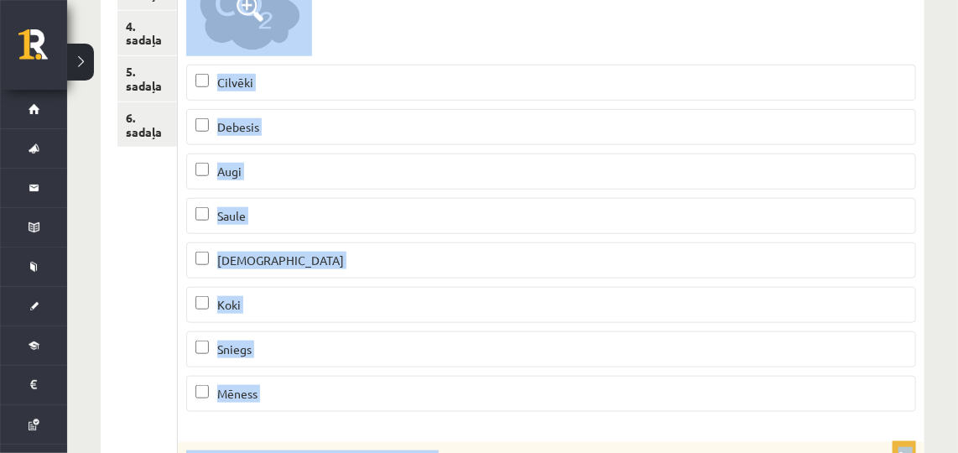
scroll to position [462, 0]
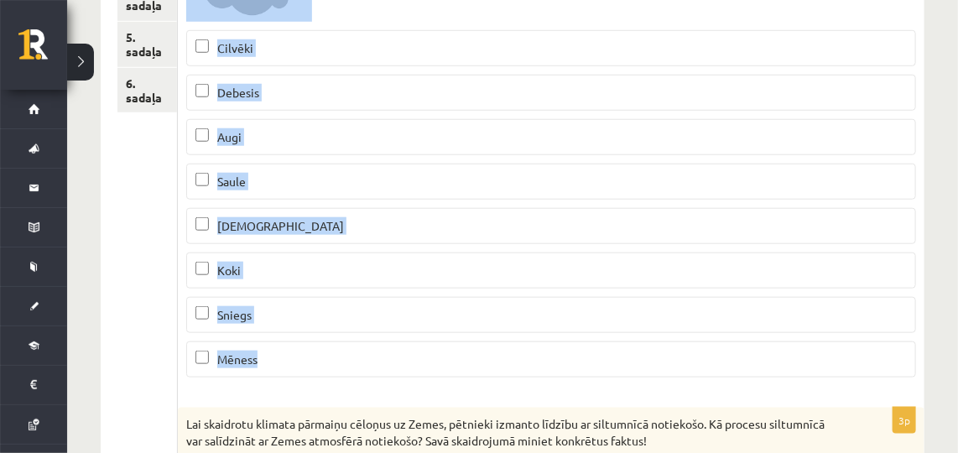
drag, startPoint x: 185, startPoint y: 39, endPoint x: 438, endPoint y: 346, distance: 398.0
click at [438, 346] on div "3p Kas absorbē Zemes atmosfērā esošo ogļskābo gāzi? (Par katru pareizi atzīmētu…" at bounding box center [551, 124] width 746 height 536
copy div "Kas absorbē Zemes atmosfērā esošo ogļskābo gāzi? (Par katru pareizi atzīmētu at…"
click at [948, 247] on div "Ģeogrāfija JK 8.a klase 1. ieskaite , Rolands Lokmanis (8.a JK klase) Parādīt p…" at bounding box center [512, 302] width 890 height 1399
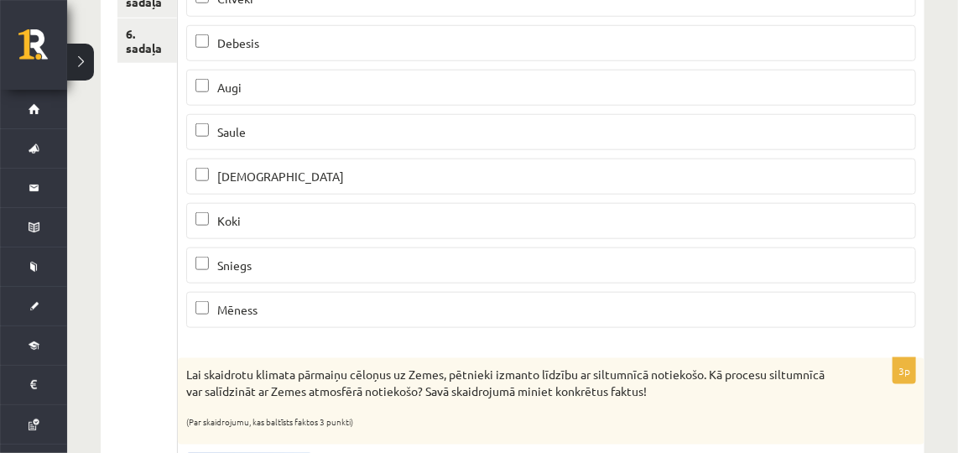
scroll to position [513, 0]
click at [207, 227] on label "Koki" at bounding box center [551, 219] width 730 height 36
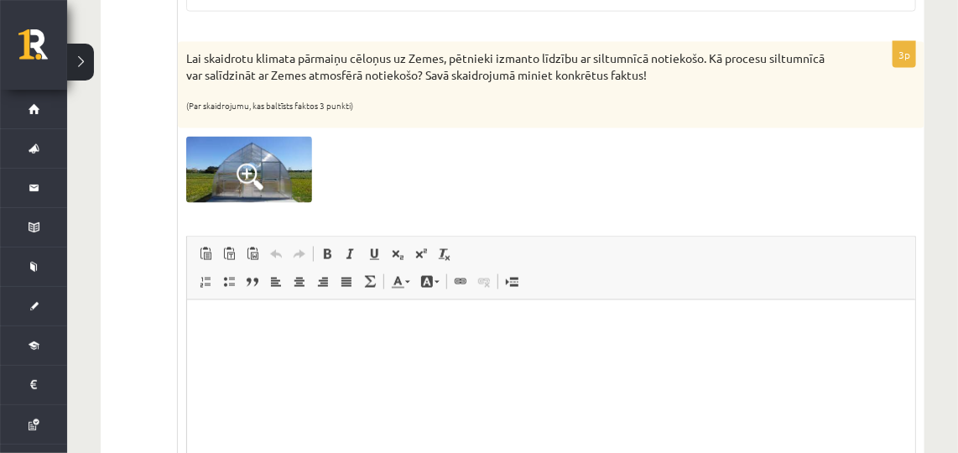
scroll to position [826, 0]
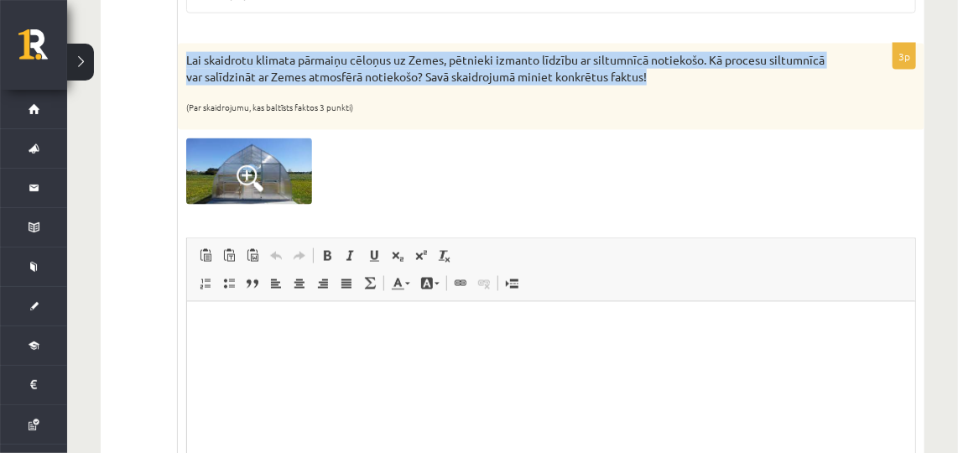
drag, startPoint x: 184, startPoint y: 48, endPoint x: 668, endPoint y: 77, distance: 485.5
click at [668, 77] on div "Lai skaidrotu klimata pārmaiņu cēloņus uz Zemes, pētnieki izmanto līdzību ar si…" at bounding box center [551, 87] width 746 height 86
copy p "Lai skaidrotu klimata pārmaiņu cēloņus uz Zemes, pētnieki izmanto līdzību ar si…"
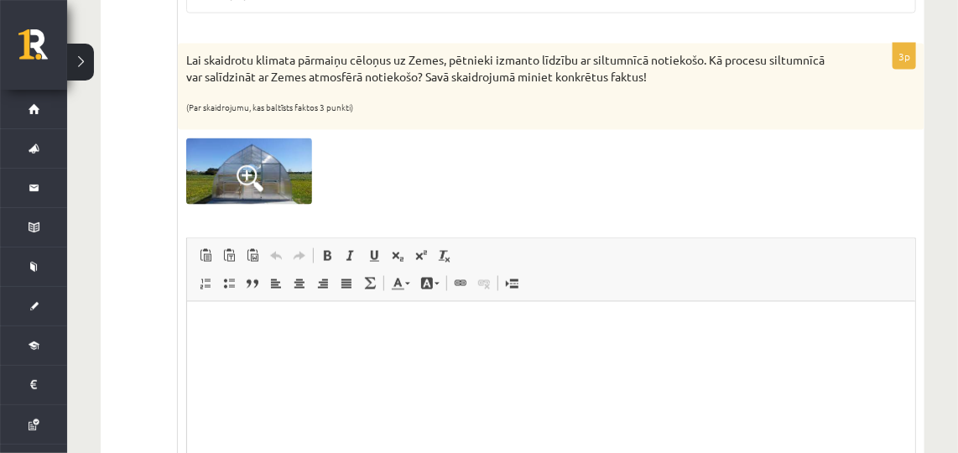
click at [435, 195] on div at bounding box center [551, 170] width 730 height 65
click at [355, 164] on div at bounding box center [551, 170] width 730 height 65
click at [355, 309] on html at bounding box center [551, 326] width 728 height 51
paste body "Editor, wiswyg-editor-user-answer-47433912815180"
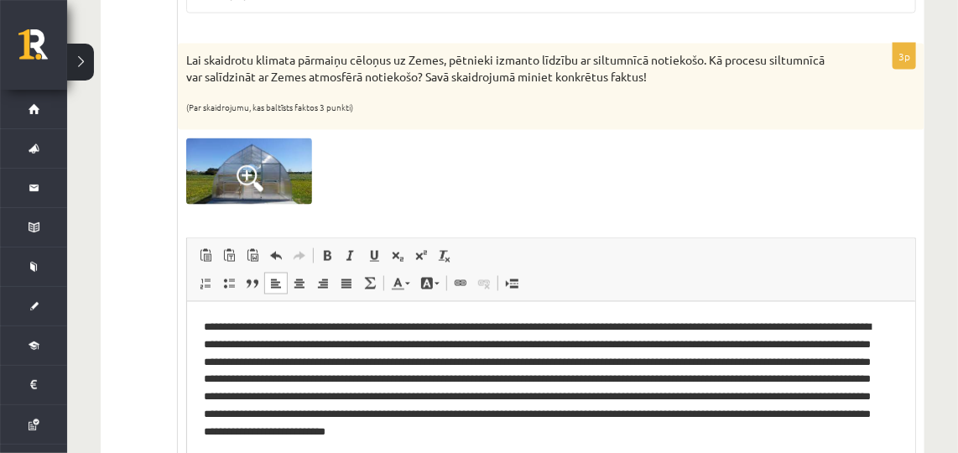
click at [631, 325] on p "**********" at bounding box center [545, 387] width 683 height 139
click at [819, 361] on p "**********" at bounding box center [545, 387] width 683 height 139
click at [456, 411] on p "**********" at bounding box center [545, 387] width 683 height 139
click at [537, 394] on p "**********" at bounding box center [545, 387] width 683 height 139
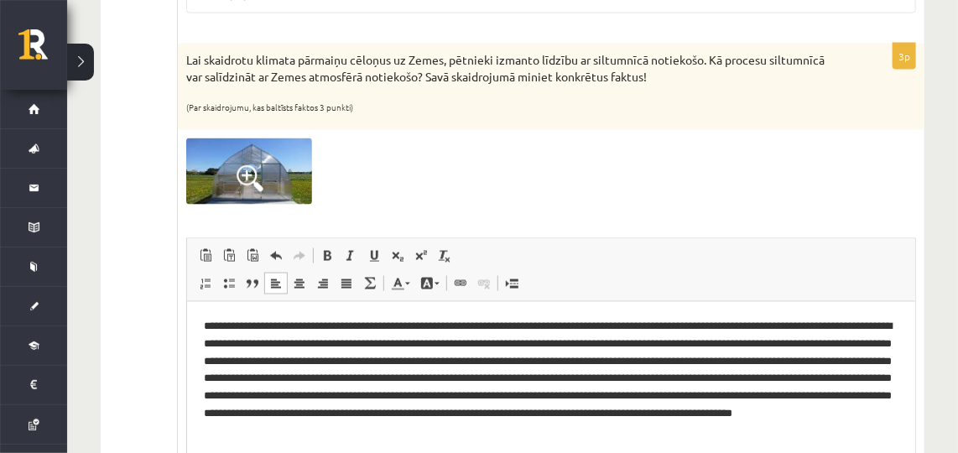
click at [825, 325] on p "**********" at bounding box center [551, 379] width 695 height 122
click at [791, 338] on p "**********" at bounding box center [551, 379] width 695 height 122
click at [661, 378] on p "**********" at bounding box center [551, 379] width 695 height 122
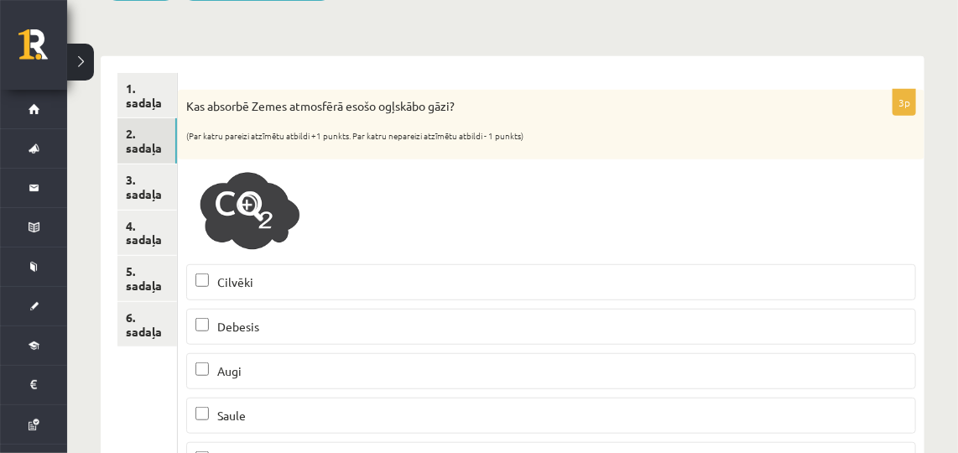
scroll to position [246, 0]
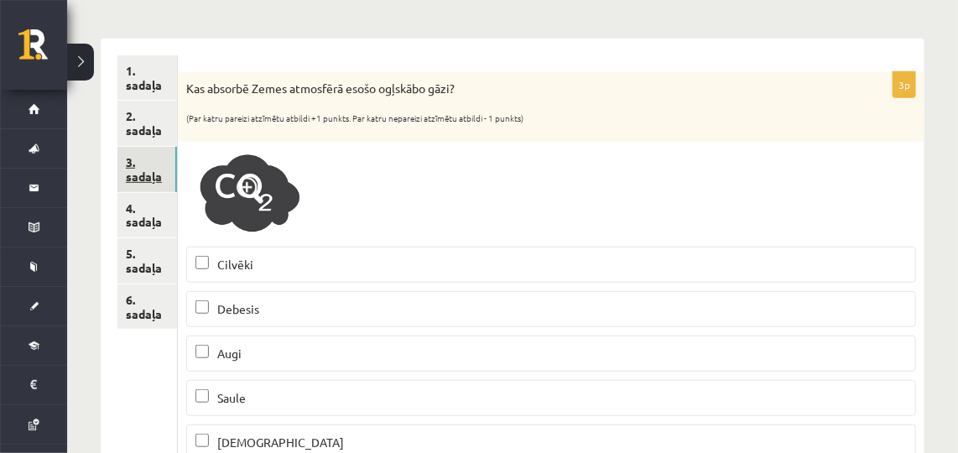
click at [161, 174] on link "3. sadaļa" at bounding box center [147, 169] width 60 height 45
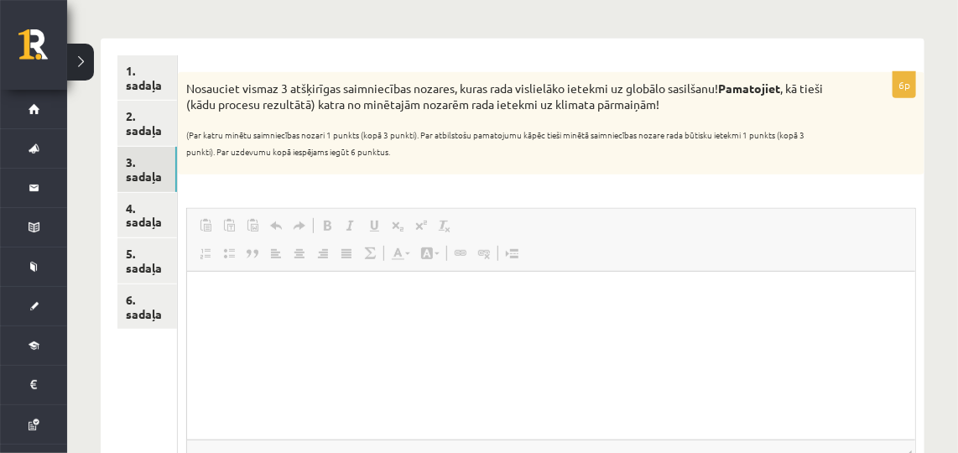
scroll to position [0, 0]
drag, startPoint x: 181, startPoint y: 87, endPoint x: 676, endPoint y: 97, distance: 494.8
click at [676, 97] on div "Nosauciet vismaz 3 atšķirīgas saimniecības nozares, kuras rada vislielāko ietek…" at bounding box center [551, 123] width 746 height 102
copy p "Nosauciet vismaz 3 atšķirīgas saimniecības nozares, kuras rada vislielāko ietek…"
click at [815, 218] on span "Paste Keyboard shortcut Ctrl+V Paste as plain text Keyboard shortcut Ctrl+Shift…" at bounding box center [551, 228] width 714 height 28
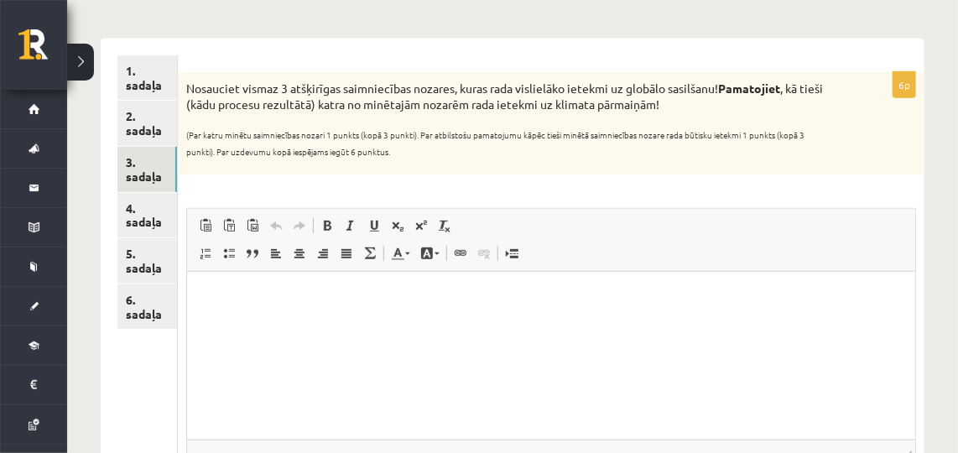
click at [896, 153] on div "Nosauciet vismaz 3 atšķirīgas saimniecības nozares, kuras rada vislielāko ietek…" at bounding box center [551, 123] width 746 height 102
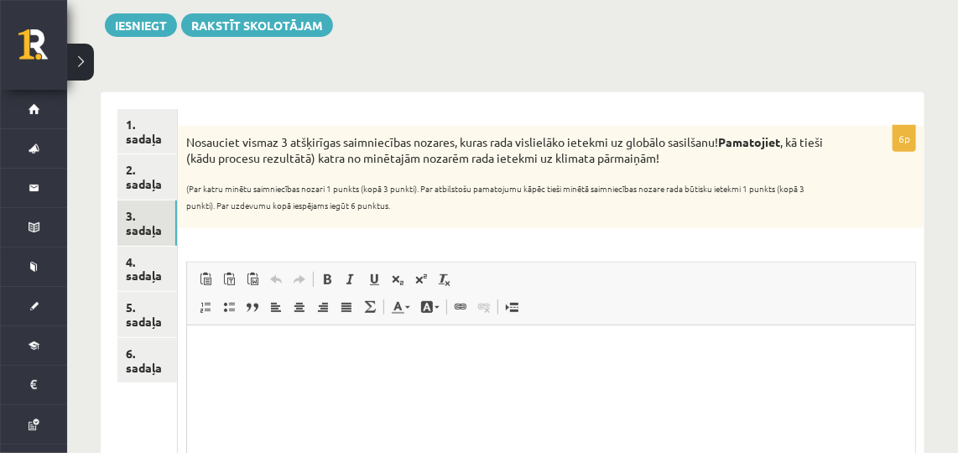
scroll to position [190, 0]
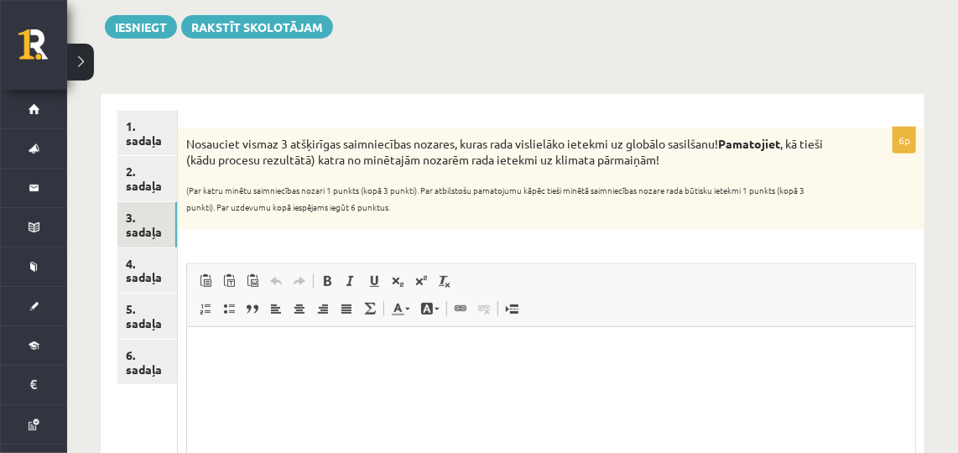
click at [384, 378] on html at bounding box center [551, 352] width 728 height 51
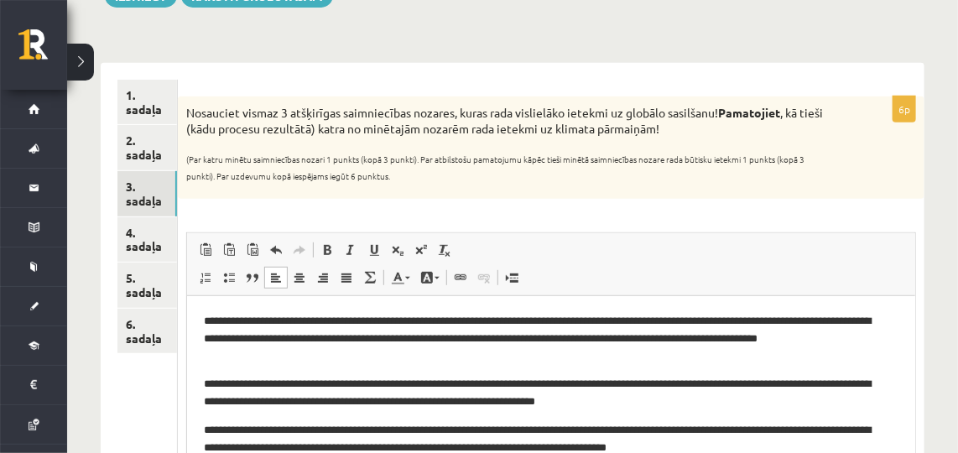
click at [297, 321] on p "**********" at bounding box center [545, 339] width 683 height 52
click at [159, 243] on link "4. sadaļa" at bounding box center [147, 239] width 60 height 45
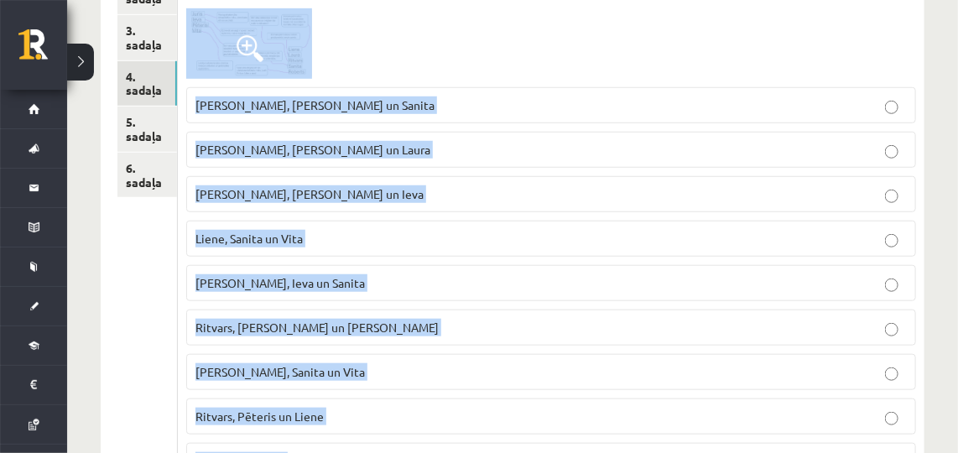
scroll to position [461, 0]
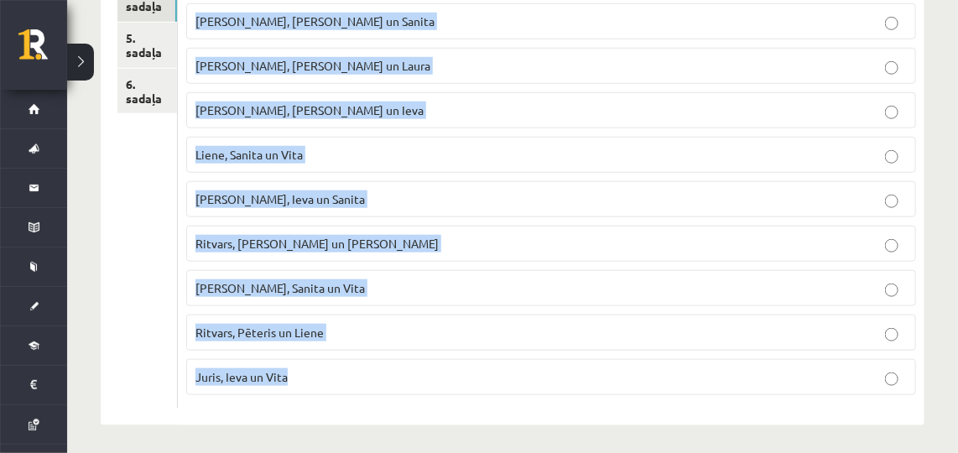
drag, startPoint x: 184, startPoint y: 200, endPoint x: 366, endPoint y: 430, distance: 293.6
click at [366, 430] on div "Ģeogrāfija JK 8.a klase 1. ieskaite , Rolands Lokmanis (8.a JK klase) Parādīt p…" at bounding box center [512, 30] width 890 height 855
copy div "Klasē notika diskusija par to, kādas ir klimata pārmaiņu sekas. Katrs skolēns i…"
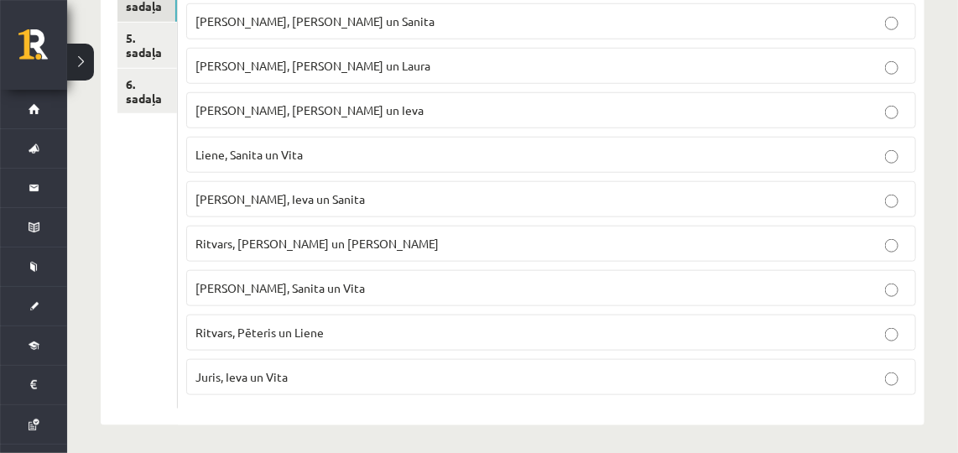
click at [139, 263] on ul "1. sadaļa 2. sadaļa 3. sadaļa 4. sadaļa 5. sadaļa 6. sadaļa" at bounding box center [147, 124] width 60 height 569
click at [334, 370] on p "Juris, Ieva un Vita" at bounding box center [550, 377] width 711 height 18
click at [159, 44] on link "5. sadaļa" at bounding box center [147, 45] width 60 height 45
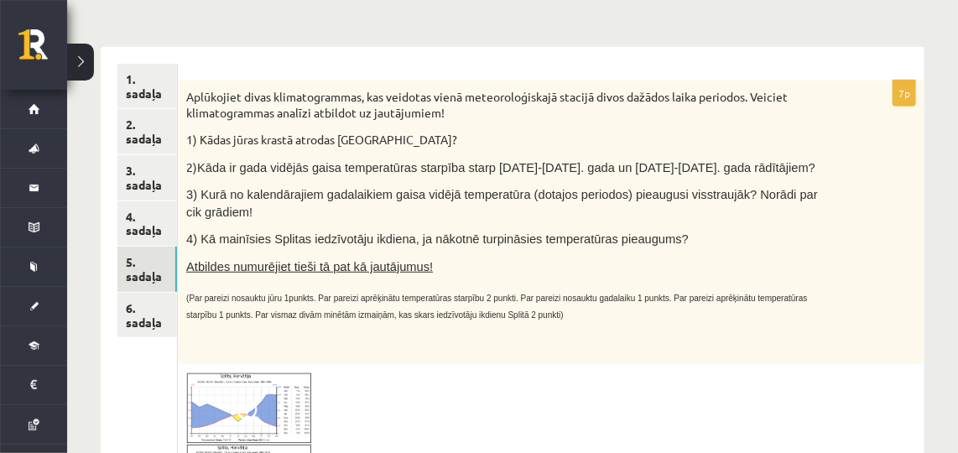
scroll to position [236, 0]
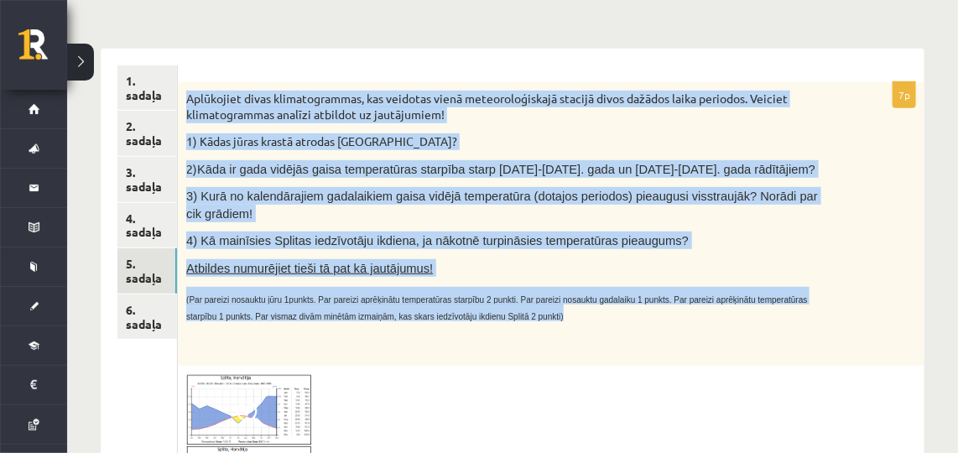
drag, startPoint x: 186, startPoint y: 95, endPoint x: 460, endPoint y: 299, distance: 341.6
click at [460, 299] on div "Aplūkojiet divas klimatogrammas, kas veidotas vienā meteoroloģiskajā stacijā di…" at bounding box center [551, 224] width 746 height 284
copy div "Aplūkojiet divas klimatogrammas, kas veidotas vienā meteoroloģiskajā stacijā di…"
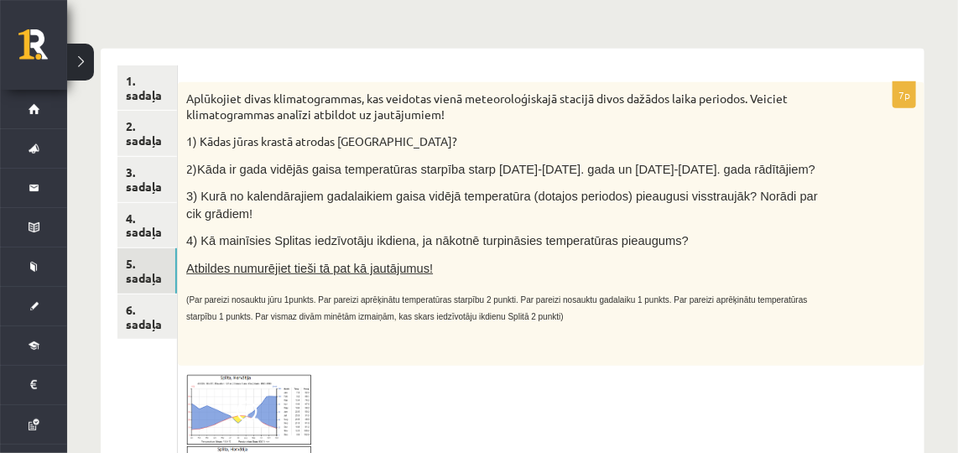
click at [412, 376] on div at bounding box center [551, 444] width 730 height 141
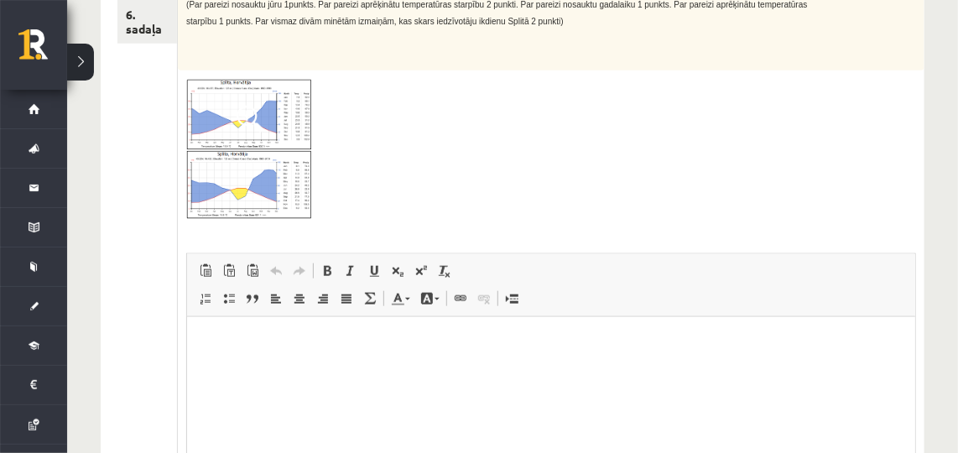
scroll to position [712, 0]
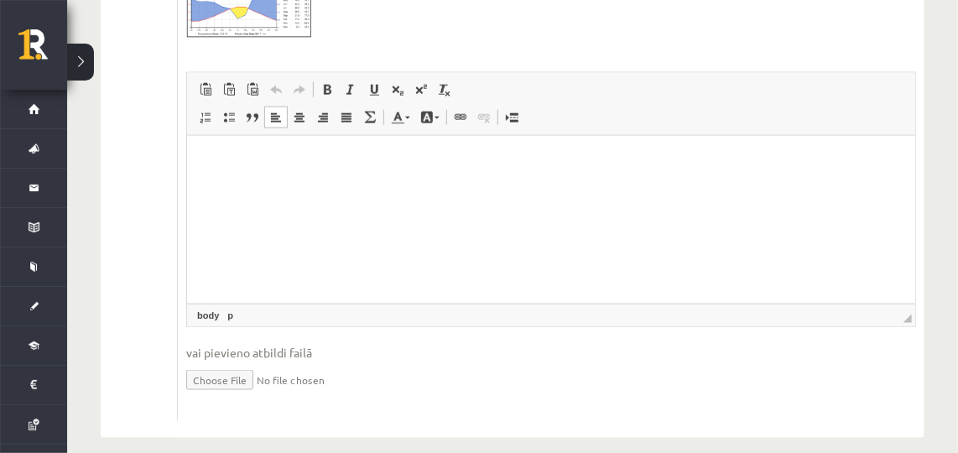
click at [331, 169] on p "Editor, wiswyg-editor-user-answer-47433950070120" at bounding box center [551, 162] width 694 height 18
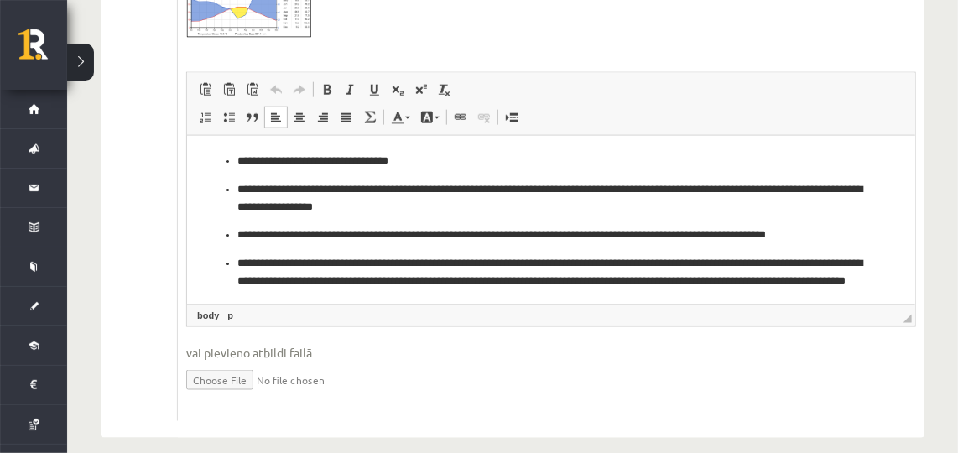
scroll to position [18, 0]
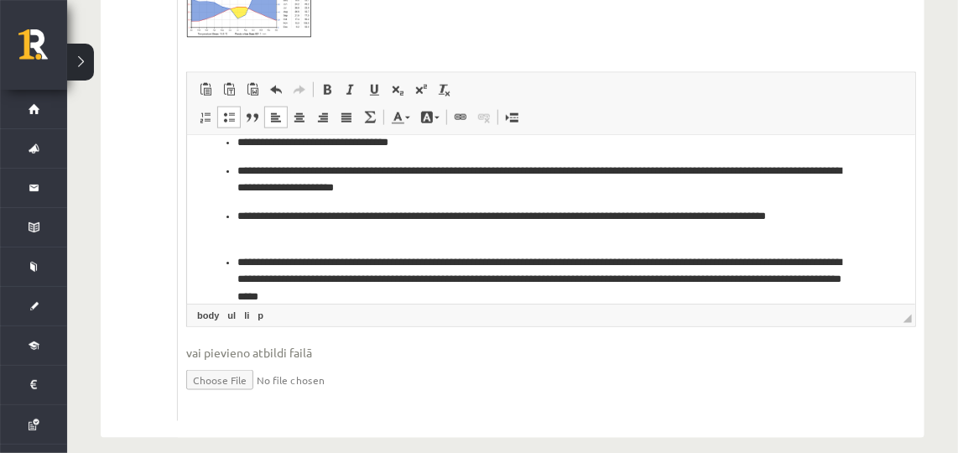
click at [237, 260] on li "**********" at bounding box center [550, 280] width 627 height 52
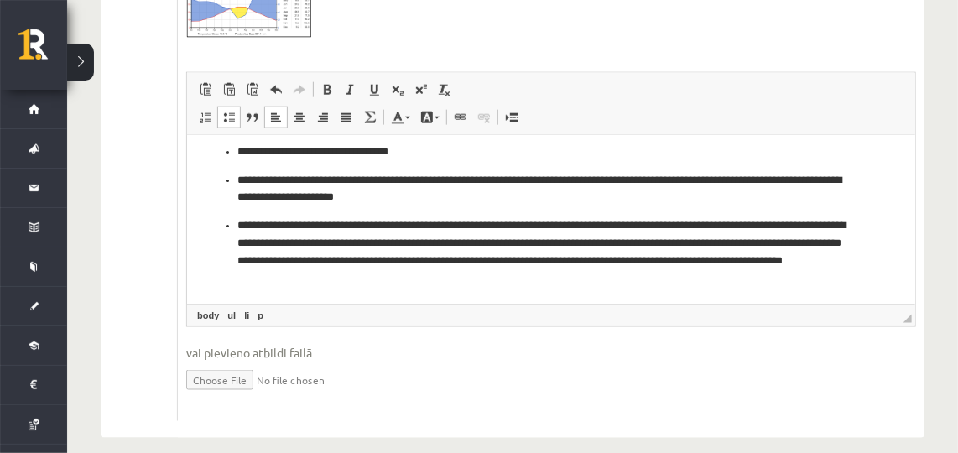
click at [237, 226] on li "**********" at bounding box center [550, 252] width 627 height 70
click at [232, 241] on ul "**********" at bounding box center [551, 214] width 694 height 143
click at [237, 225] on li "**********" at bounding box center [550, 252] width 627 height 70
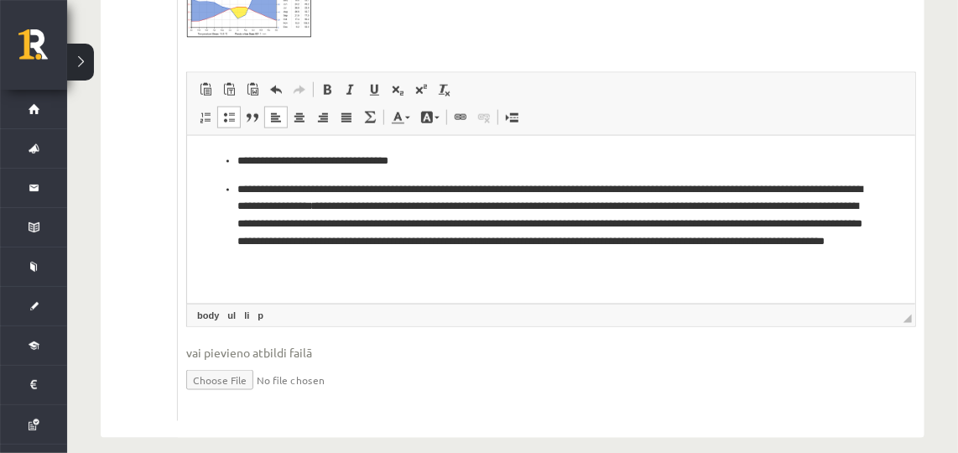
scroll to position [0, 0]
click at [234, 185] on ul "**********" at bounding box center [551, 211] width 694 height 116
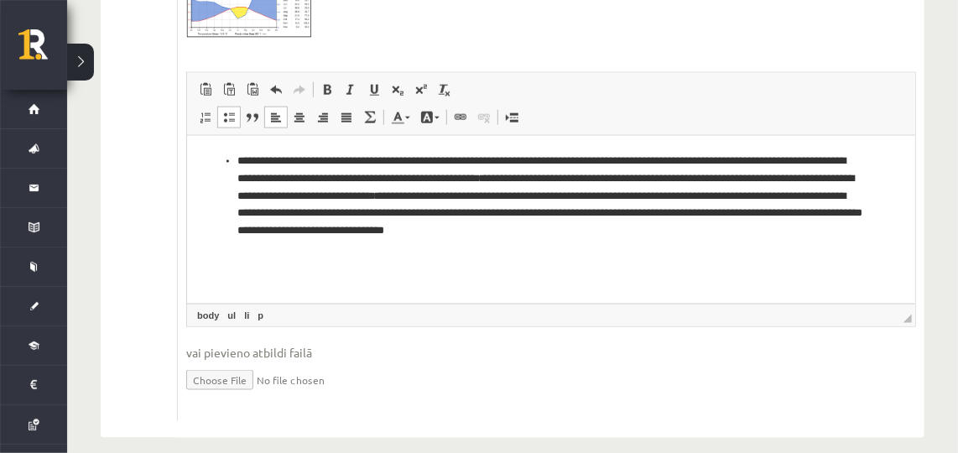
click at [232, 163] on ul "**********" at bounding box center [551, 196] width 694 height 87
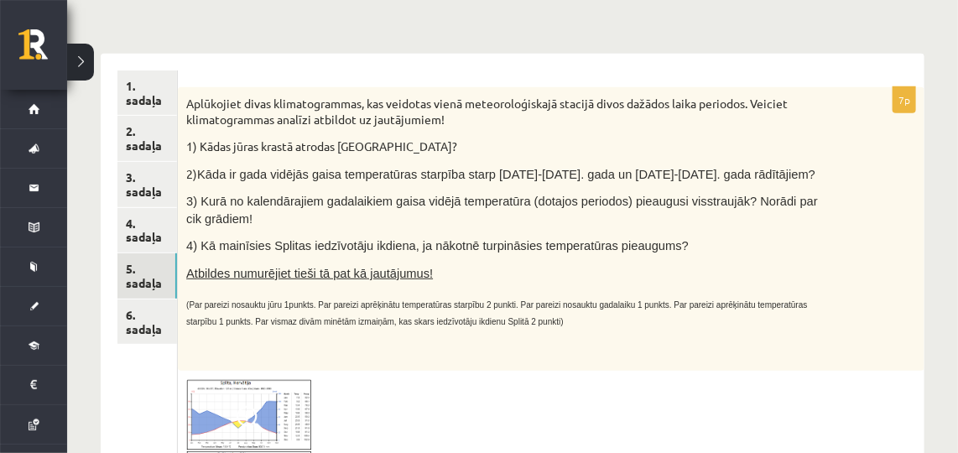
scroll to position [229, 0]
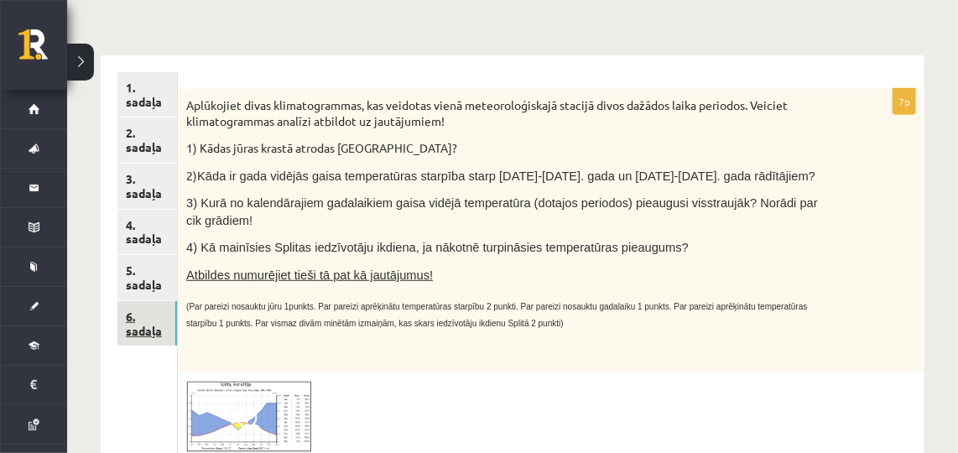
click at [145, 309] on link "6. sadaļa" at bounding box center [147, 323] width 60 height 45
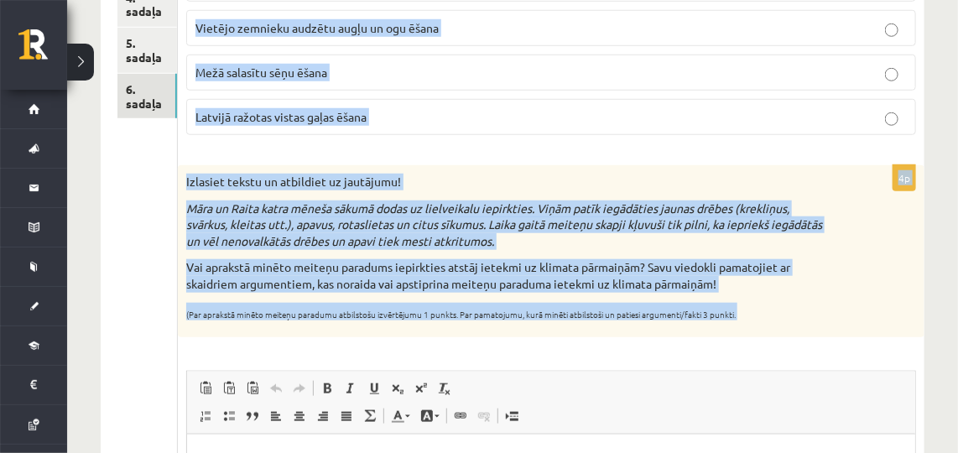
scroll to position [769, 0]
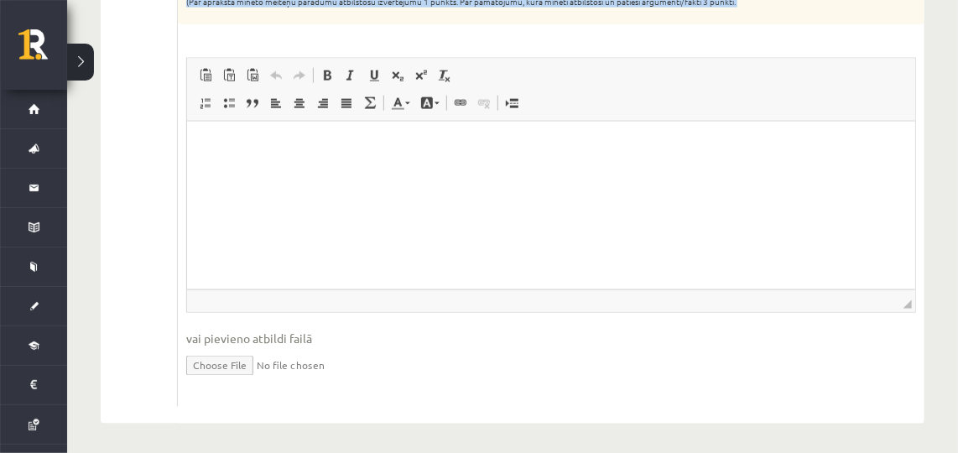
drag, startPoint x: 185, startPoint y: 101, endPoint x: 729, endPoint y: 48, distance: 545.9
copy form "Kura no darbībām rada vislielāko ietekmi uz klimata pārmaiņām? Dārzeņu, kas aud…"
click at [813, 140] on p "Editor, wiswyg-editor-user-answer-47434009416460" at bounding box center [551, 147] width 694 height 18
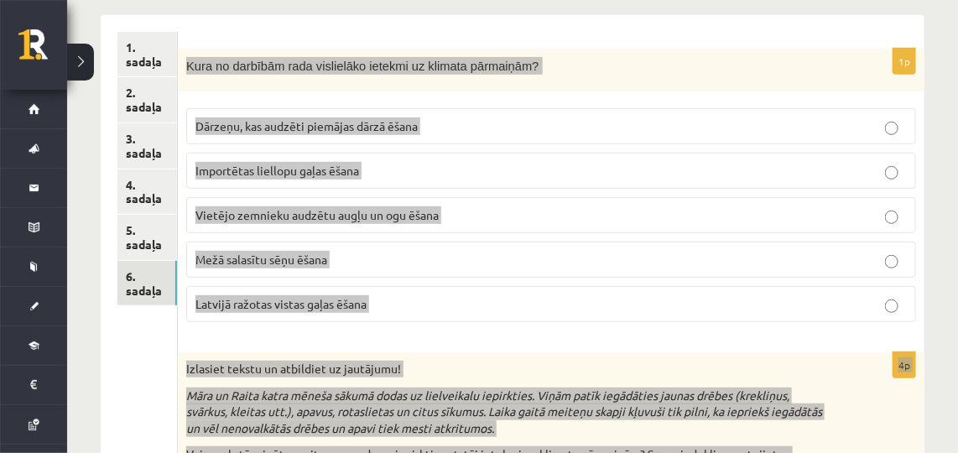
scroll to position [267, 0]
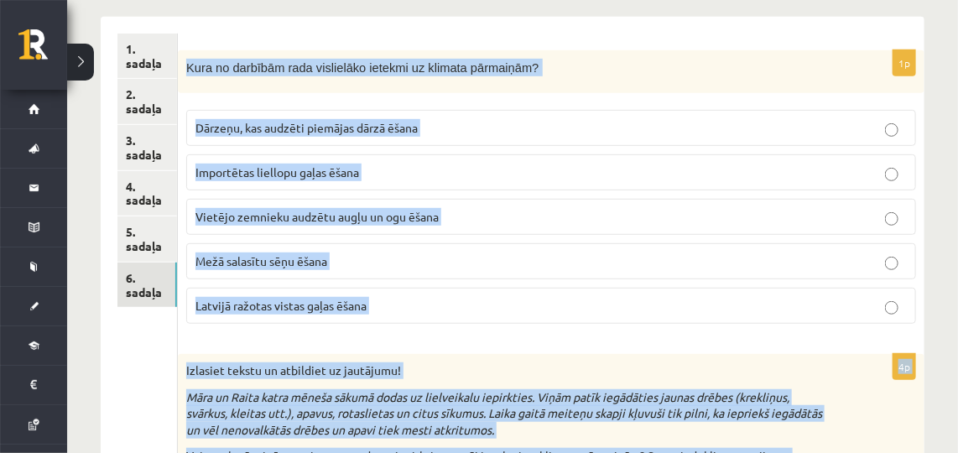
click at [762, 63] on p "Kura no darbībām rada vislielāko ietekmi uz klimata pārmaiņām?" at bounding box center [509, 68] width 646 height 18
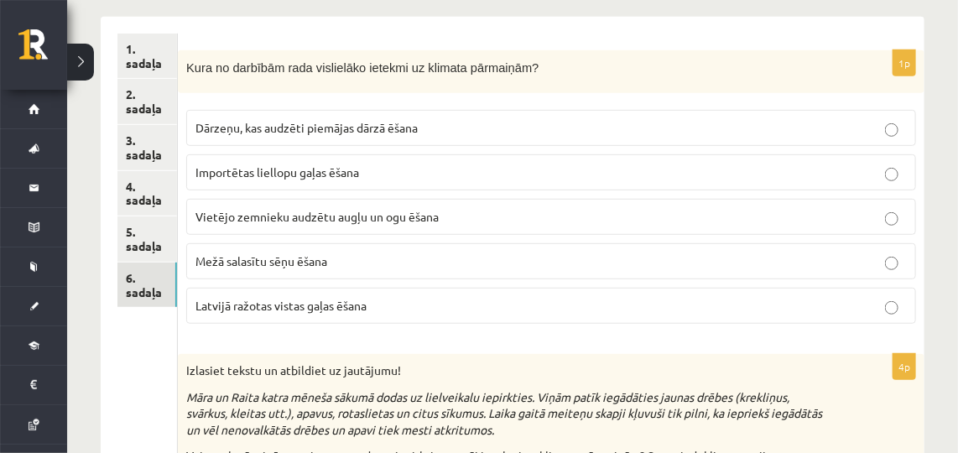
click at [378, 168] on p "Importētas liellopu gaļas ēšana" at bounding box center [550, 173] width 711 height 18
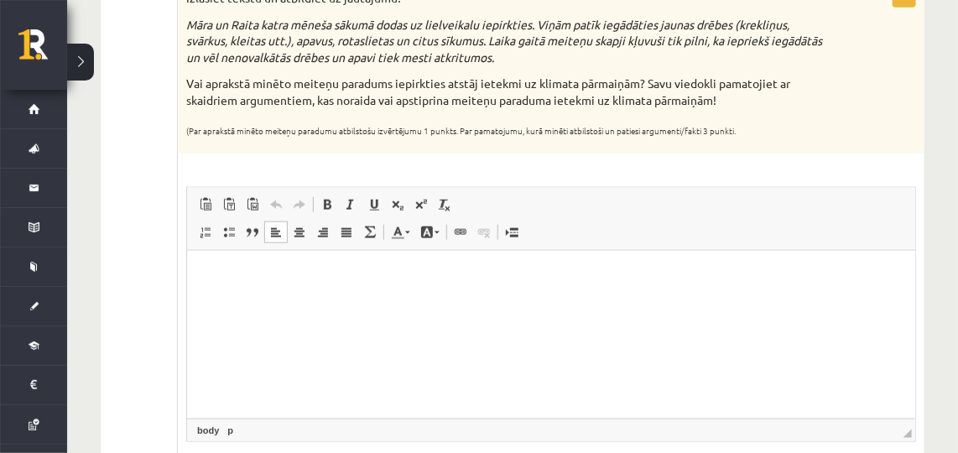
scroll to position [641, 0]
click at [436, 277] on p "Editor, wiswyg-editor-user-answer-47434009416460" at bounding box center [551, 276] width 694 height 18
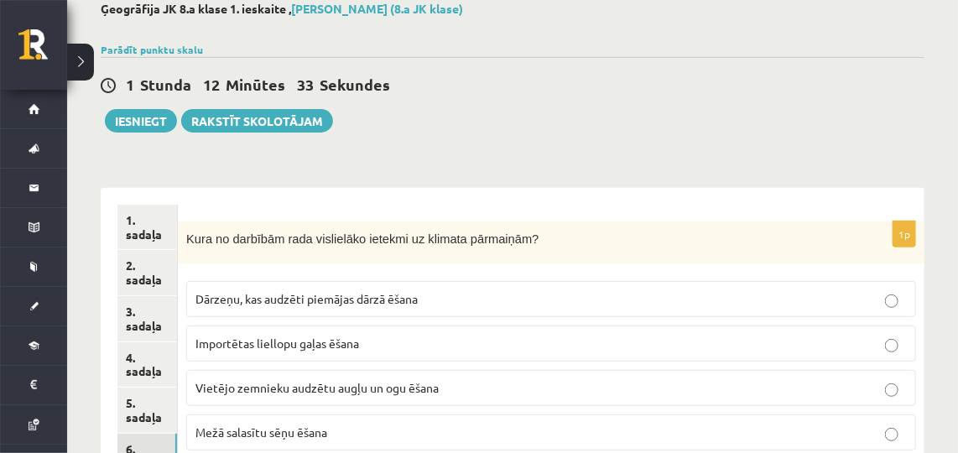
scroll to position [80, 0]
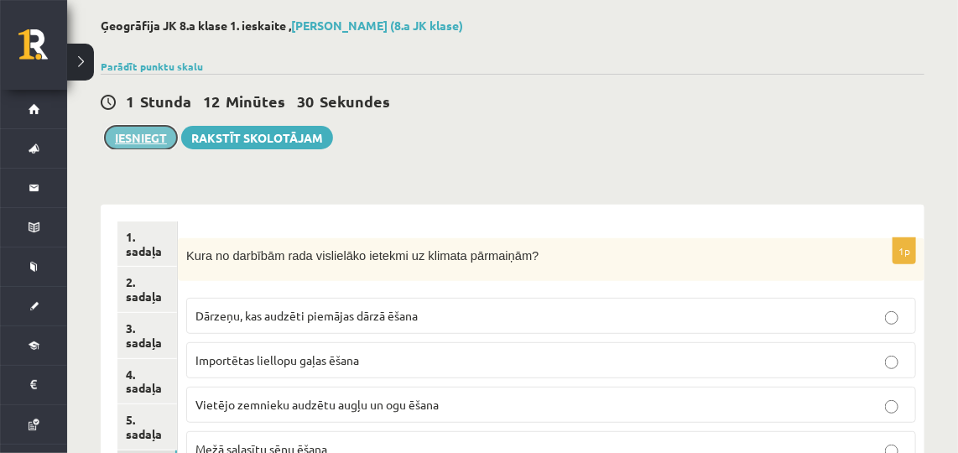
click at [119, 126] on button "Iesniegt" at bounding box center [141, 137] width 72 height 23
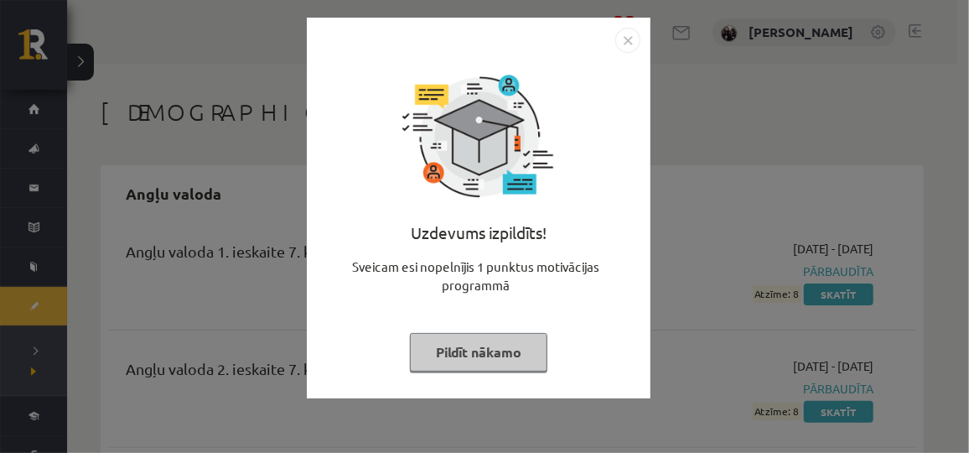
click at [428, 356] on button "Pildīt nākamo" at bounding box center [479, 352] width 138 height 39
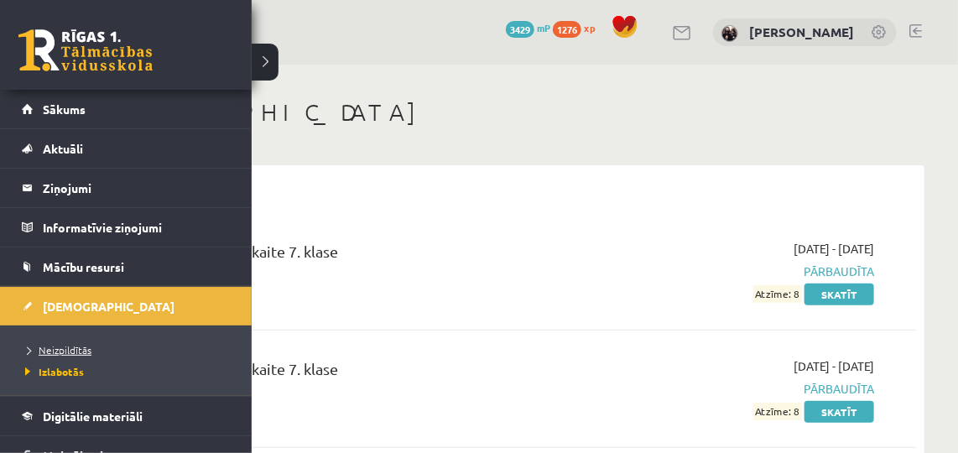
click at [58, 342] on link "Neizpildītās" at bounding box center [128, 349] width 214 height 15
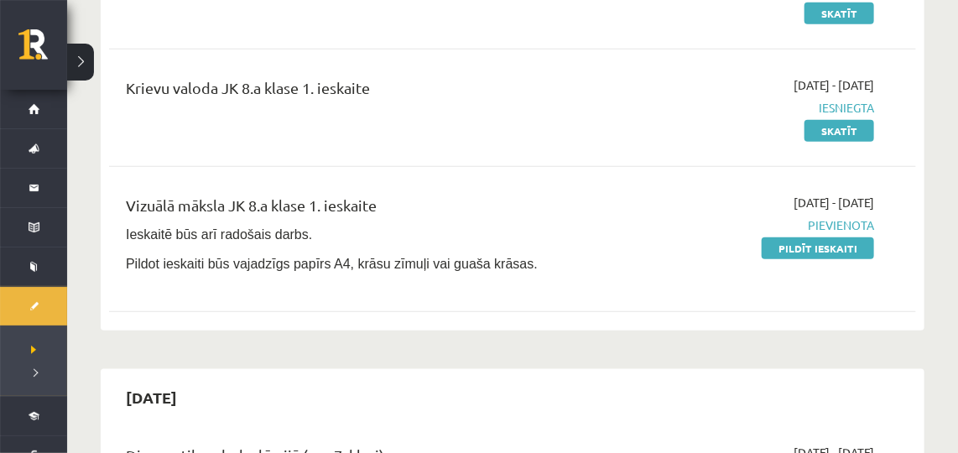
scroll to position [389, 0]
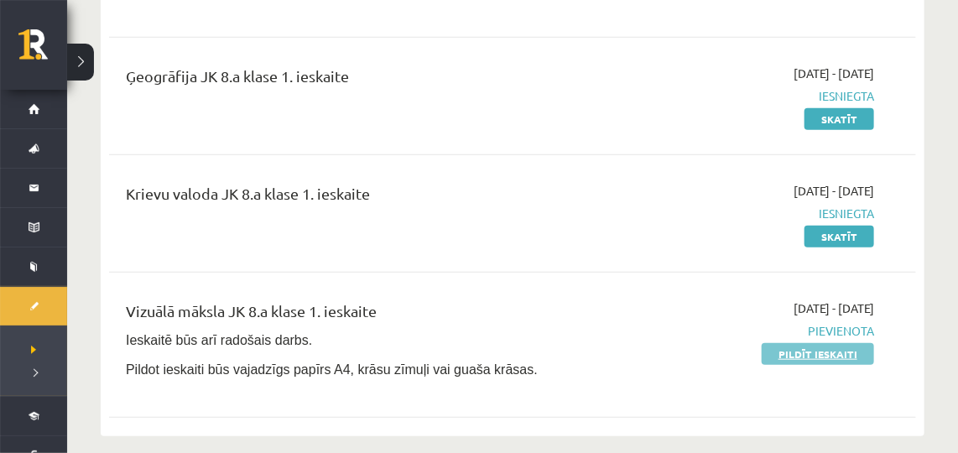
click at [797, 343] on link "Pildīt ieskaiti" at bounding box center [817, 354] width 112 height 22
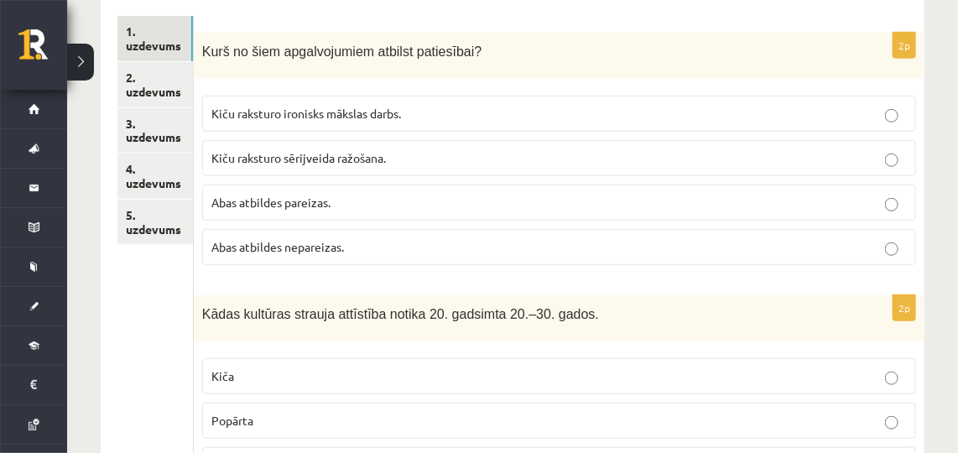
scroll to position [332, 0]
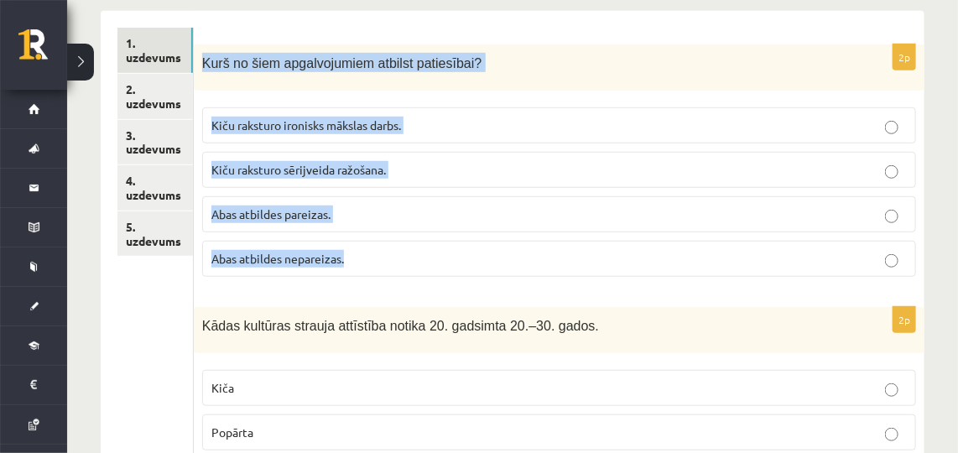
drag, startPoint x: 200, startPoint y: 65, endPoint x: 353, endPoint y: 241, distance: 232.9
click at [353, 241] on div "2p Kurš no šiem apgalvojumiem atbilst patiesībai? Kiču raksturo ironisks māksla…" at bounding box center [559, 167] width 730 height 246
copy div "Kurš no šiem apgalvojumiem atbilst patiesībai? Kiču raksturo ironisks mākslas d…"
click at [509, 122] on p "Kiču raksturo ironisks mākslas darbs." at bounding box center [558, 126] width 695 height 18
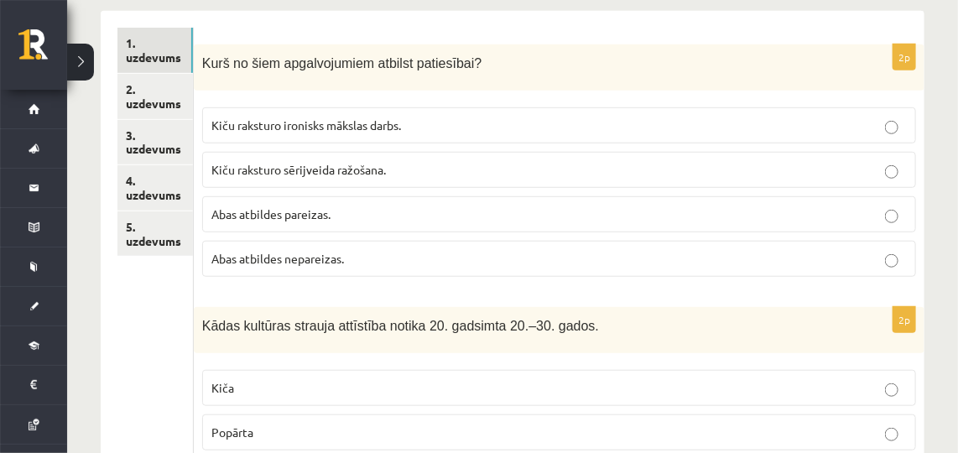
click at [357, 167] on span "Kiču raksturo sērijveida ražošana." at bounding box center [298, 169] width 174 height 15
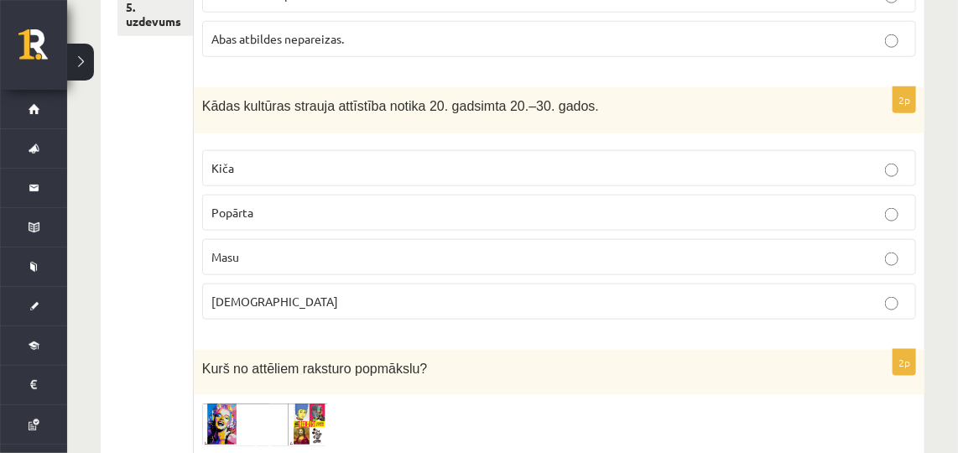
scroll to position [592, 0]
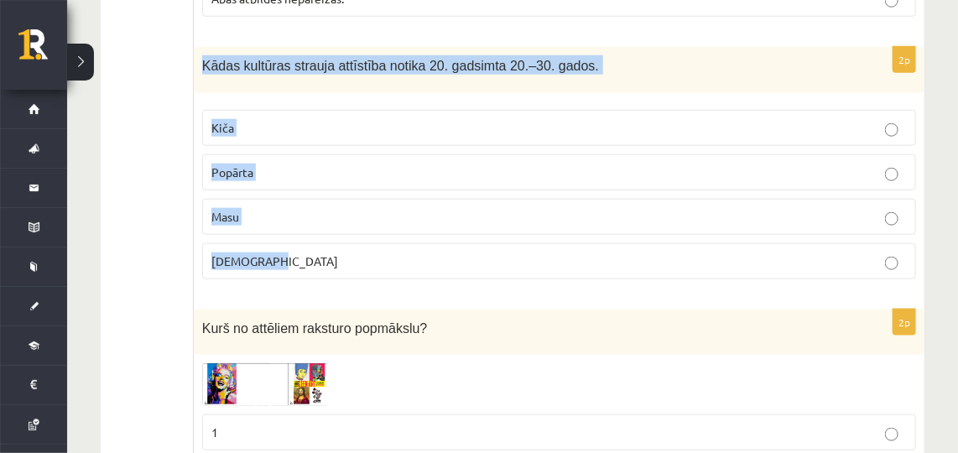
drag, startPoint x: 198, startPoint y: 59, endPoint x: 282, endPoint y: 250, distance: 208.8
click at [282, 250] on div "2p Kādas kultūras strauja attīstība notika 20. gadsimta 20.–30. gados. [GEOGRAP…" at bounding box center [559, 170] width 730 height 246
copy div "Kādas kultūras strauja attīstība notika 20. gadsimta 20.–30. gados. Kiča Popārt…"
click at [349, 215] on p "Masu" at bounding box center [558, 217] width 695 height 18
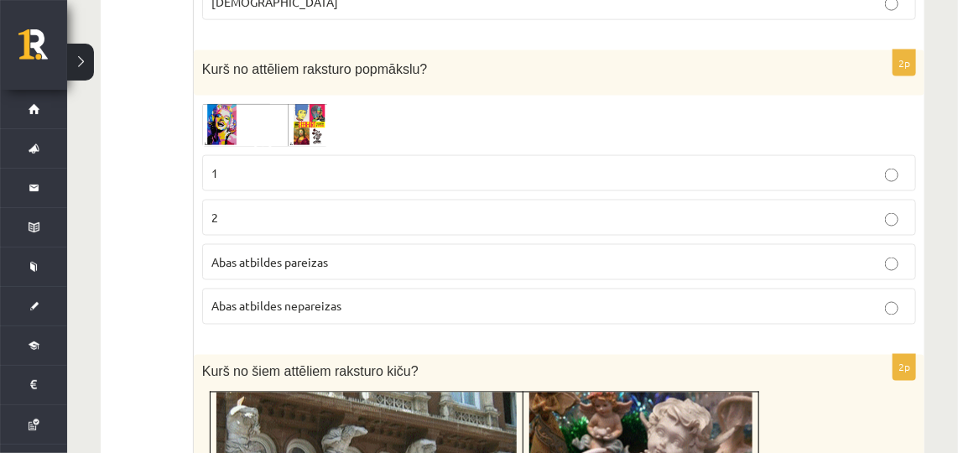
scroll to position [857, 0]
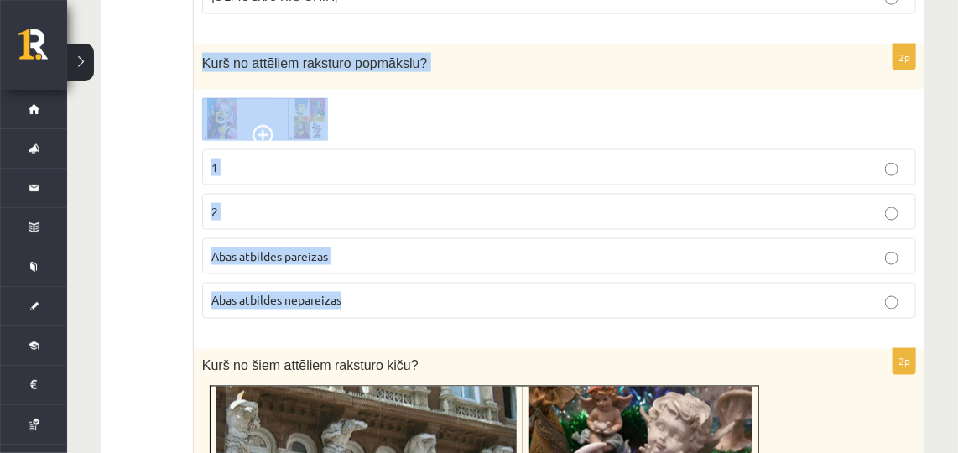
drag, startPoint x: 202, startPoint y: 55, endPoint x: 353, endPoint y: 283, distance: 274.2
click at [353, 283] on div "2p Kurš no attēliem raksturo popmākslu? 1 2 [PERSON_NAME] atbildes pareizas Aba…" at bounding box center [559, 188] width 730 height 288
copy div "Kurš no attēliem raksturo popmākslu? 1 2 Abas atbildes pareizas Abas atbildes n…"
click at [415, 109] on div at bounding box center [559, 119] width 714 height 43
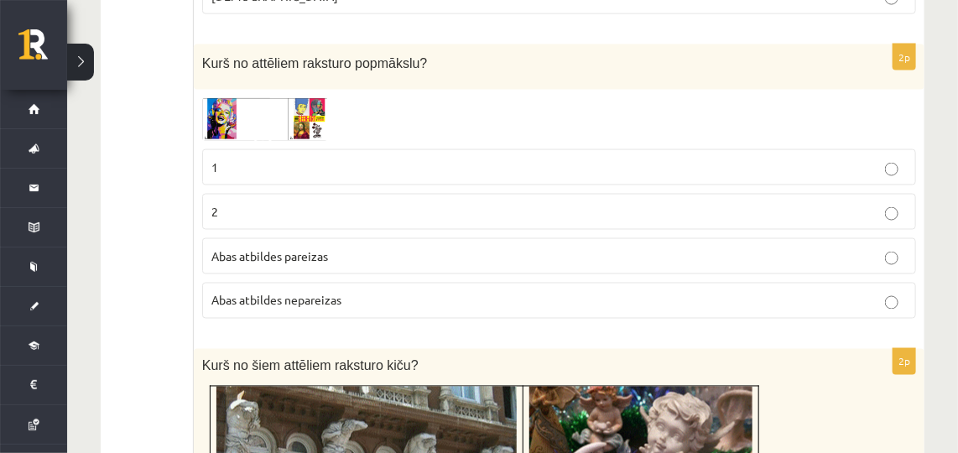
click at [326, 167] on p "1" at bounding box center [558, 167] width 695 height 18
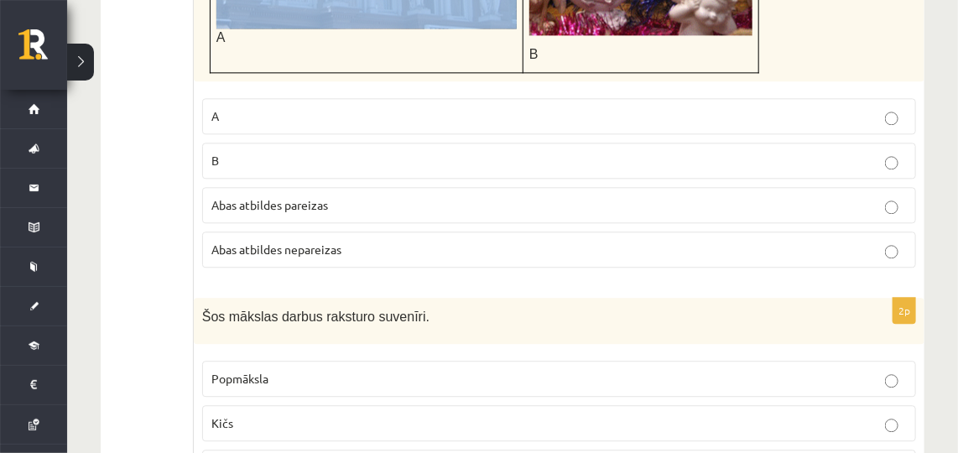
scroll to position [1354, 0]
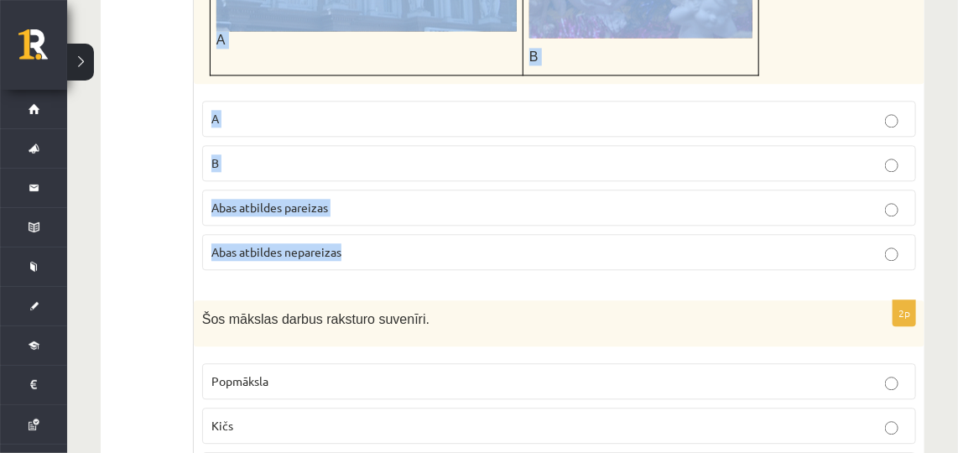
drag, startPoint x: 200, startPoint y: 6, endPoint x: 389, endPoint y: 231, distance: 294.6
click at [389, 231] on div "2p Kurš no šiem attēliem raksturo kiču? A B A B Abas atbildes pareizas Abas atb…" at bounding box center [559, 68] width 730 height 432
copy div "Kurš no šiem attēliem raksturo kiču? A B A B Abas atbildes pareizas Abas atbild…"
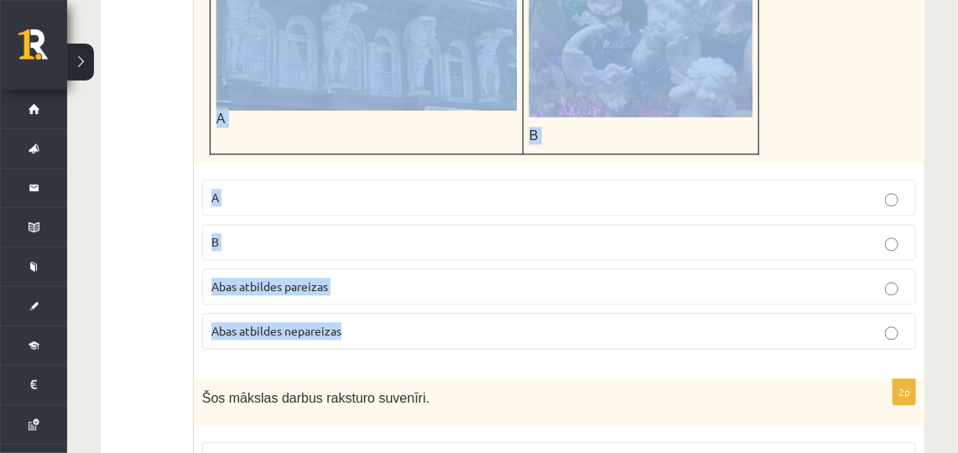
scroll to position [1197, 0]
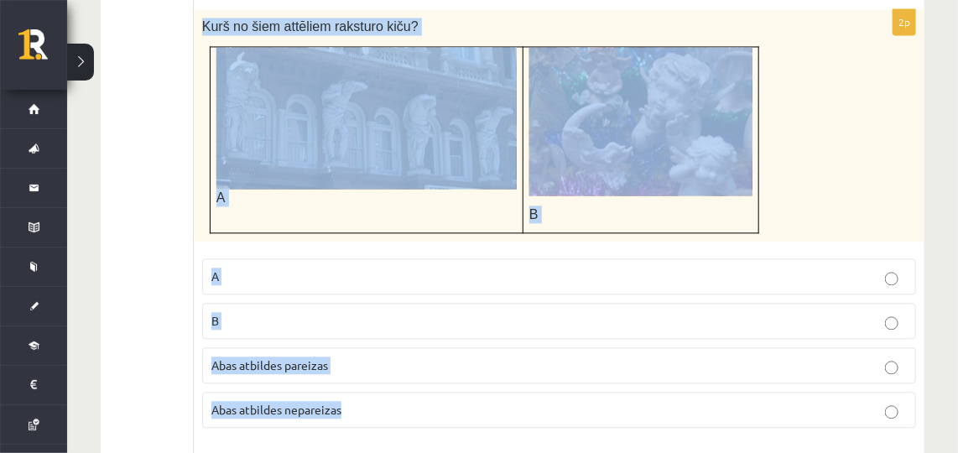
click at [817, 176] on div "Kurš no šiem attēliem raksturo kiču? A B" at bounding box center [559, 125] width 730 height 232
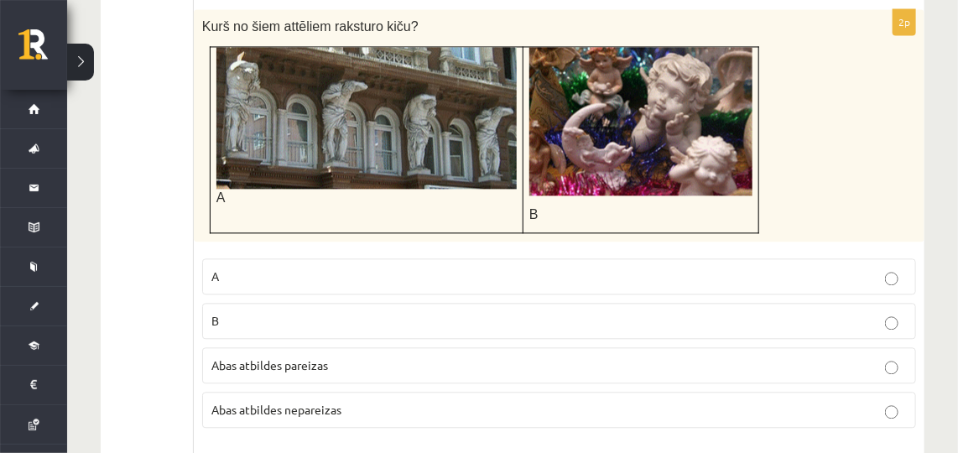
click at [358, 321] on label "B" at bounding box center [559, 321] width 714 height 36
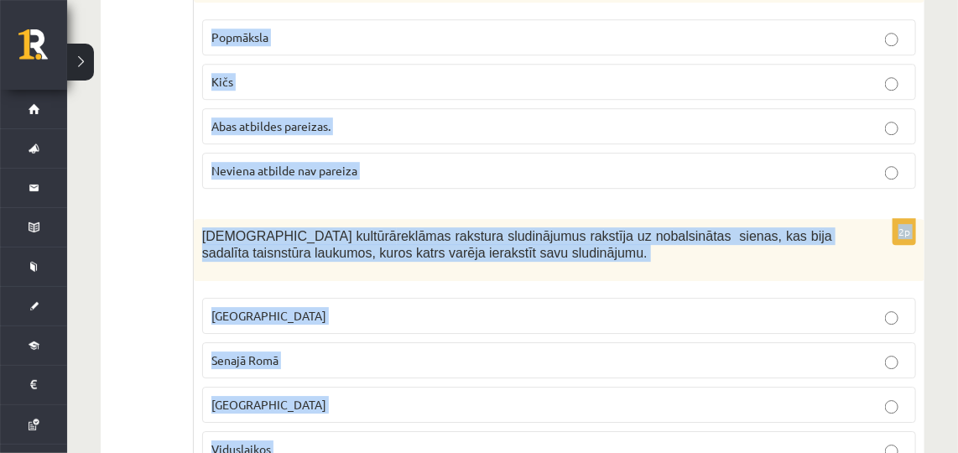
scroll to position [1735, 0]
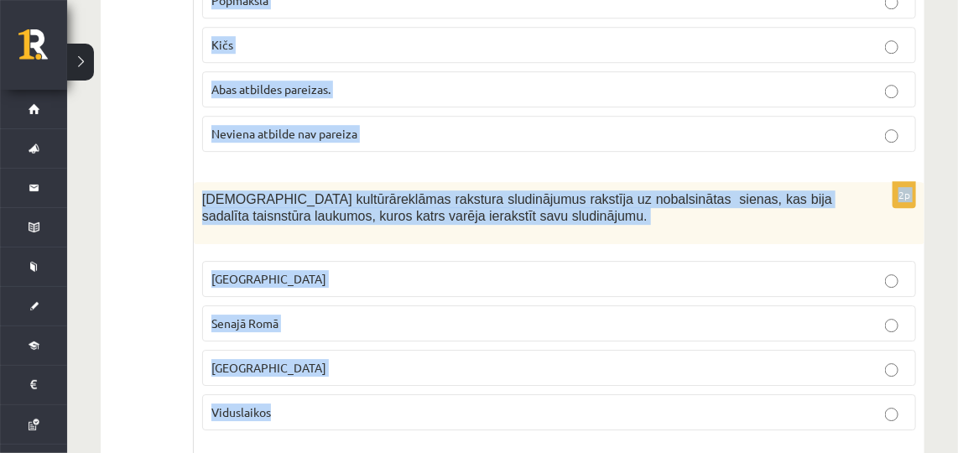
drag, startPoint x: 199, startPoint y: 18, endPoint x: 375, endPoint y: 382, distance: 405.0
copy form "Šos mākslas darbus raksturo suvenīri. Popmāksla Kičs Abas atbildes pareizas. Ne…"
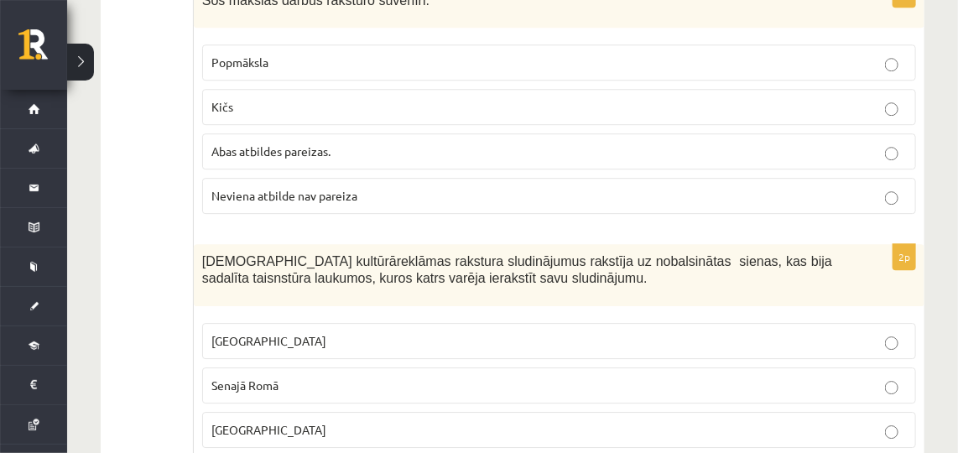
scroll to position [1662, 0]
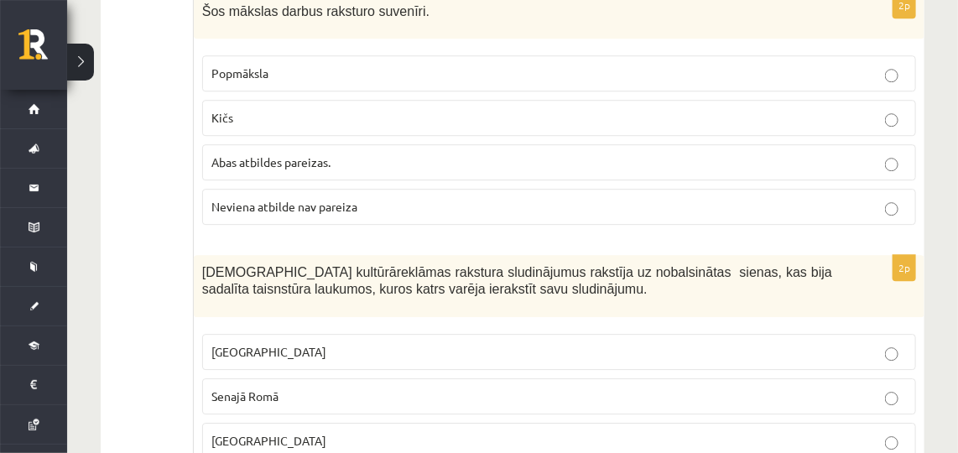
click at [306, 109] on p "Kičs" at bounding box center [558, 118] width 695 height 18
click at [392, 387] on p "Senajā Romā" at bounding box center [558, 396] width 695 height 18
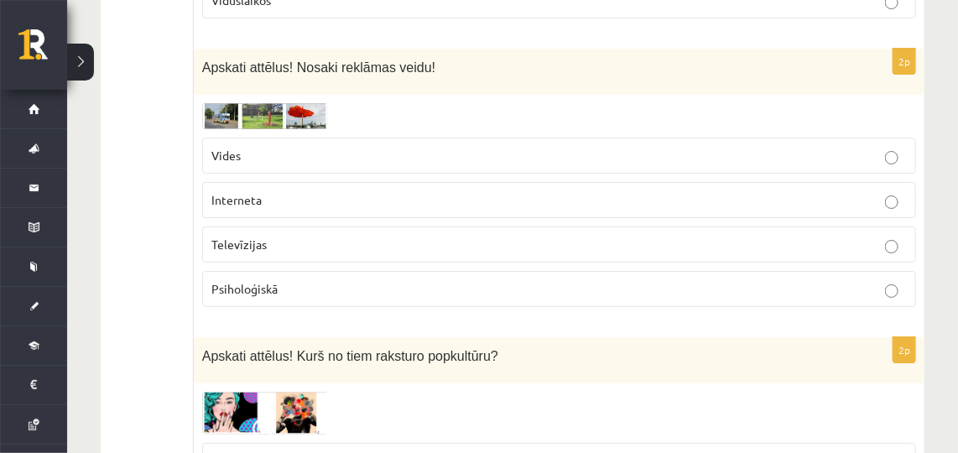
scroll to position [2169, 0]
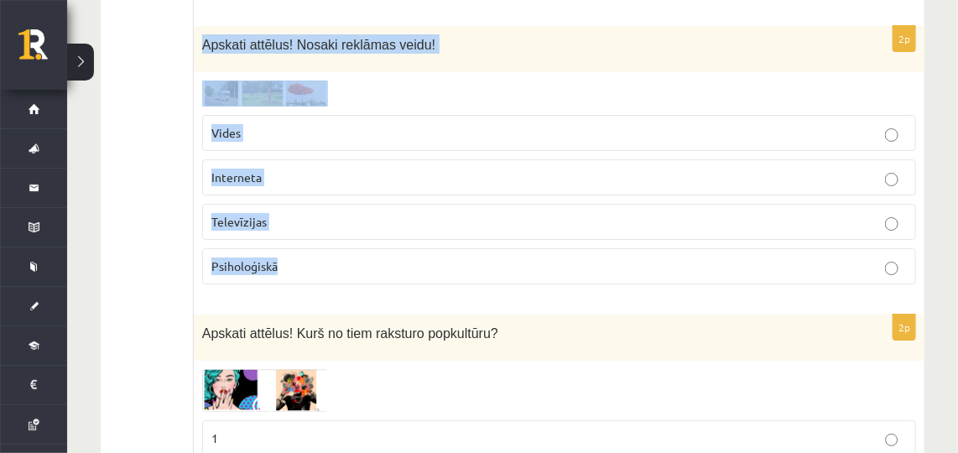
drag, startPoint x: 200, startPoint y: 19, endPoint x: 305, endPoint y: 241, distance: 245.3
click at [305, 241] on div "2p Apskati attēlus! Nosaki reklāmas veidu! Vides Interneta Televīzijas Psiholoģ…" at bounding box center [559, 162] width 730 height 272
copy div "Apskati attēlus! Nosaki reklāmas veidu! Vides Interneta Televīzijas Psiholoģiskā"
click at [330, 124] on p "Vides" at bounding box center [558, 133] width 695 height 18
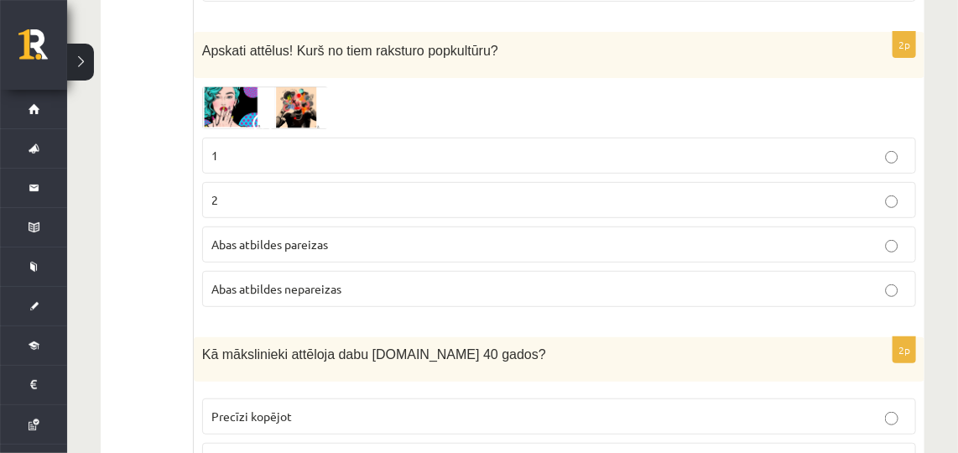
scroll to position [2463, 0]
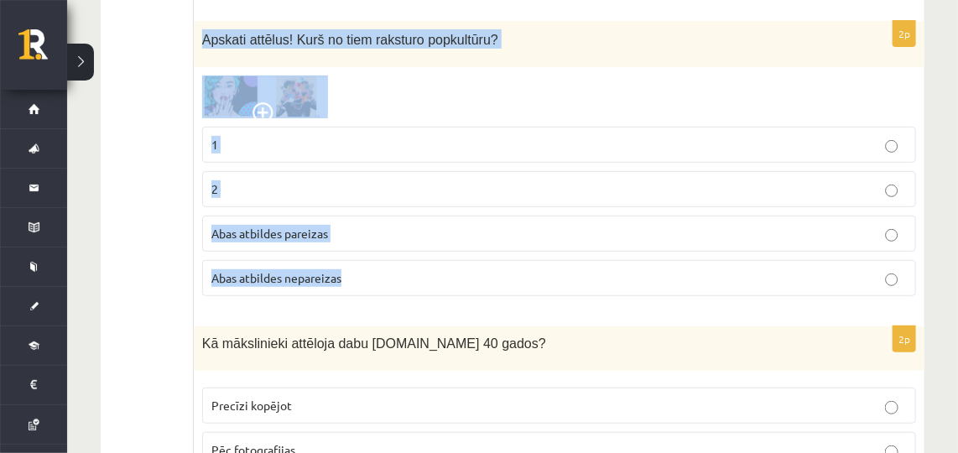
drag, startPoint x: 194, startPoint y: 16, endPoint x: 356, endPoint y: 268, distance: 299.8
click at [356, 268] on div "2p Apskati attēlus! Kurš no tiem raksturo popkultūru? 1 2 Abas atbildes pareiza…" at bounding box center [559, 165] width 730 height 288
copy div "Apskati attēlus! Kurš no tiem raksturo popkultūru? 1 2 Abas atbildes pareizas A…"
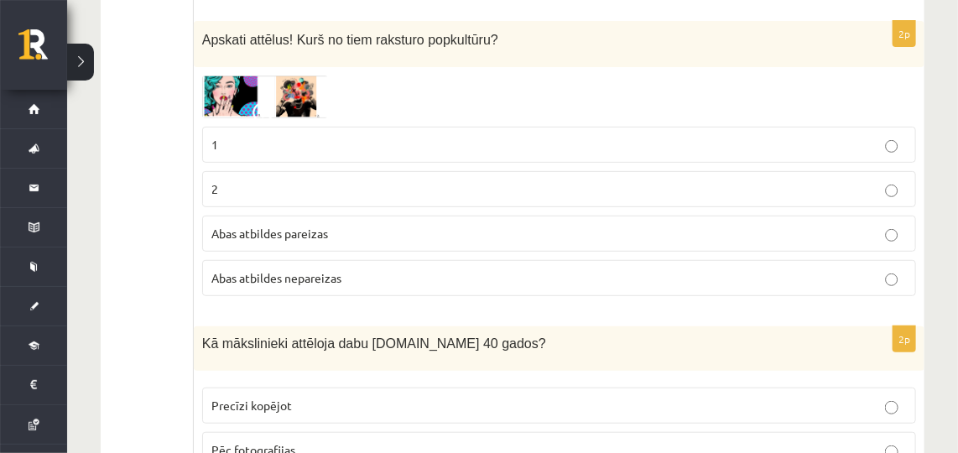
click at [159, 73] on ul "1. uzdevums 2. uzdevums 3. uzdevums 4. uzdevums 5. uzdevums" at bounding box center [155, 29] width 76 height 4264
click at [314, 136] on p "1" at bounding box center [558, 145] width 695 height 18
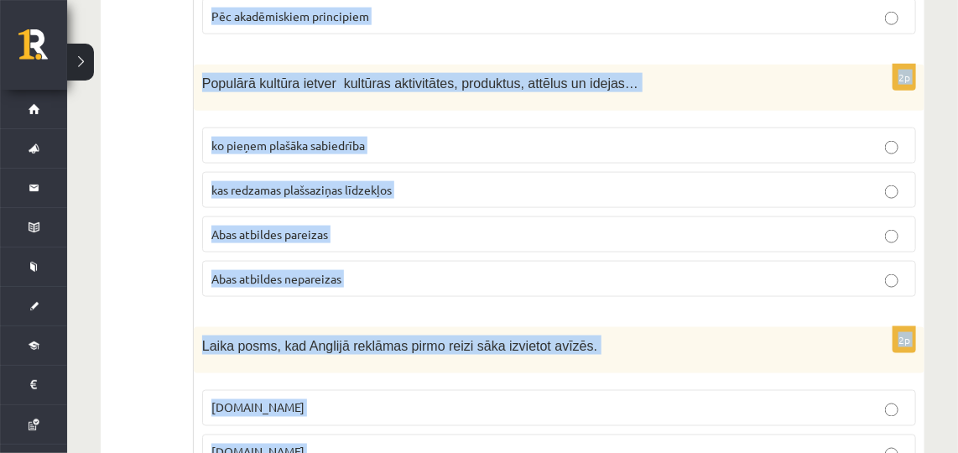
scroll to position [3179, 0]
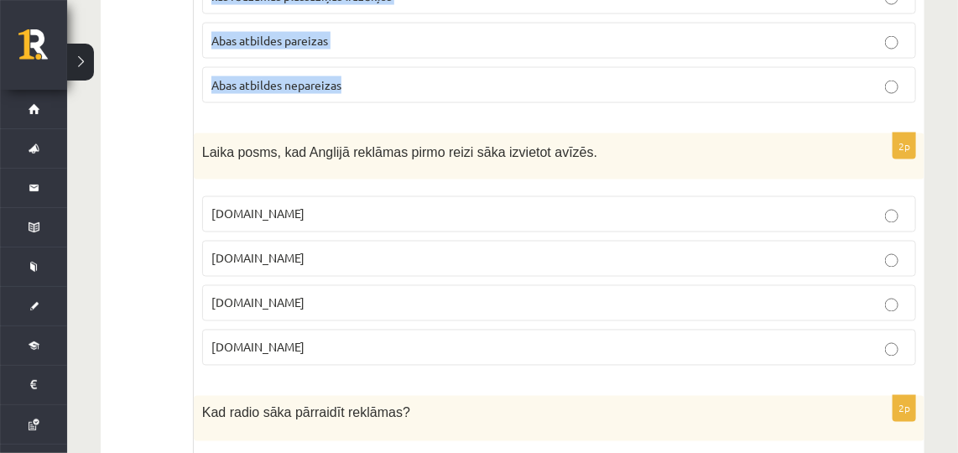
drag, startPoint x: 200, startPoint y: 12, endPoint x: 345, endPoint y: 71, distance: 156.0
copy form "Kā mākslinieki attēloja dabu 19.gs 40 gados? Precīzi kopējot Pēc fotografijas P…"
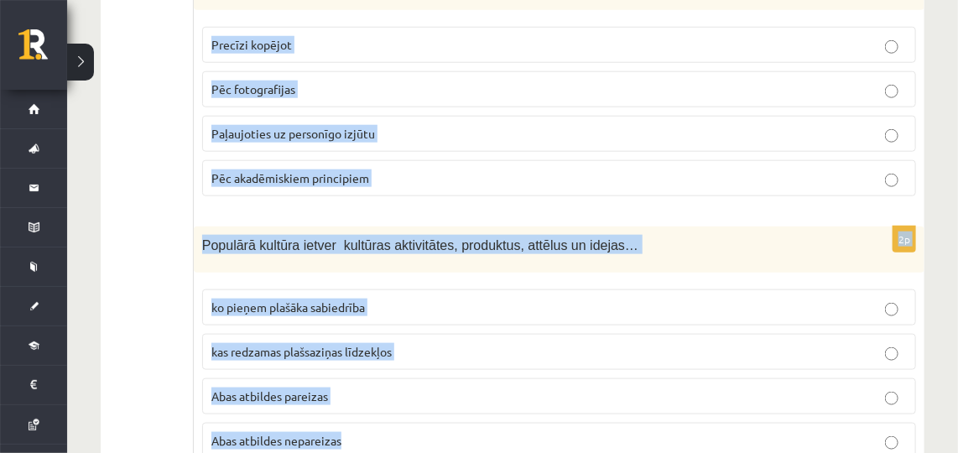
scroll to position [2835, 0]
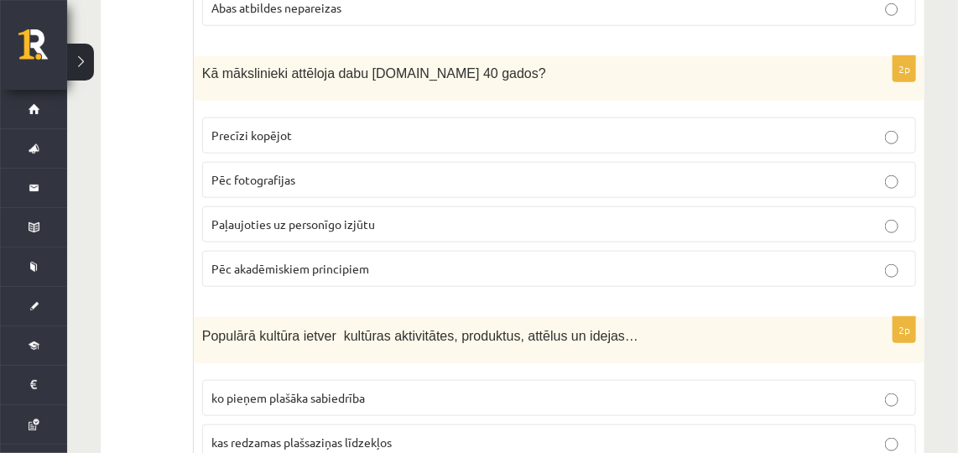
scroll to position [2739, 0]
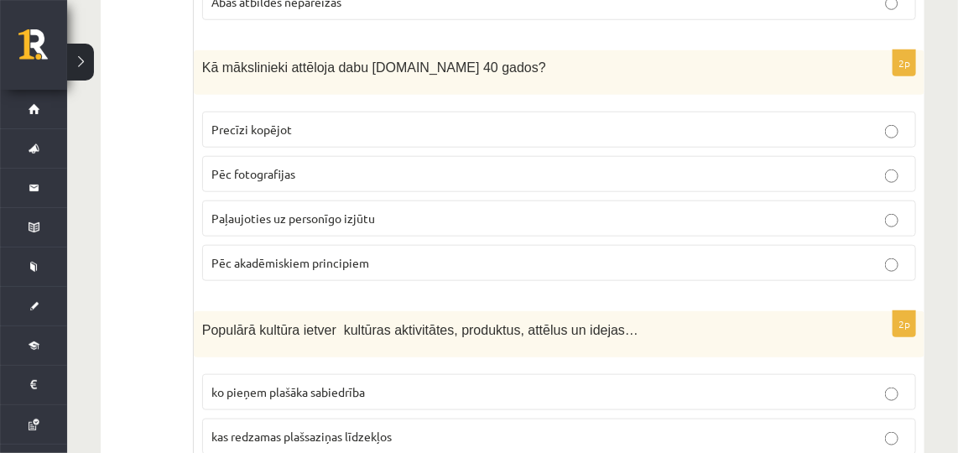
click at [280, 210] on span "Paļaujoties uz personīgo izjūtu" at bounding box center [293, 217] width 164 height 15
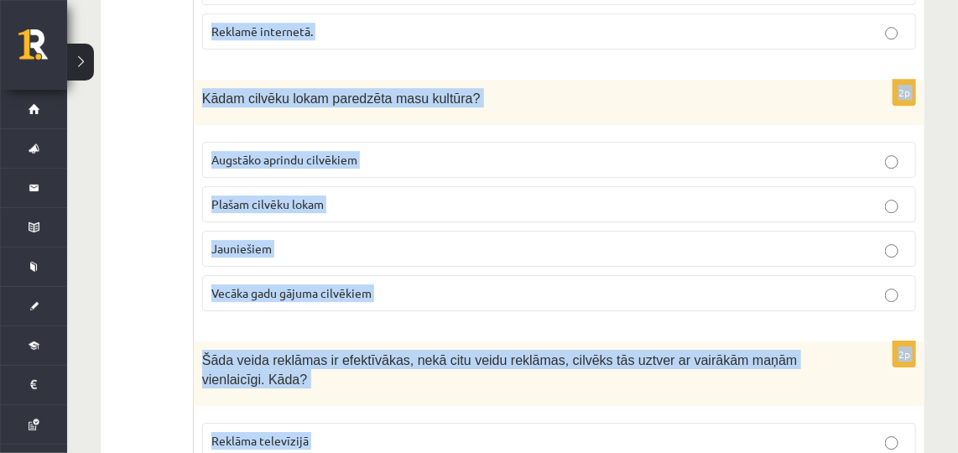
scroll to position [4178, 0]
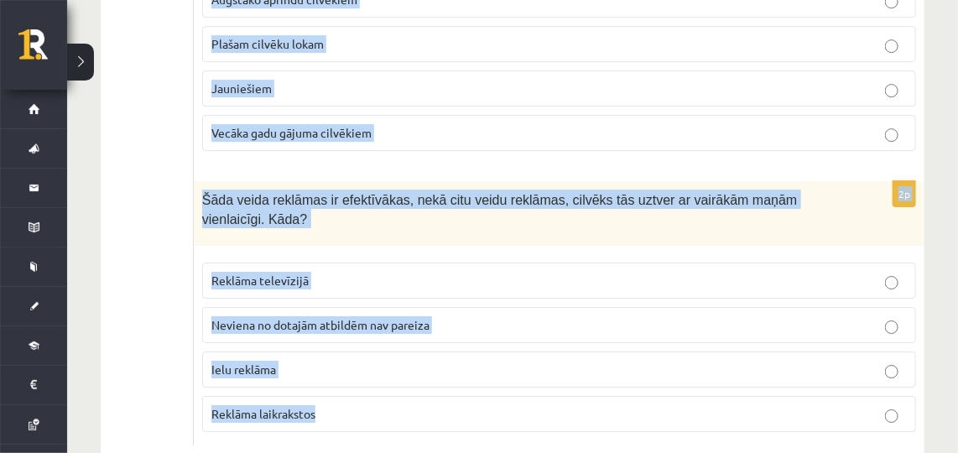
drag, startPoint x: 200, startPoint y: 91, endPoint x: 435, endPoint y: 401, distance: 389.1
copy form "Laika posms, kad Anglijā reklāmas pirmo reizi sāka izvietot avīzēs. 19.gs 18.gs…"
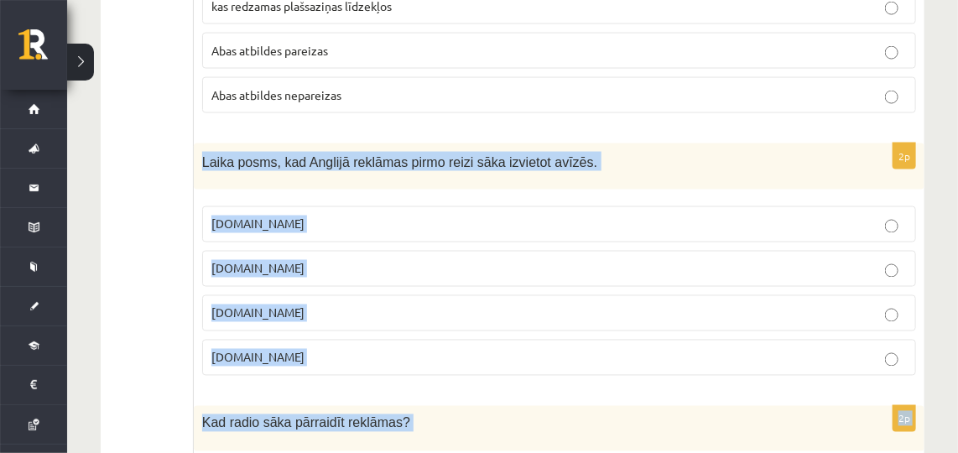
scroll to position [3185, 0]
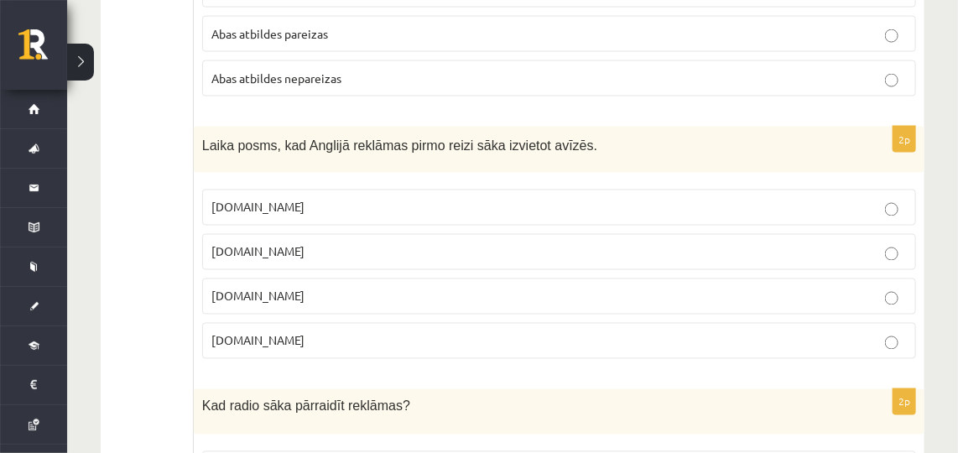
click at [316, 278] on label "17.gs" at bounding box center [559, 296] width 714 height 36
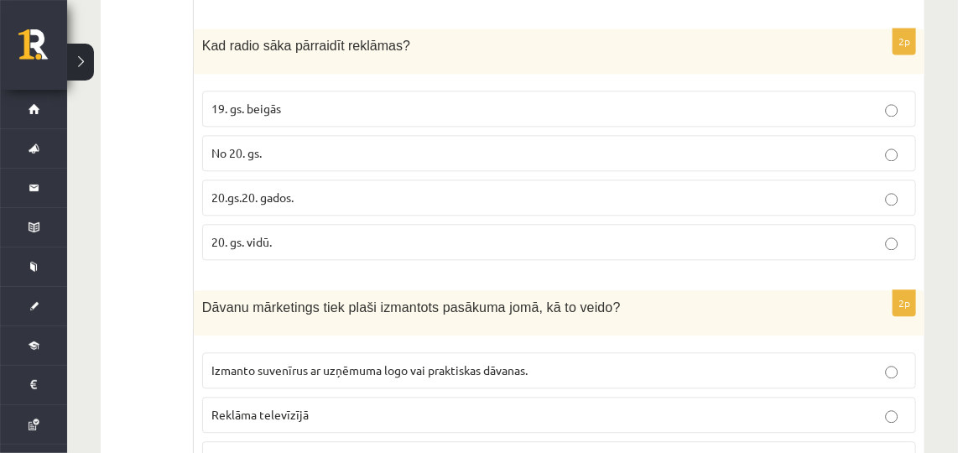
scroll to position [3558, 0]
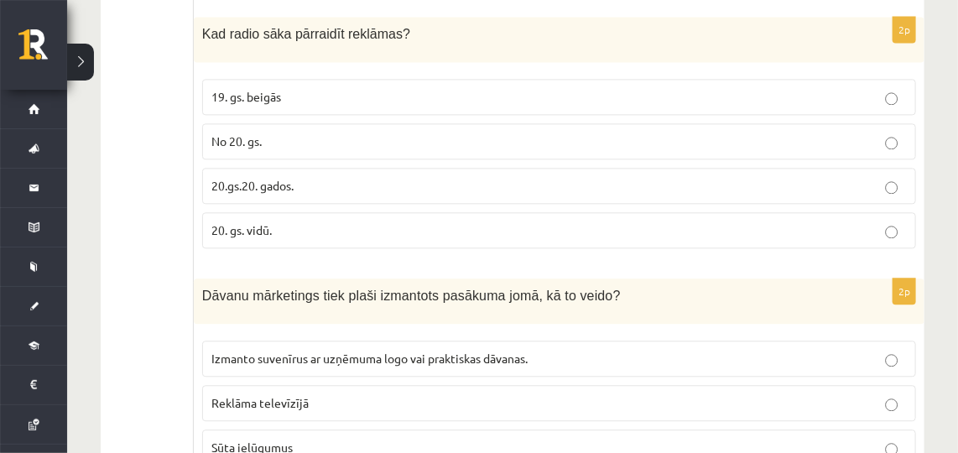
click at [325, 177] on p "20.gs.20. gados." at bounding box center [558, 186] width 695 height 18
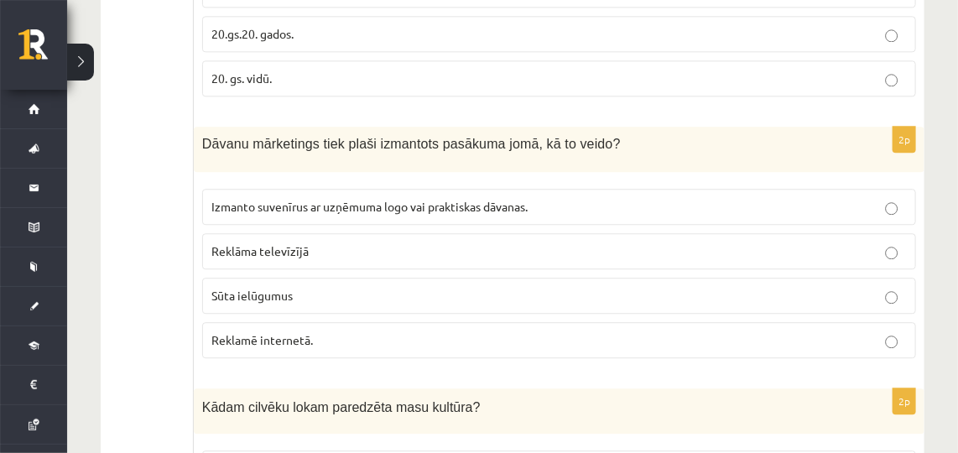
scroll to position [3772, 0]
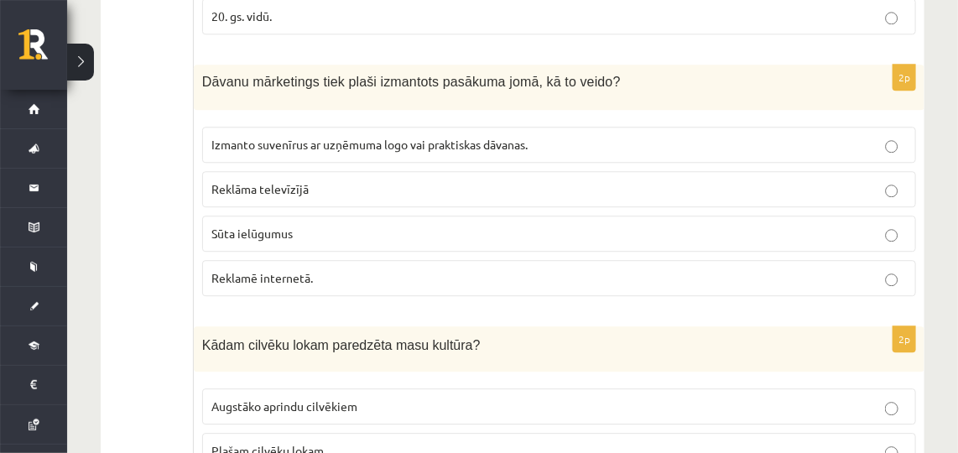
click at [331, 137] on span "Izmanto suvenīrus ar uzņēmuma logo vai praktiskas dāvanas." at bounding box center [369, 144] width 316 height 15
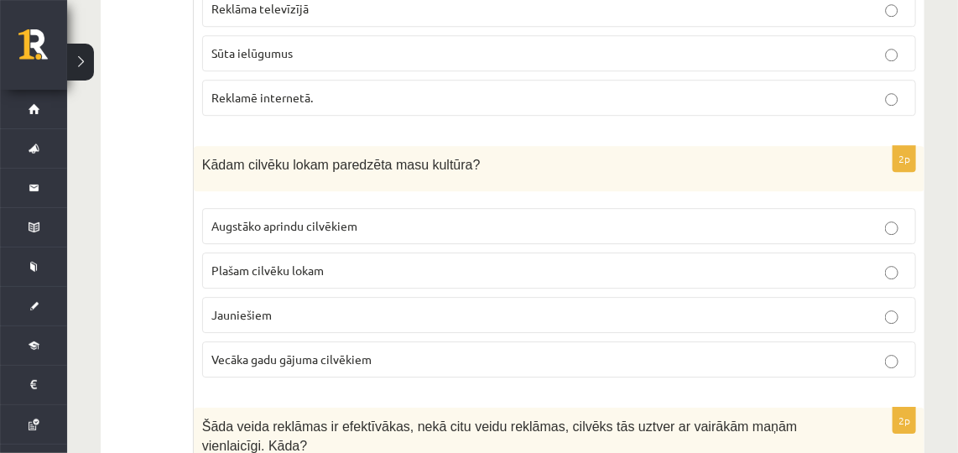
scroll to position [4026, 0]
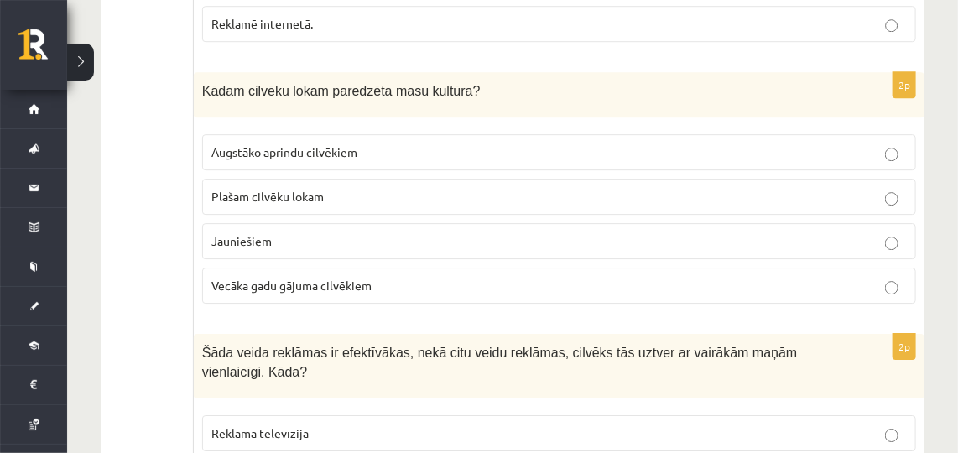
click at [339, 188] on p "Plašam cilvēku lokam" at bounding box center [558, 197] width 695 height 18
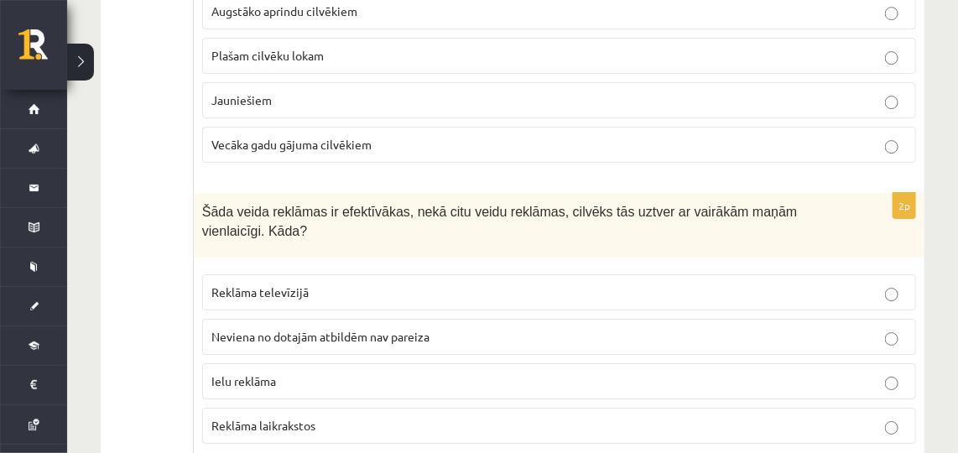
scroll to position [4178, 0]
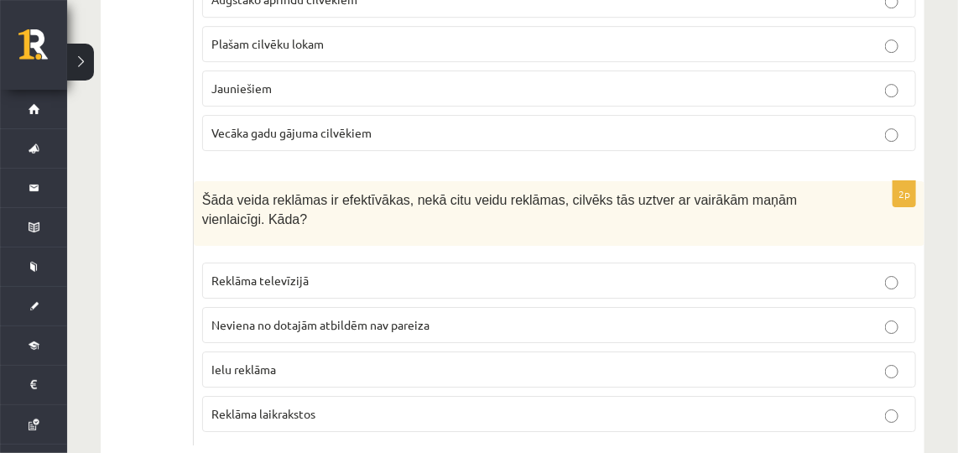
click at [346, 262] on label "Reklāma televīzijā" at bounding box center [559, 280] width 714 height 36
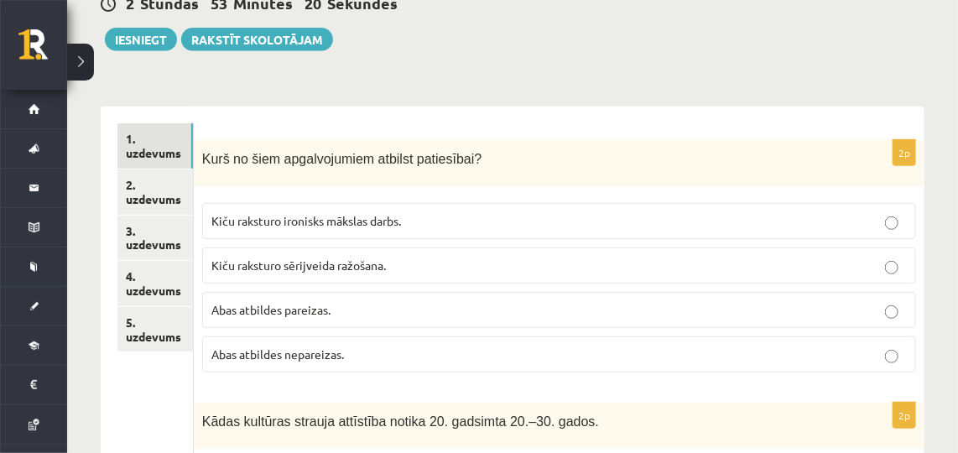
scroll to position [231, 0]
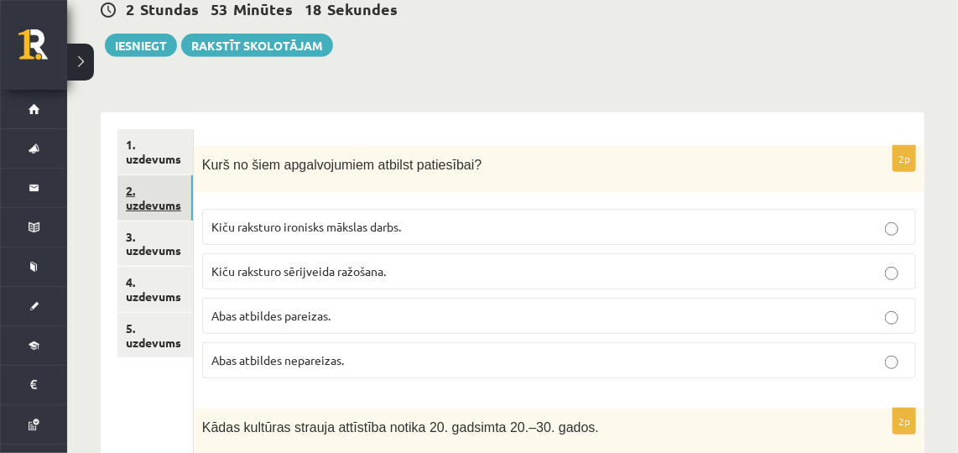
click at [143, 178] on link "2. uzdevums" at bounding box center [154, 197] width 75 height 45
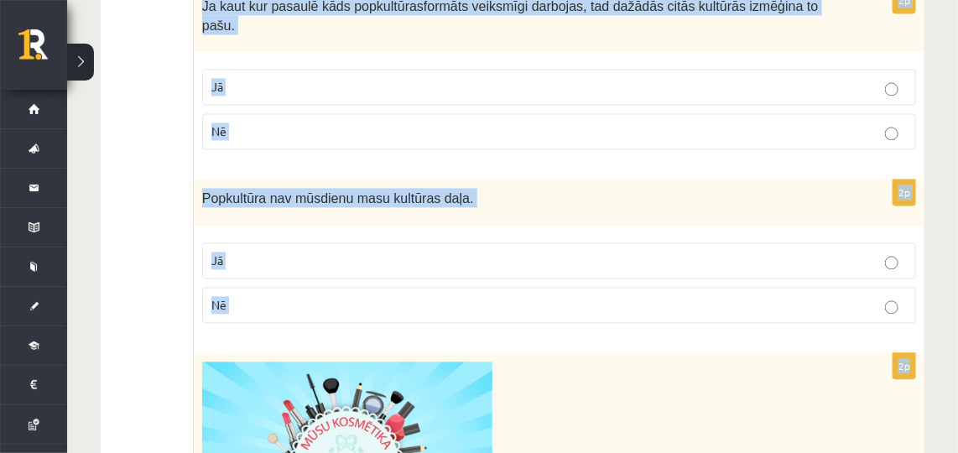
scroll to position [1167, 0]
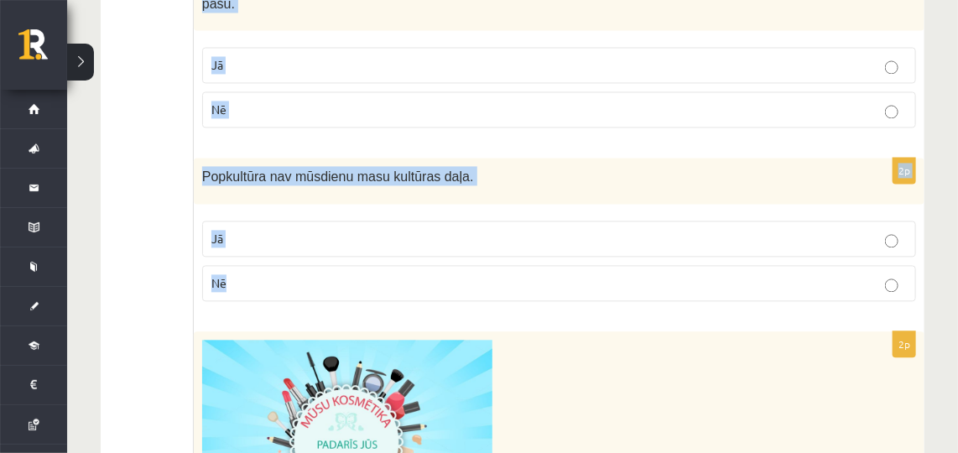
drag, startPoint x: 200, startPoint y: 142, endPoint x: 268, endPoint y: 249, distance: 127.0
click at [268, 249] on form "Atzīmē vai apgalvojumi ir patiesi! 2p Reklāma jādemonstrē atbilstošā vietā un l…" at bounding box center [558, 213] width 697 height 2040
copy form "Reklāma jādemonstrē atbilstošā vietā un laikā, tās demonstrēšana regulāri jāatk…"
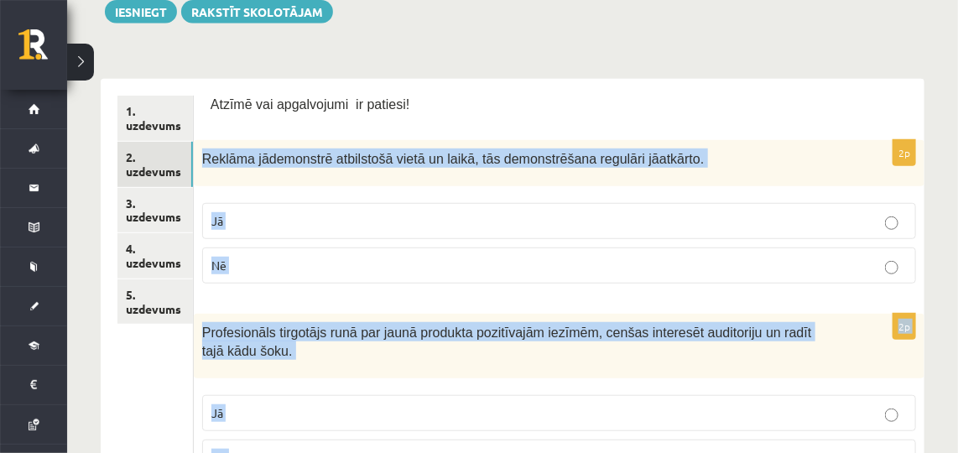
scroll to position [246, 0]
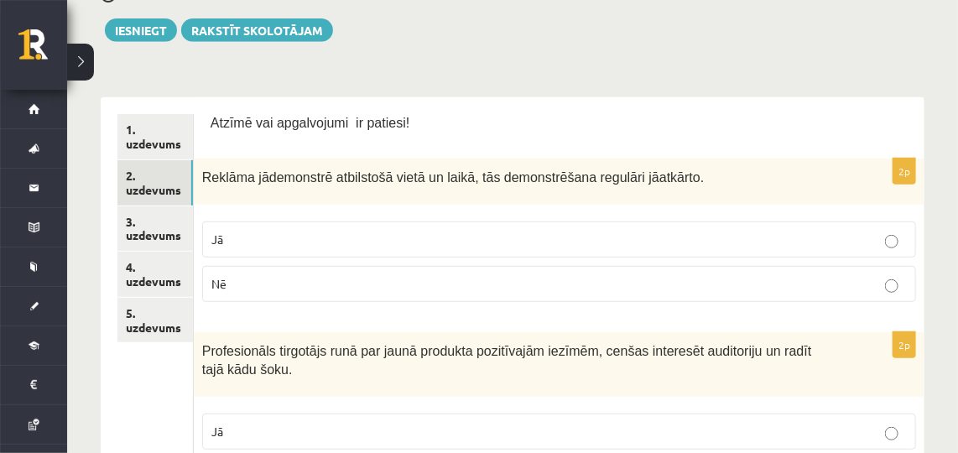
click at [693, 120] on p "Atzīmē vai apgalvojumi ir patiesi!" at bounding box center [558, 123] width 697 height 18
click at [350, 231] on p "Jā" at bounding box center [558, 240] width 695 height 18
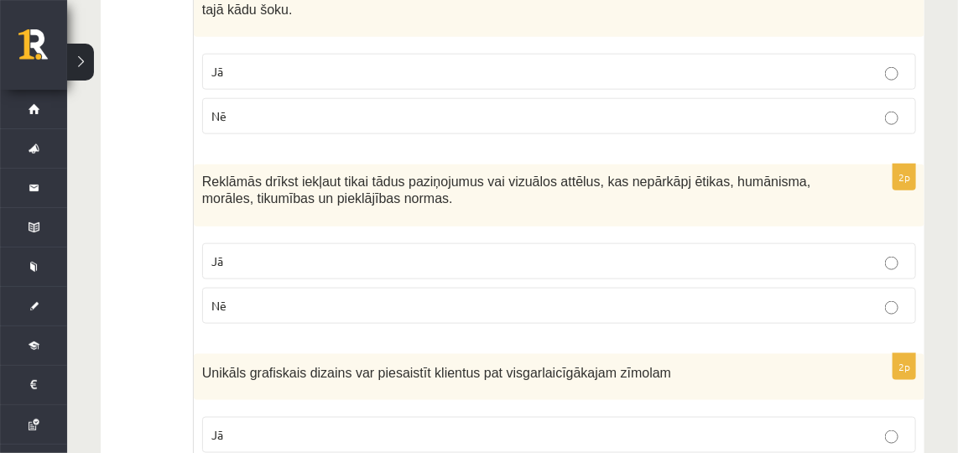
scroll to position [608, 0]
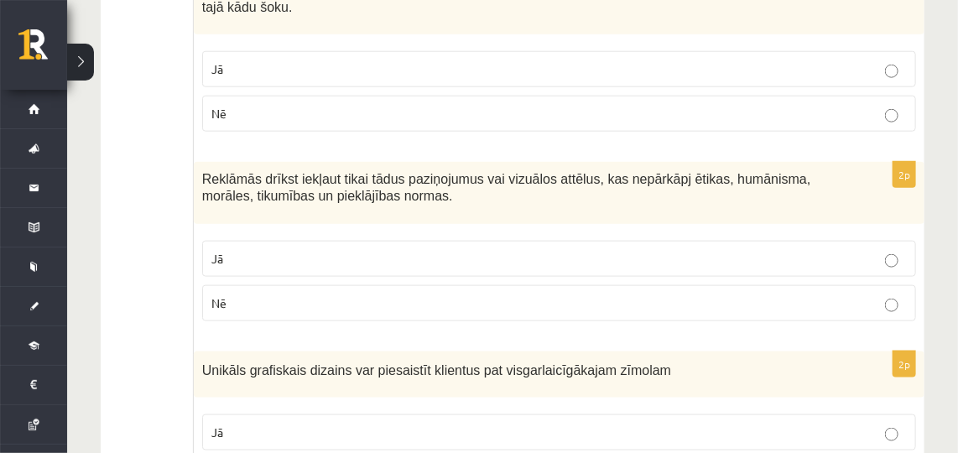
click at [321, 65] on p "Jā" at bounding box center [558, 69] width 695 height 18
click at [325, 252] on p "Jā" at bounding box center [558, 259] width 695 height 18
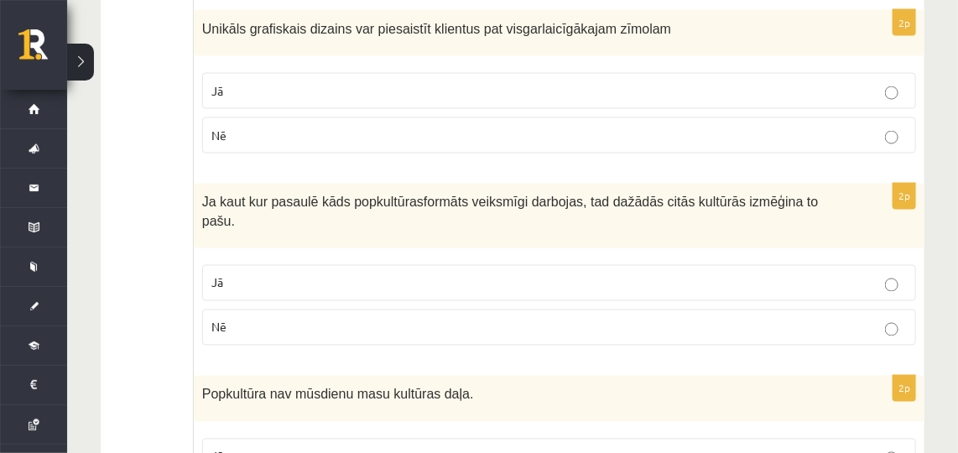
scroll to position [976, 0]
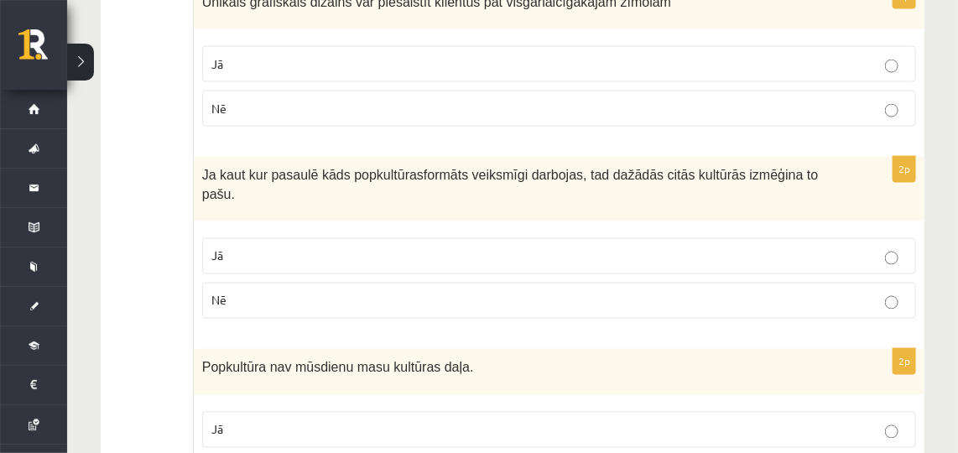
click at [281, 48] on label "Jā" at bounding box center [559, 64] width 714 height 36
click at [305, 247] on p "Jā" at bounding box center [558, 256] width 695 height 18
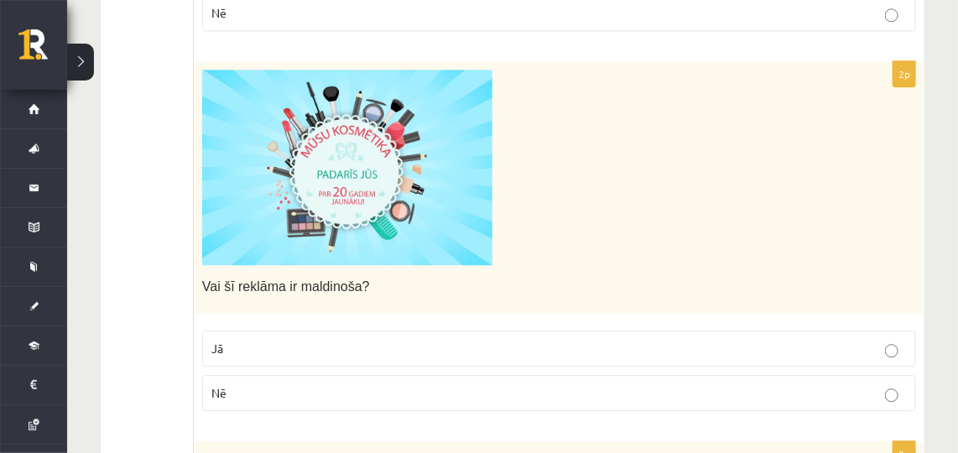
scroll to position [1443, 0]
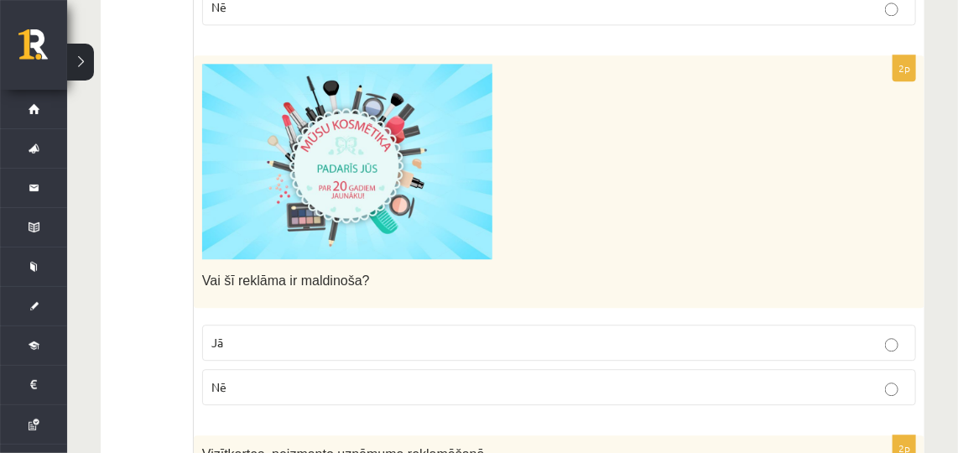
click at [337, 378] on p "Nē" at bounding box center [558, 387] width 695 height 18
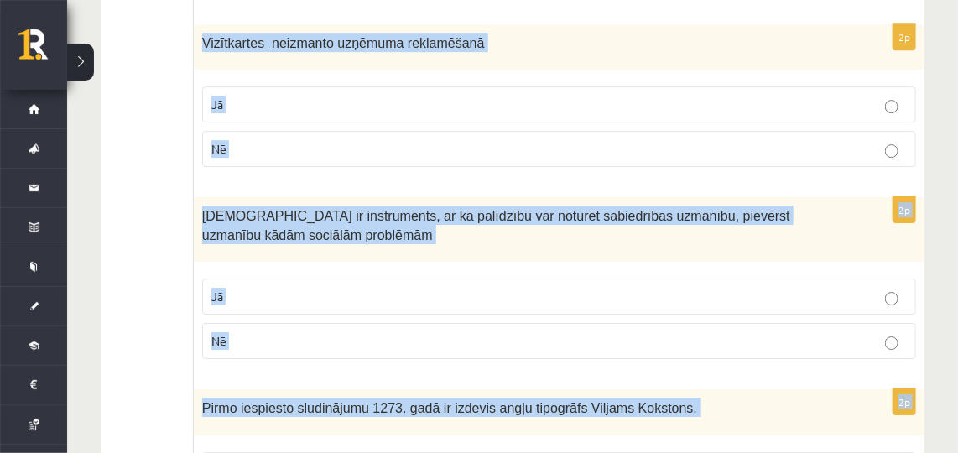
scroll to position [1963, 0]
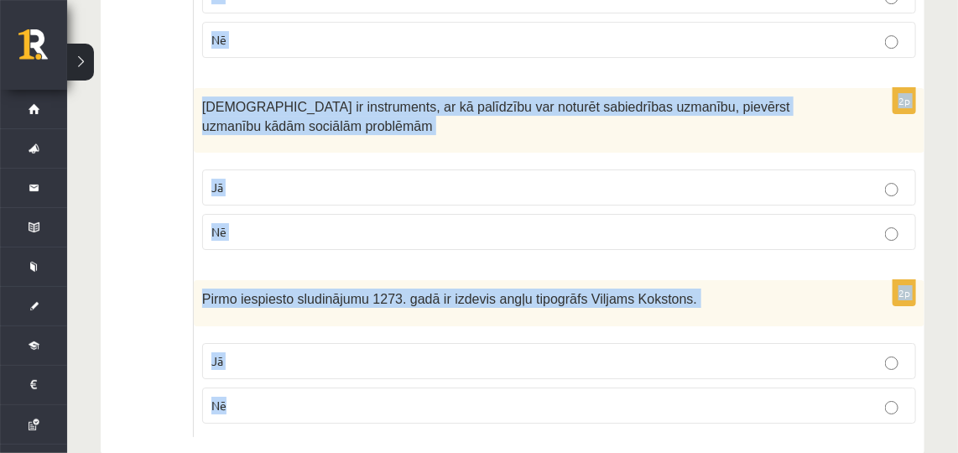
drag, startPoint x: 199, startPoint y: 279, endPoint x: 288, endPoint y: 425, distance: 171.3
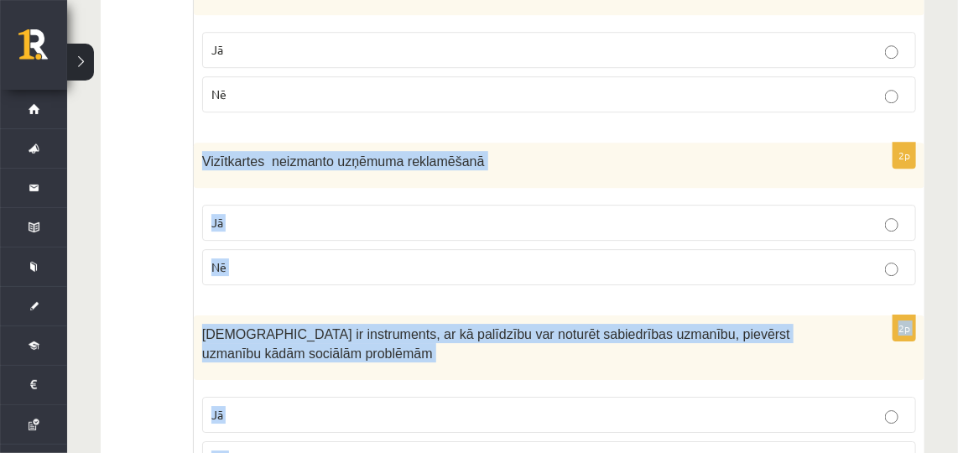
scroll to position [1589, 0]
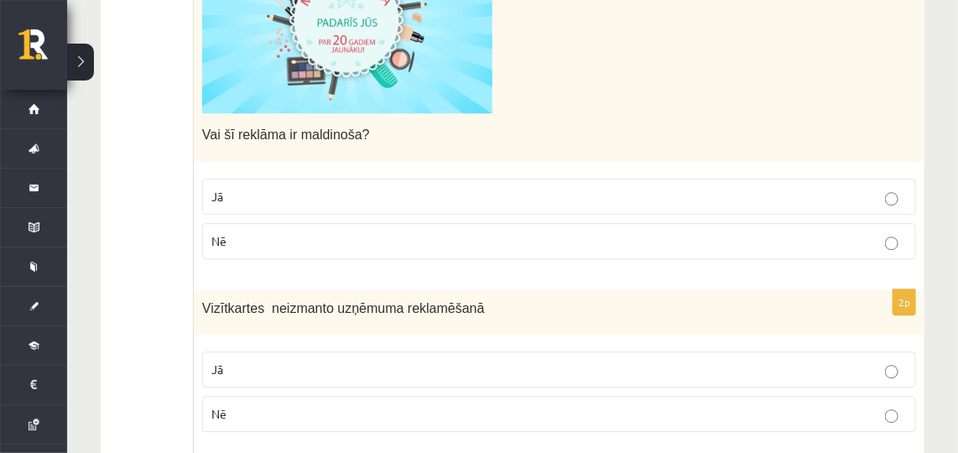
click at [340, 232] on p "Nē" at bounding box center [558, 241] width 695 height 18
click at [367, 353] on label "Jā" at bounding box center [559, 369] width 714 height 36
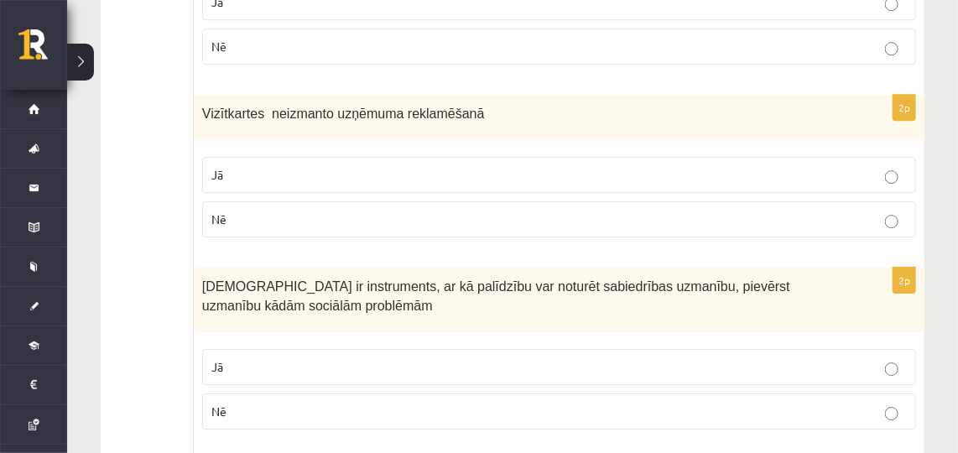
scroll to position [1704, 0]
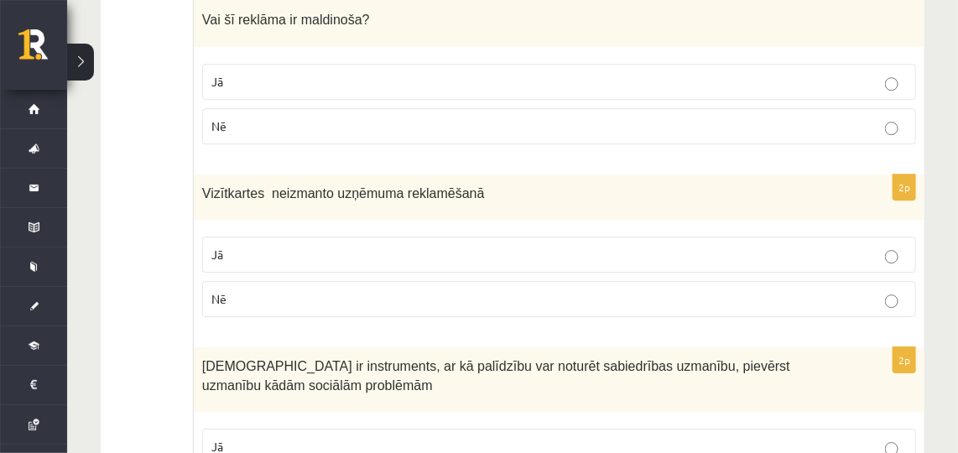
click at [719, 290] on p "Nē" at bounding box center [558, 299] width 695 height 18
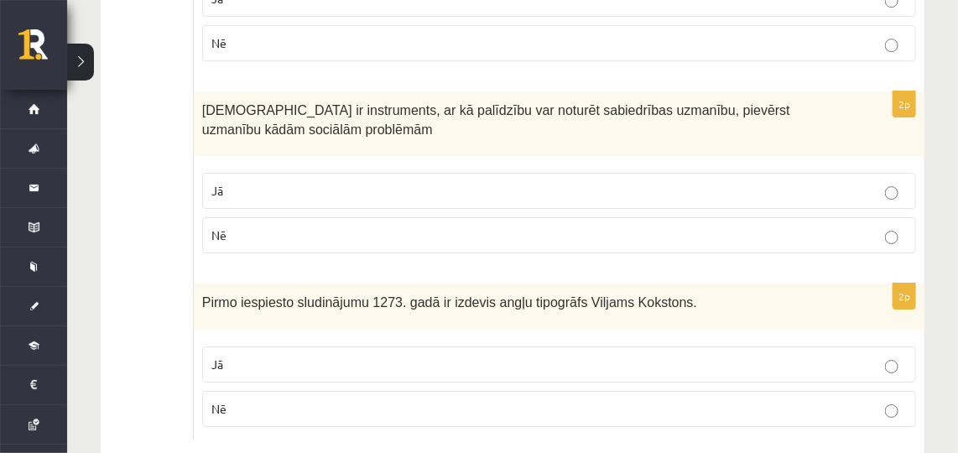
scroll to position [1963, 0]
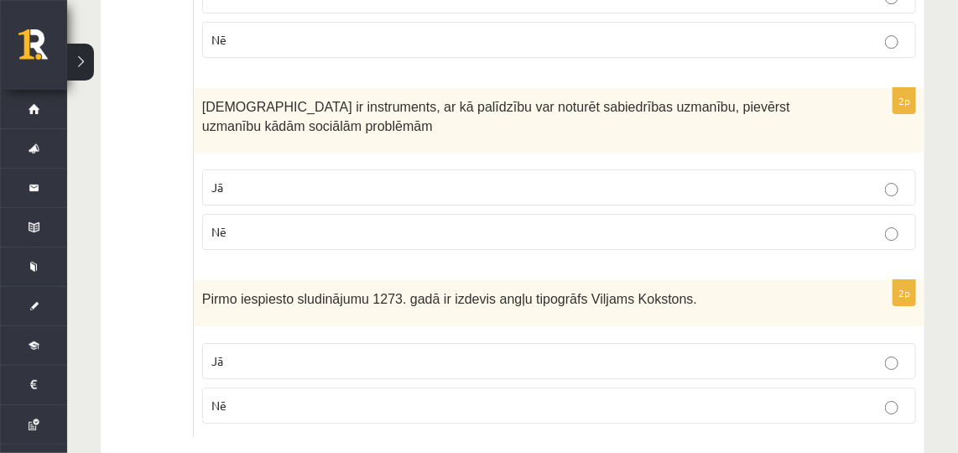
click at [820, 179] on p "Jā" at bounding box center [558, 188] width 695 height 18
click at [882, 387] on label "Nē" at bounding box center [559, 405] width 714 height 36
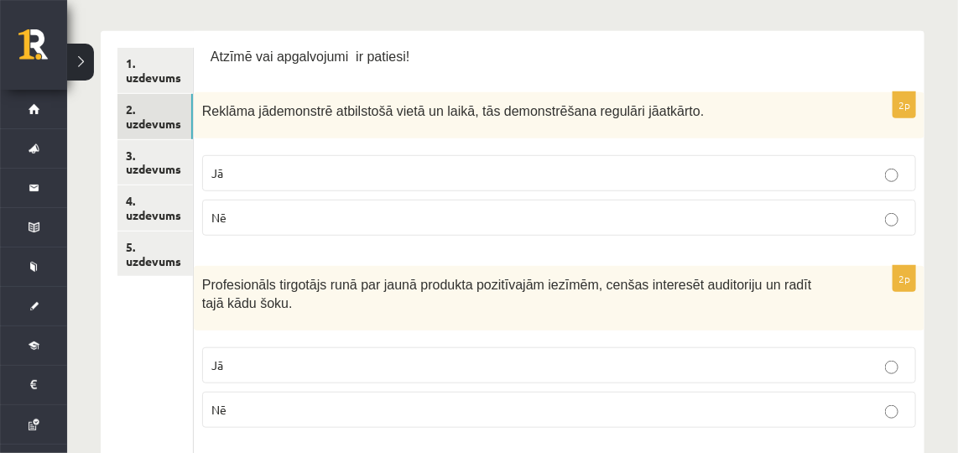
scroll to position [303, 0]
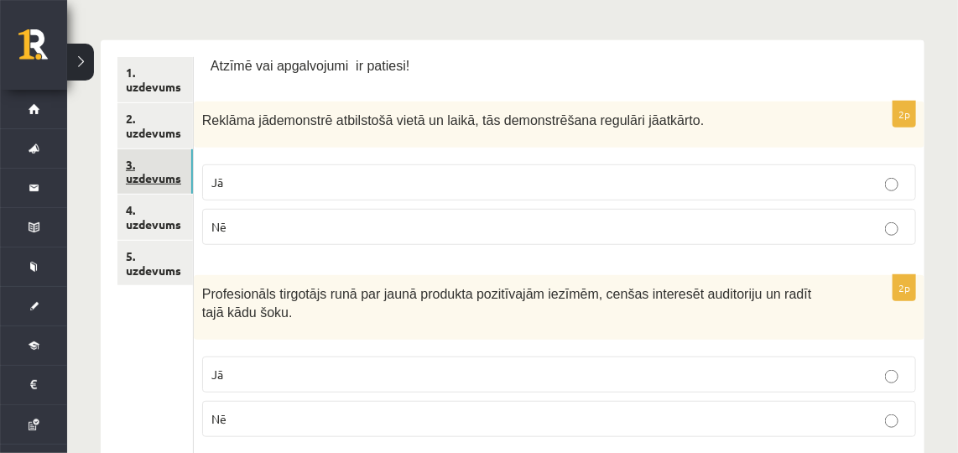
click at [156, 185] on link "3. uzdevums" at bounding box center [154, 171] width 75 height 45
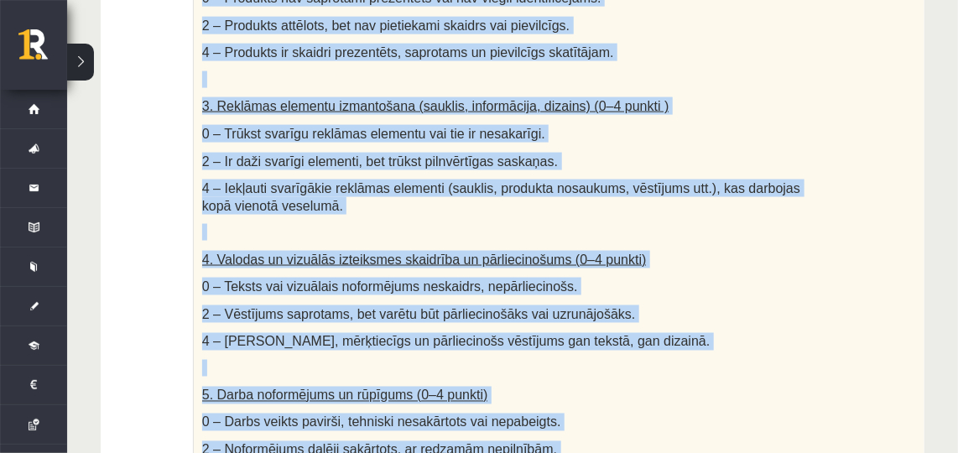
scroll to position [979, 0]
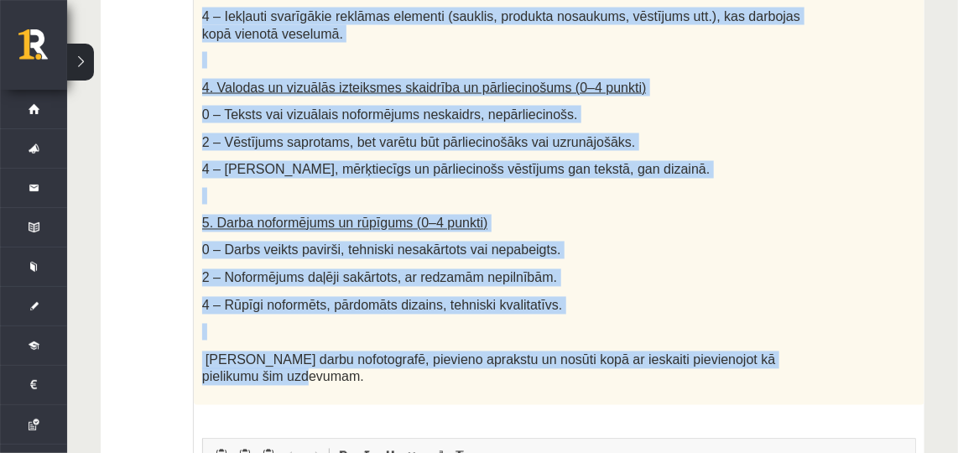
drag, startPoint x: 200, startPoint y: 86, endPoint x: 854, endPoint y: 330, distance: 698.6
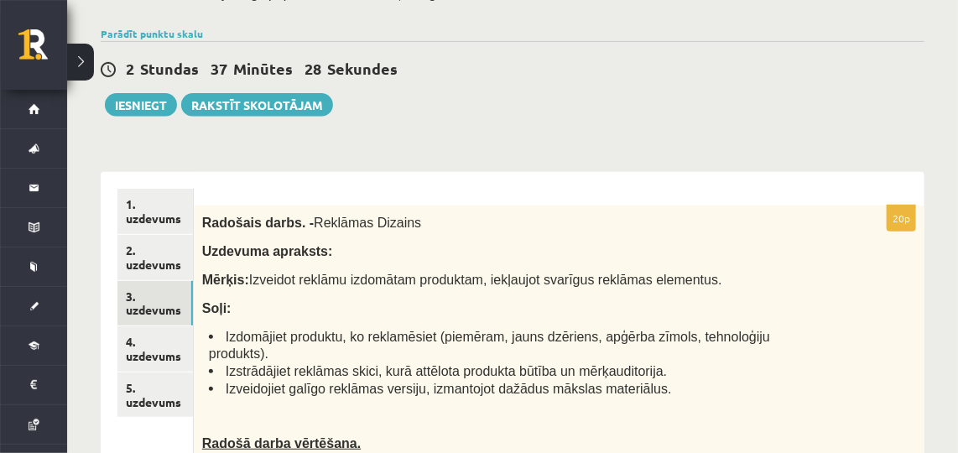
scroll to position [167, 0]
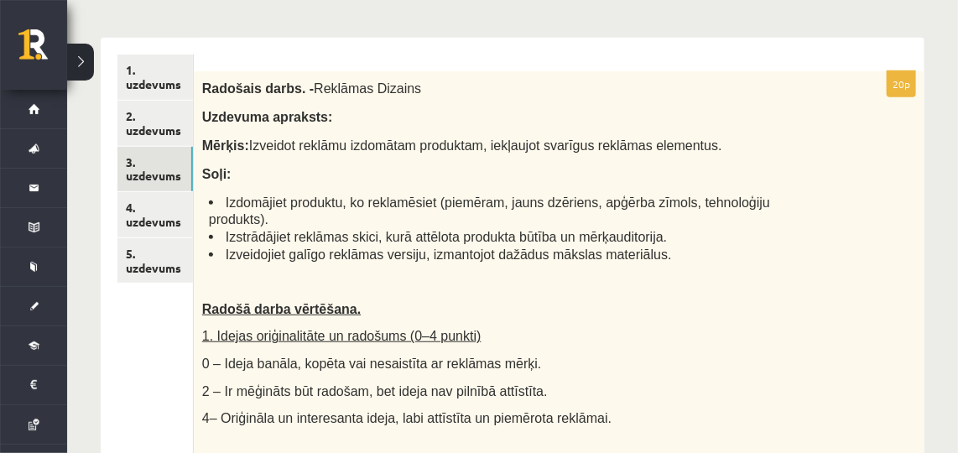
scroll to position [303, 0]
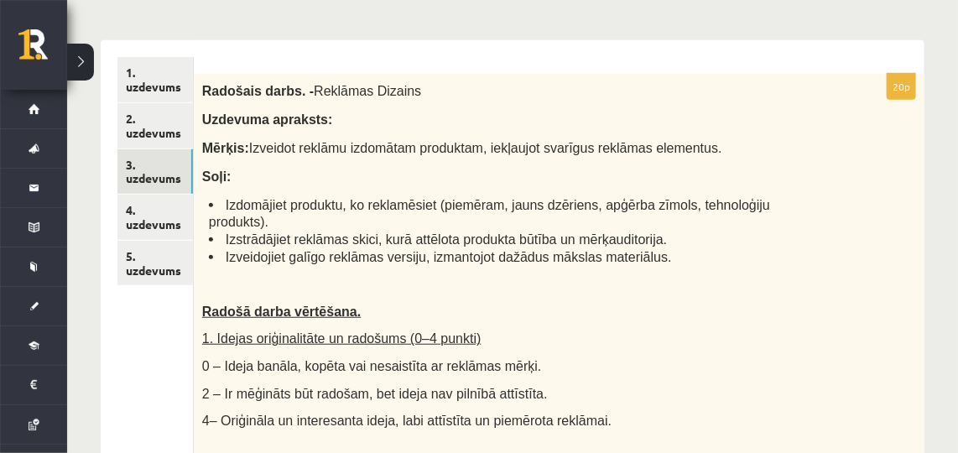
click at [159, 215] on link "4. uzdevums" at bounding box center [154, 217] width 75 height 45
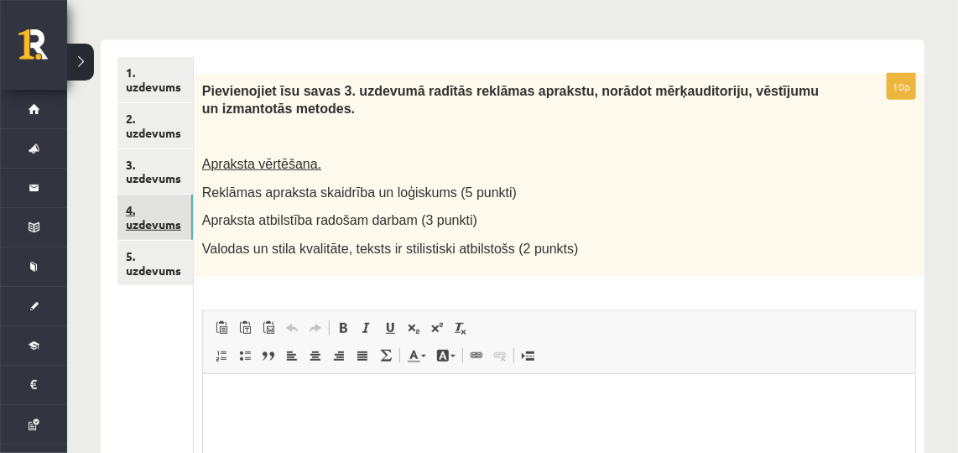
scroll to position [0, 0]
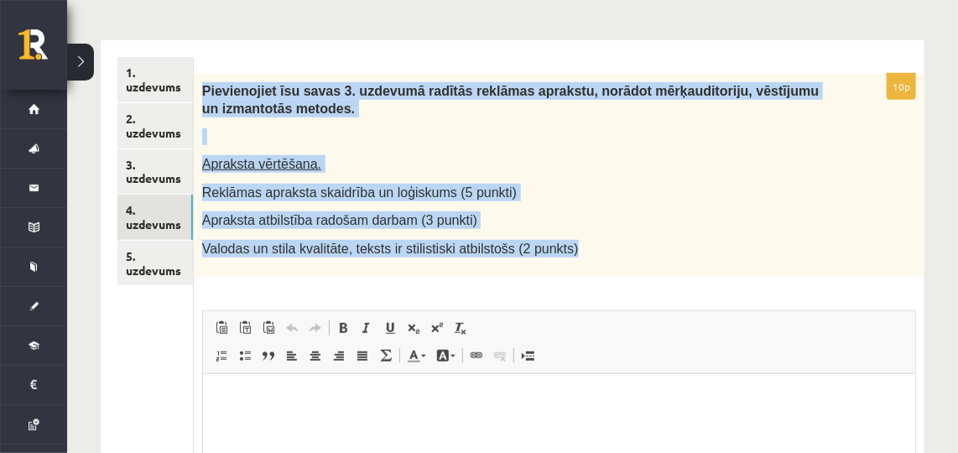
drag, startPoint x: 203, startPoint y: 86, endPoint x: 553, endPoint y: 252, distance: 388.2
click at [553, 252] on div "Pievienojiet īsu savas 3. uzdevumā radītās reklāmas aprakstu, norādot mērķaudit…" at bounding box center [559, 175] width 730 height 202
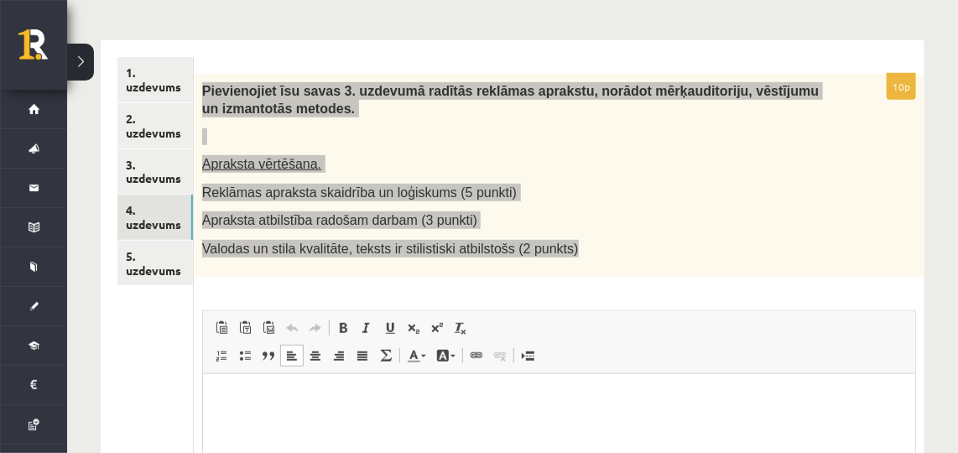
click at [316, 402] on p "Editor, wiswyg-editor-user-answer-47433805069840" at bounding box center [558, 399] width 678 height 18
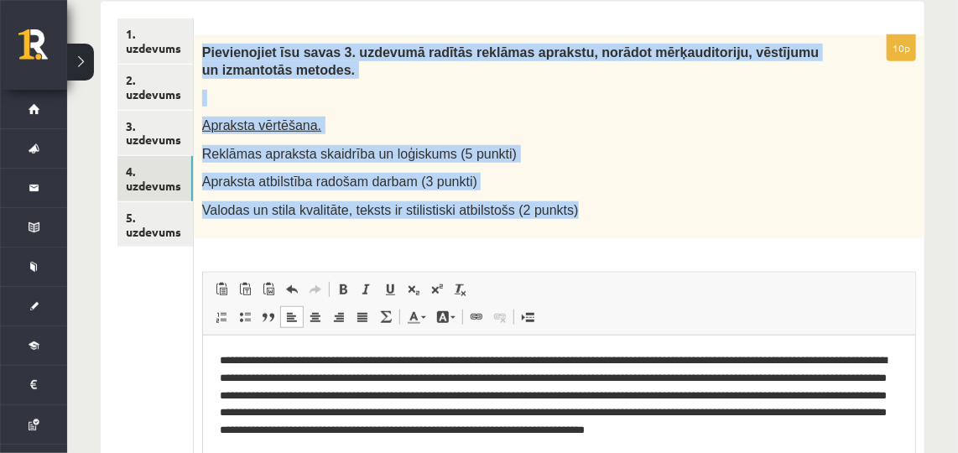
click at [631, 204] on p "Valodas un stila kvalitāte, teksts ir stilistiski atbilstošs (2 punkts)" at bounding box center [517, 210] width 630 height 18
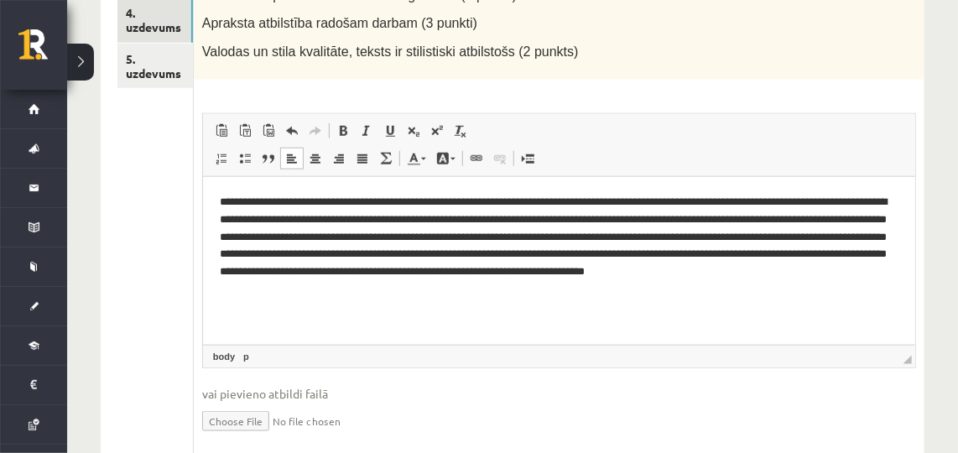
scroll to position [501, 0]
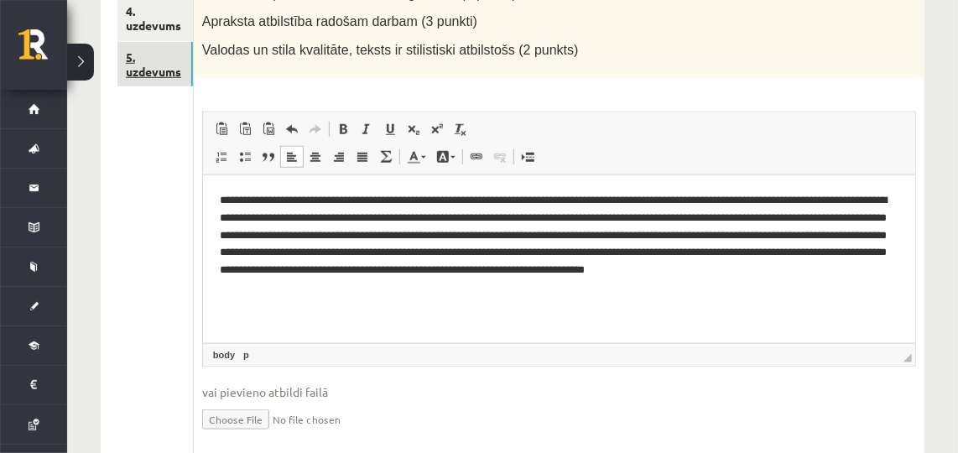
click at [158, 43] on link "5. uzdevums" at bounding box center [154, 64] width 75 height 45
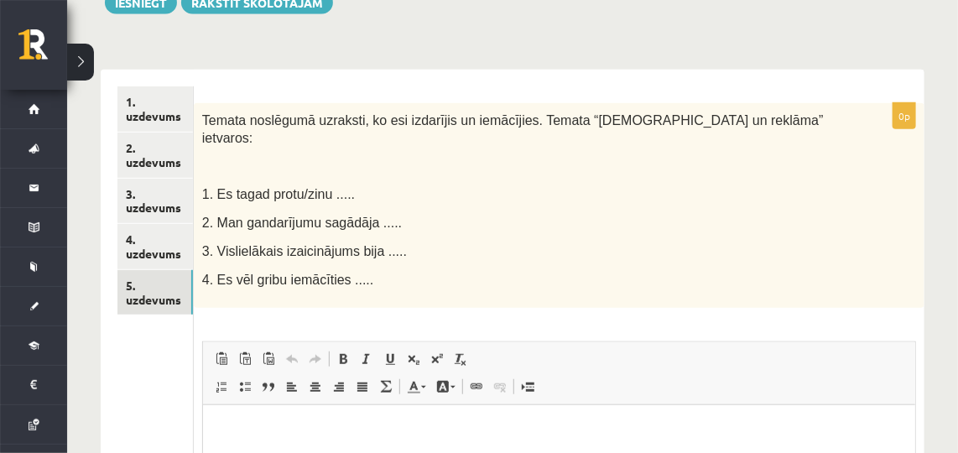
scroll to position [272, 0]
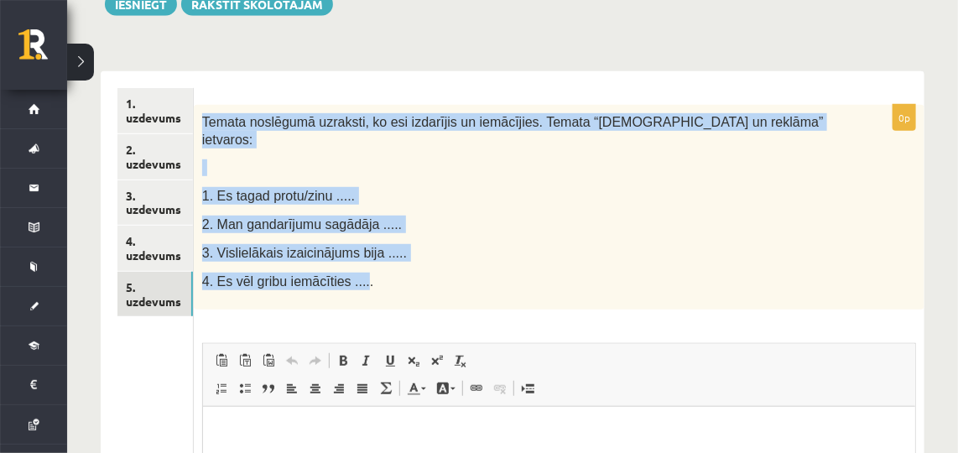
drag, startPoint x: 202, startPoint y: 118, endPoint x: 353, endPoint y: 252, distance: 201.9
click at [353, 252] on div "Temata noslēgumā uzraksti, ko esi izdarījis un iemācījies. Temata “Popkultūra u…" at bounding box center [559, 207] width 730 height 204
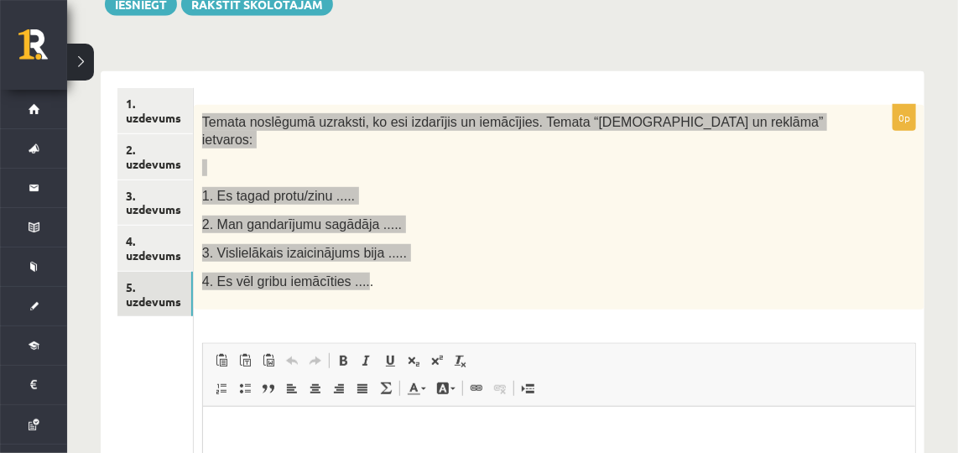
click at [404, 445] on html at bounding box center [558, 431] width 712 height 51
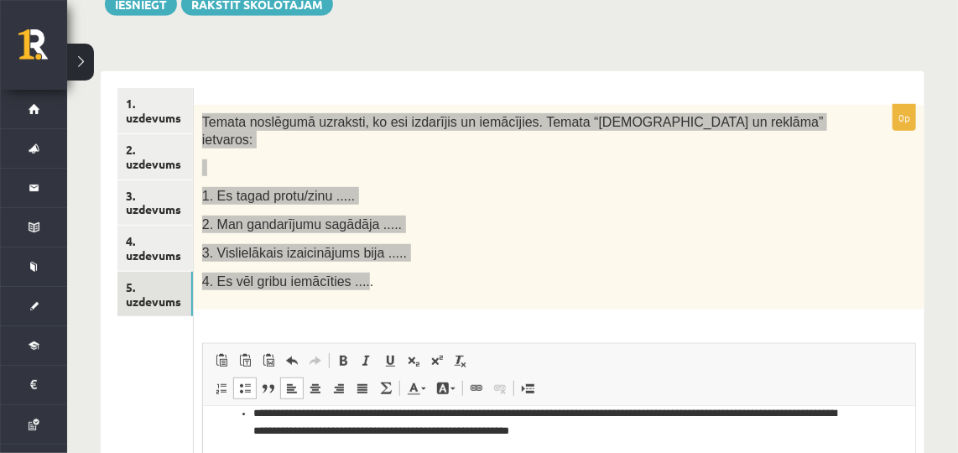
scroll to position [375, 0]
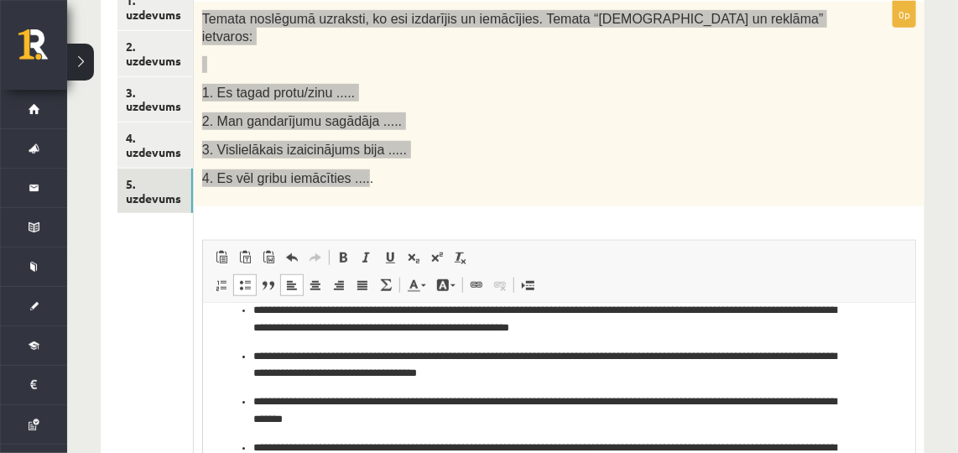
click at [253, 444] on p "**********" at bounding box center [552, 456] width 600 height 35
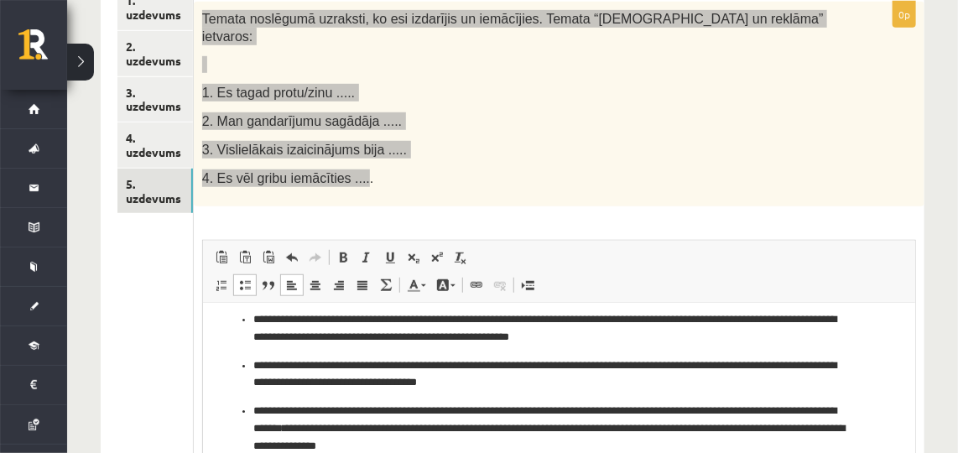
click at [249, 409] on ul "**********" at bounding box center [558, 381] width 678 height 143
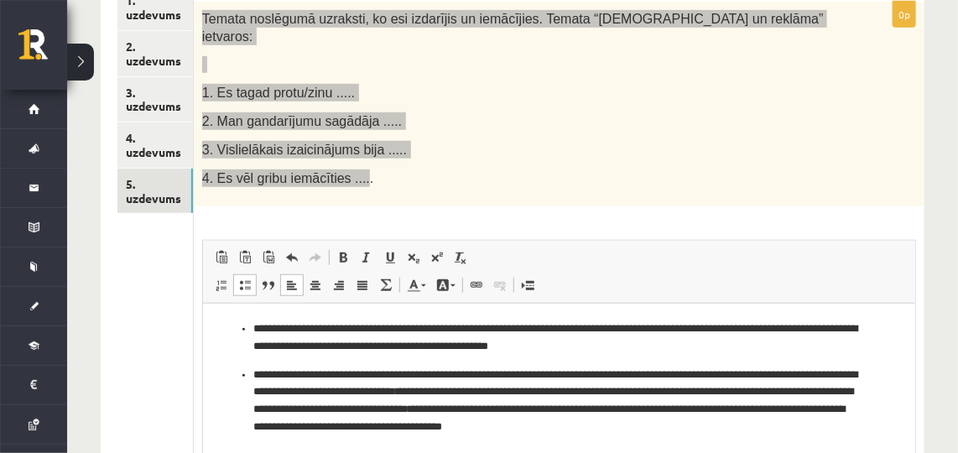
click at [248, 364] on ul "**********" at bounding box center [558, 377] width 678 height 116
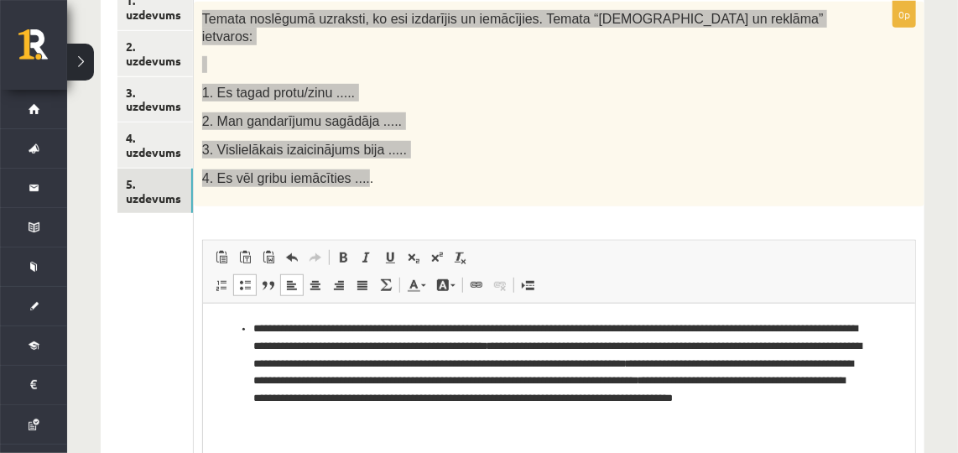
click at [249, 322] on ul "**********" at bounding box center [558, 371] width 678 height 105
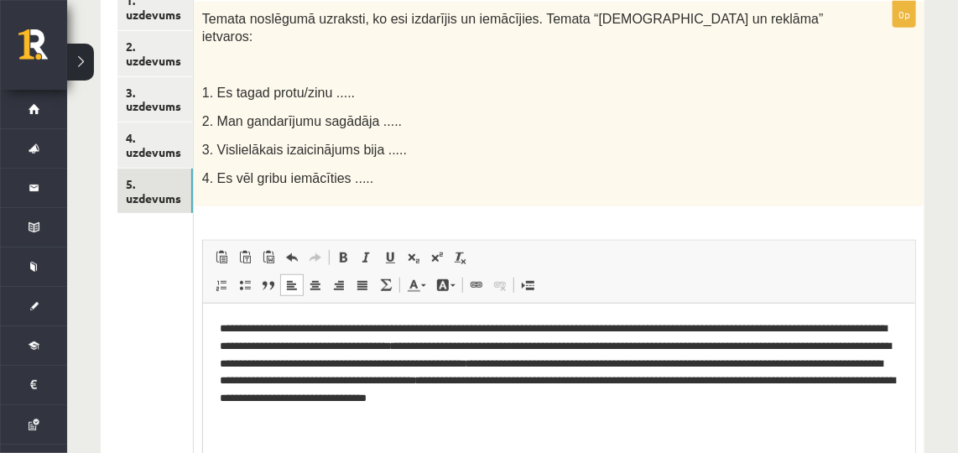
click at [506, 174] on div "Temata noslēgumā uzraksti, ko esi izdarījis un iemācījies. Temata “Popkultūra u…" at bounding box center [559, 104] width 730 height 204
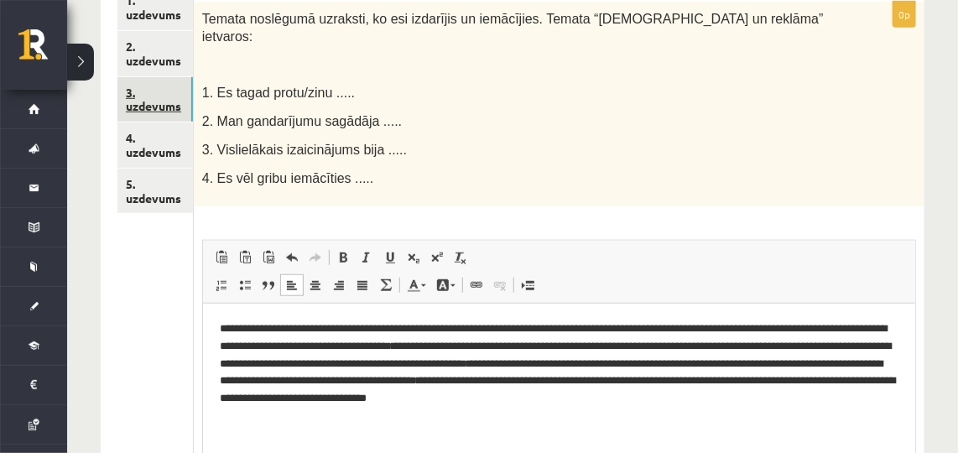
click at [167, 101] on link "3. uzdevums" at bounding box center [154, 99] width 75 height 45
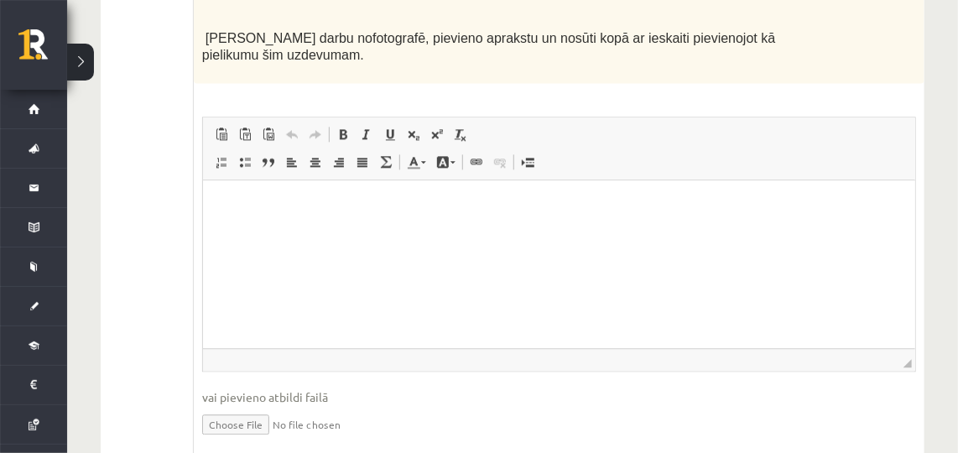
scroll to position [1327, 0]
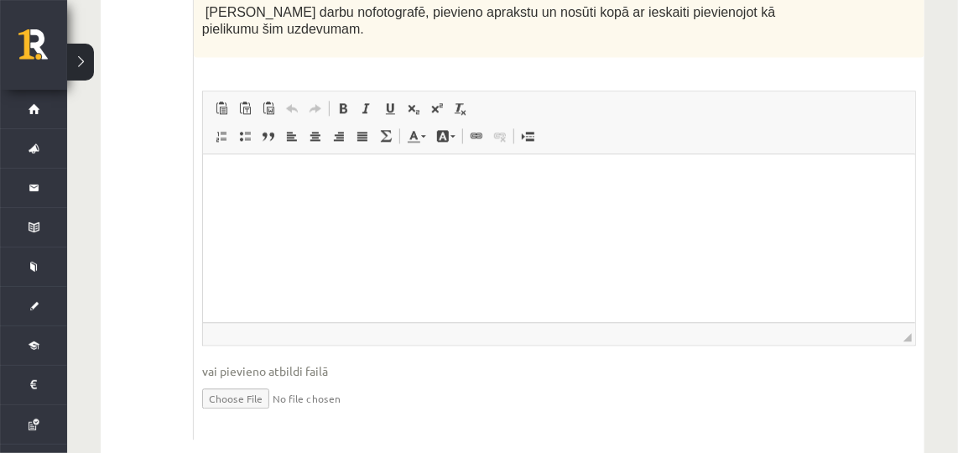
click at [231, 380] on input "file" at bounding box center [559, 397] width 714 height 34
type input "**********"
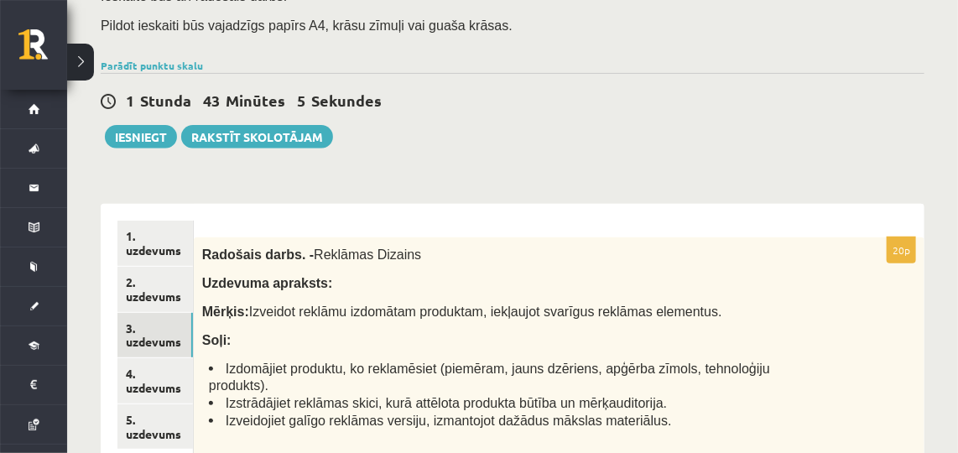
scroll to position [159, 0]
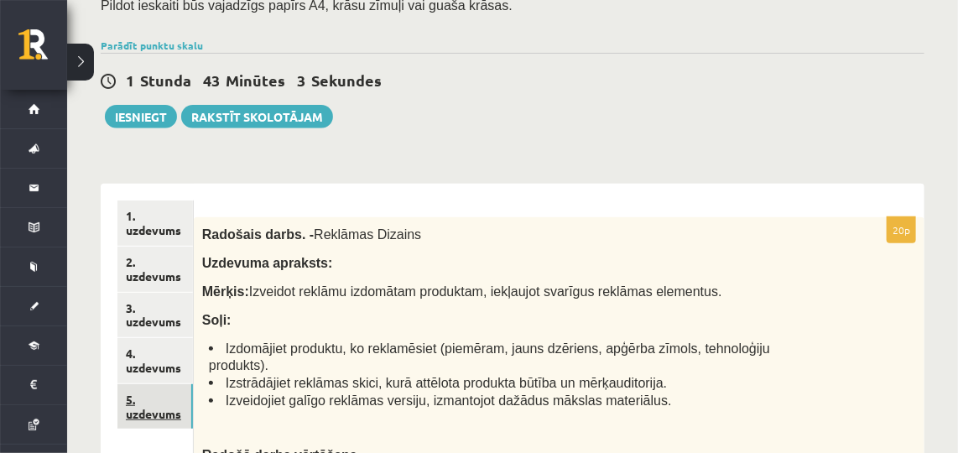
click at [164, 384] on link "5. uzdevums" at bounding box center [154, 406] width 75 height 45
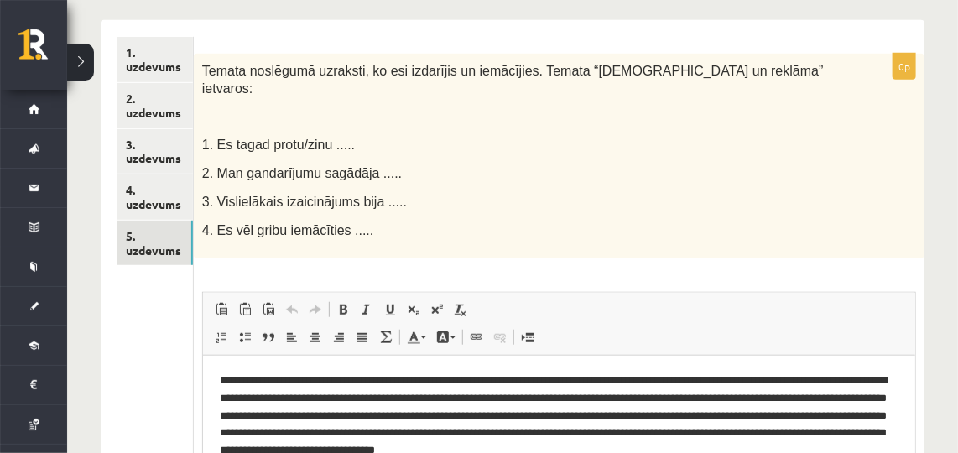
scroll to position [315, 0]
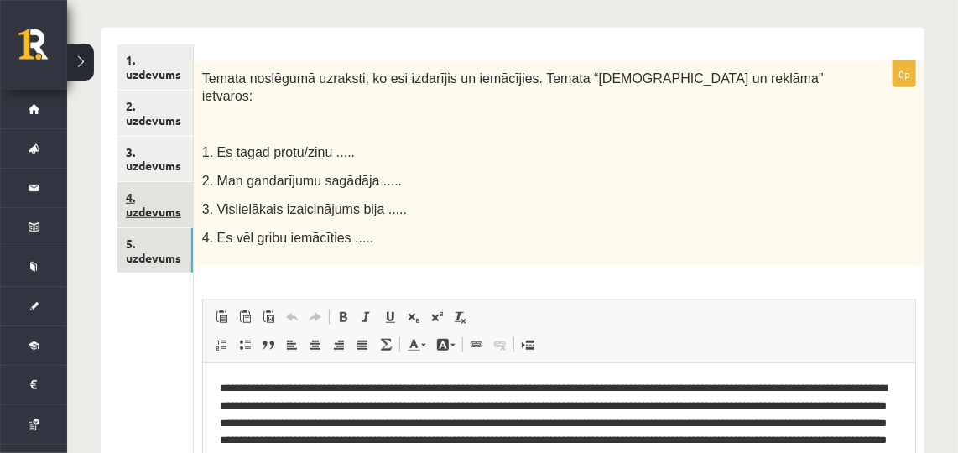
click at [148, 202] on link "4. uzdevums" at bounding box center [154, 204] width 75 height 45
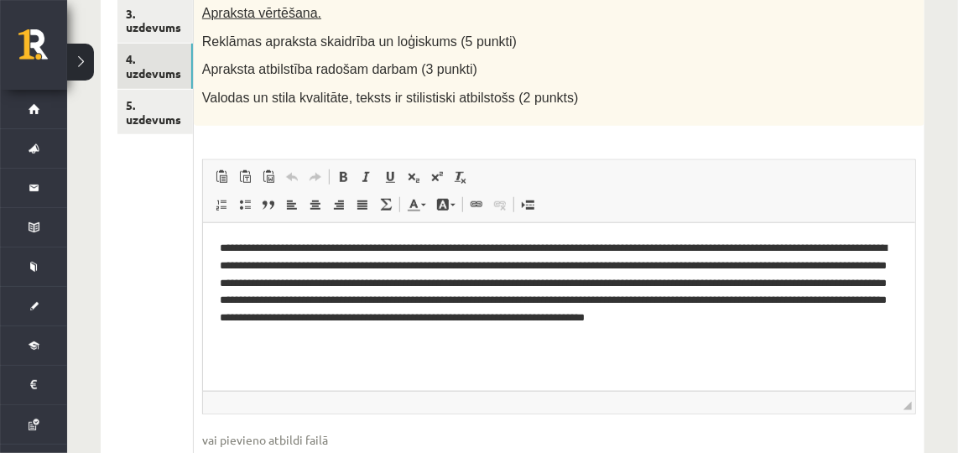
scroll to position [458, 0]
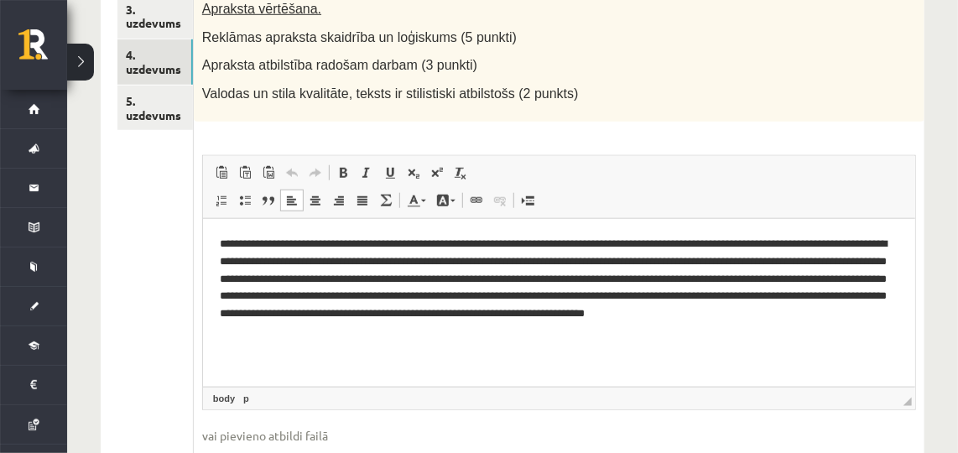
click at [453, 244] on p "**********" at bounding box center [558, 287] width 679 height 105
click at [427, 148] on div "10p Pievienojiet īsu savas 3. uzdevumā radītās reklāmas aprakstu, norādot mērķa…" at bounding box center [559, 211] width 730 height 584
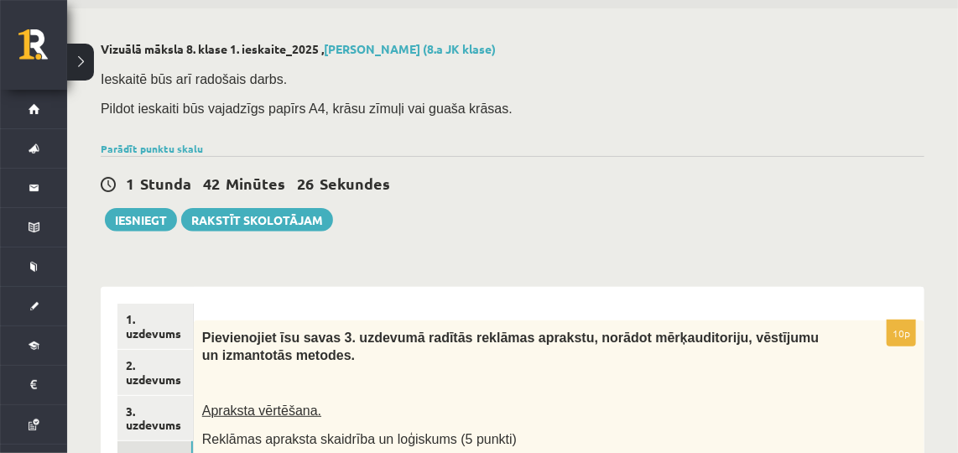
scroll to position [55, 0]
click at [148, 215] on button "Iesniegt" at bounding box center [141, 220] width 72 height 23
